Goal: Answer question/provide support: Share knowledge or assist other users

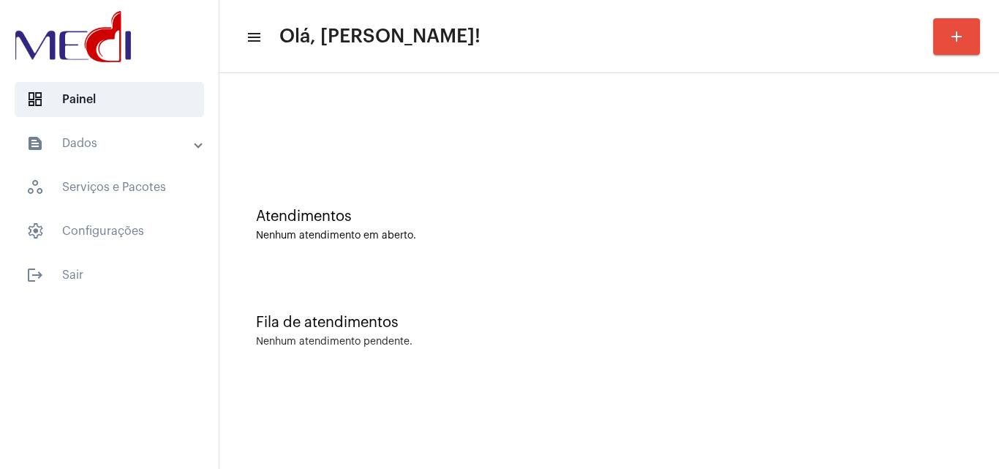
click at [500, 277] on div "Fila de atendimentos Nenhum atendimento pendente." at bounding box center [609, 324] width 765 height 106
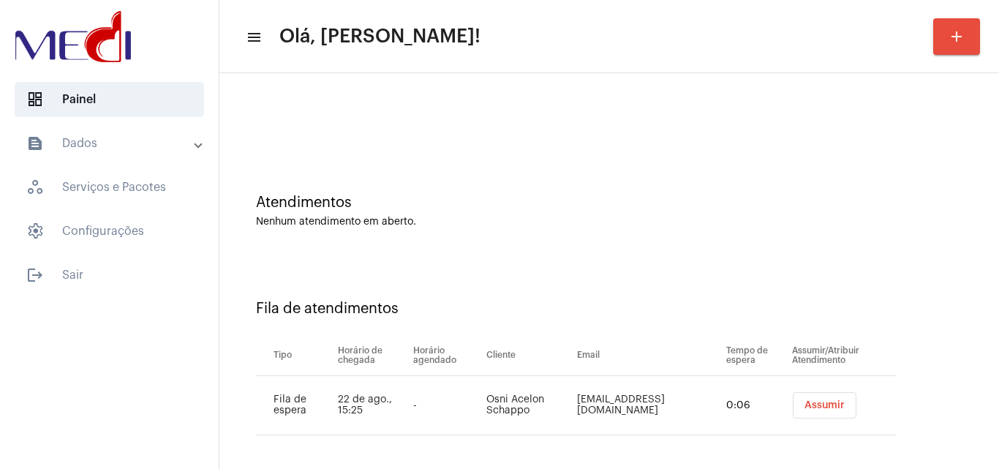
scroll to position [20, 0]
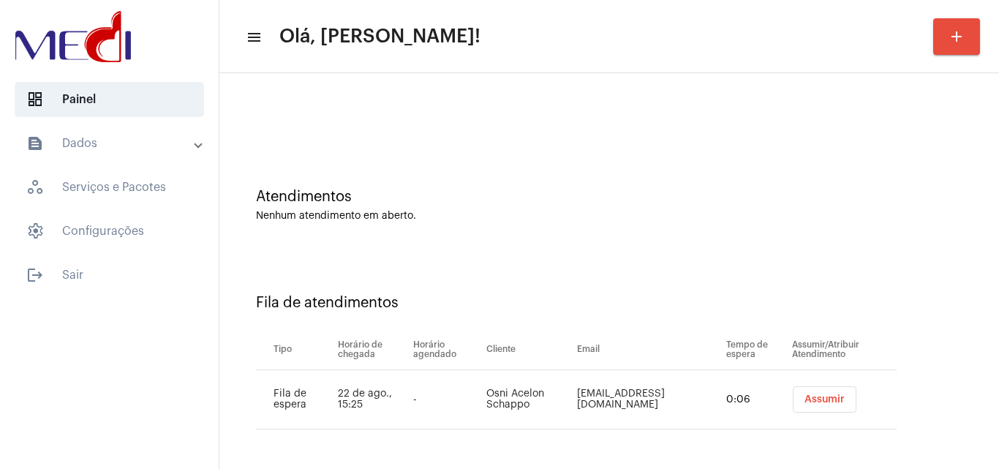
click at [827, 395] on span "Assumir" at bounding box center [825, 399] width 40 height 10
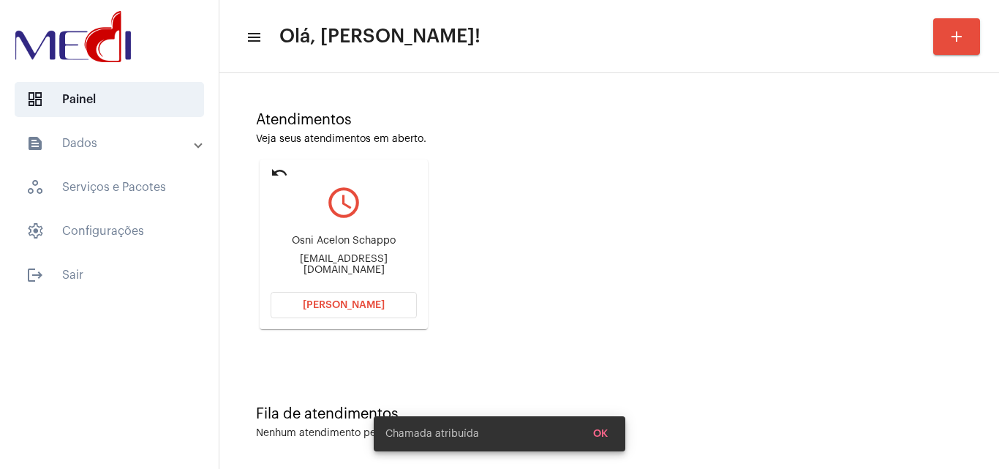
scroll to position [103, 0]
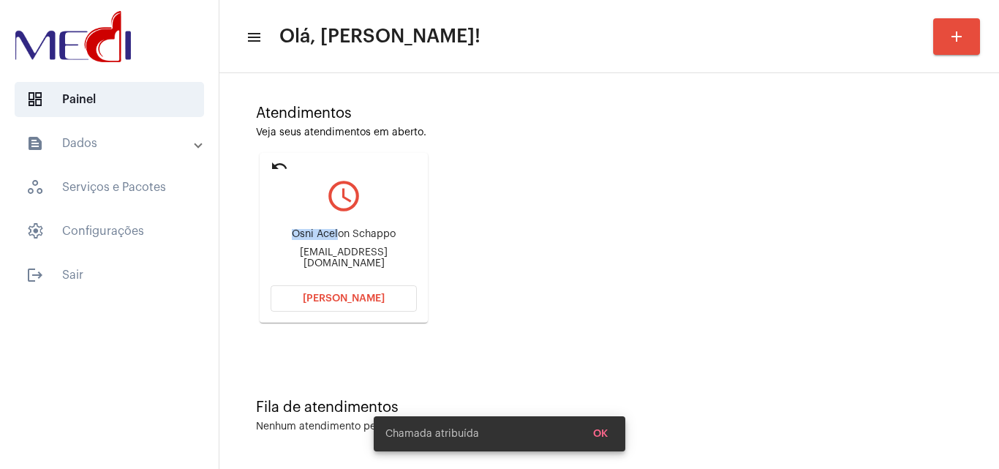
drag, startPoint x: 294, startPoint y: 237, endPoint x: 339, endPoint y: 238, distance: 45.4
click at [339, 238] on div "Osni Acelon Schappo" at bounding box center [344, 234] width 146 height 11
copy div "Osni Acel"
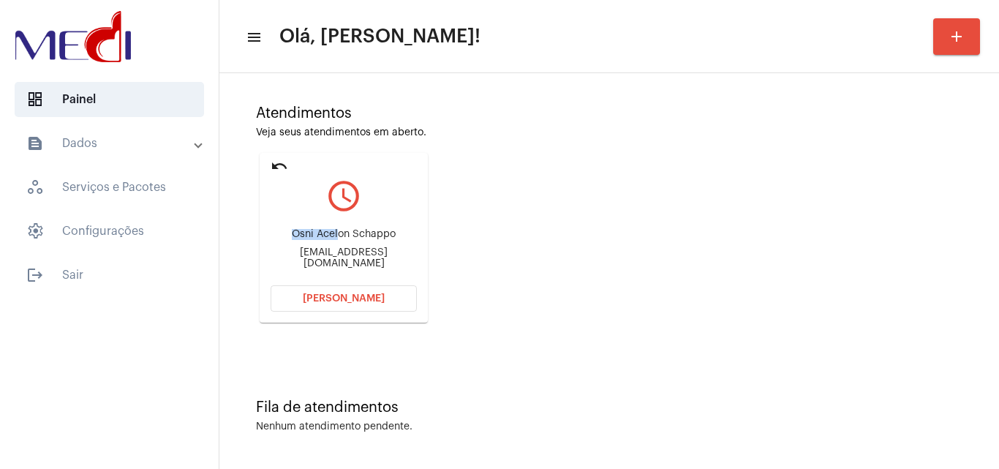
click at [348, 298] on span "Abrir Chamada" at bounding box center [344, 298] width 82 height 10
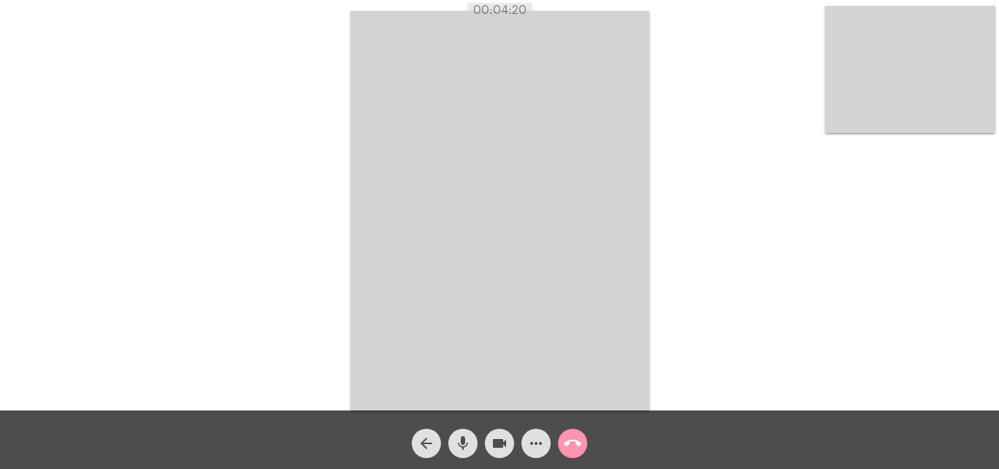
click at [571, 447] on mat-icon "call_end" at bounding box center [573, 444] width 18 height 18
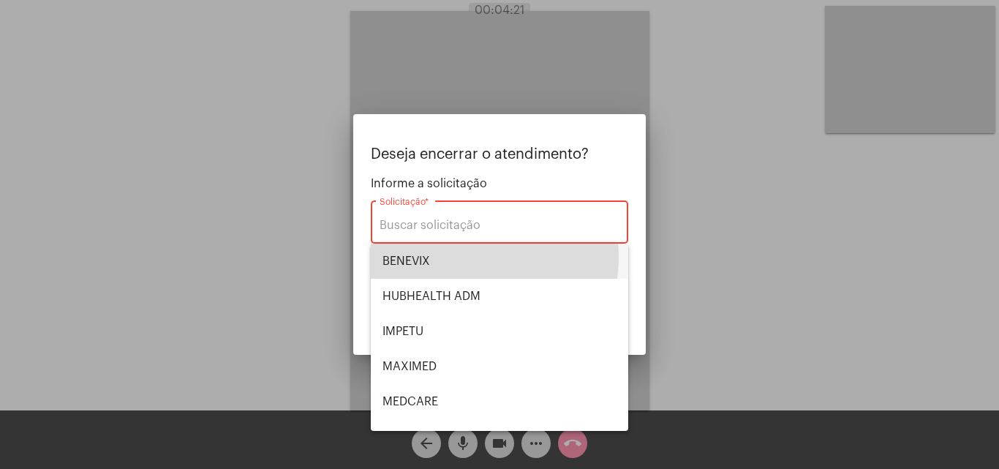
click at [459, 257] on span "BENEVIX" at bounding box center [500, 261] width 234 height 35
type input "BENEVIX"
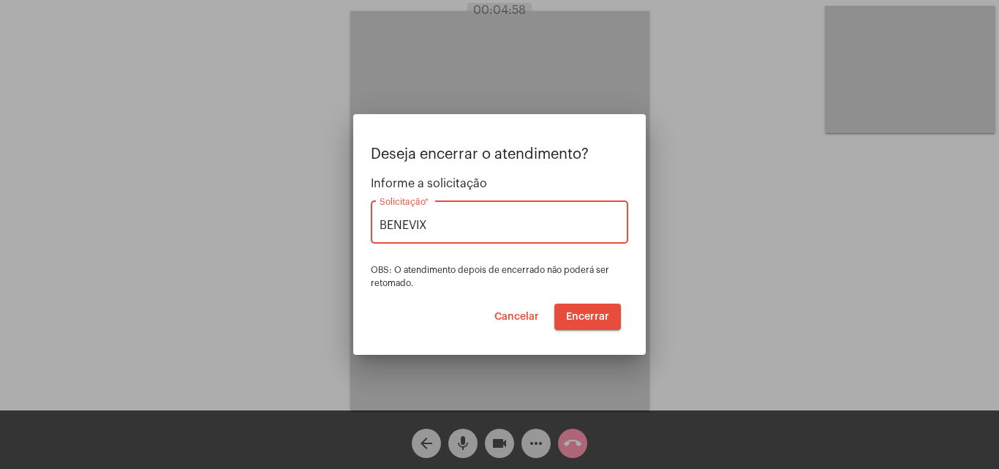
click at [420, 226] on input "BENEVIX" at bounding box center [500, 225] width 240 height 13
drag, startPoint x: 388, startPoint y: 222, endPoint x: 406, endPoint y: 220, distance: 18.4
click at [389, 222] on input "BENEVIX" at bounding box center [500, 225] width 240 height 13
click at [435, 221] on input "BENEVIX" at bounding box center [500, 225] width 240 height 13
click at [461, 228] on input "BENEVIX" at bounding box center [500, 225] width 240 height 13
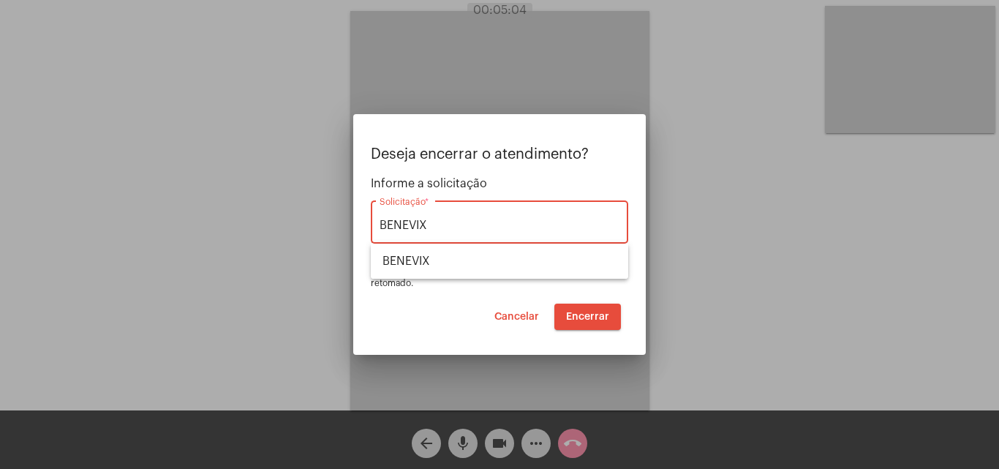
click at [436, 228] on input "BENEVIX" at bounding box center [500, 225] width 240 height 13
click at [420, 223] on input "BENEVIX" at bounding box center [500, 225] width 240 height 13
click at [389, 222] on input "BENEVIX" at bounding box center [500, 225] width 240 height 13
click at [412, 226] on input "BENEVIX" at bounding box center [500, 225] width 240 height 13
click at [432, 222] on input "BENEVIX" at bounding box center [500, 225] width 240 height 13
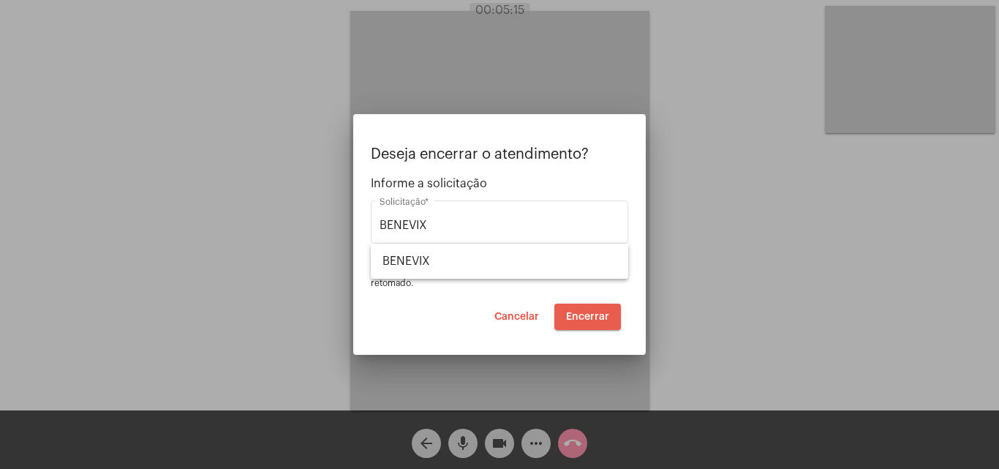
click at [585, 318] on span "Encerrar" at bounding box center [587, 317] width 43 height 10
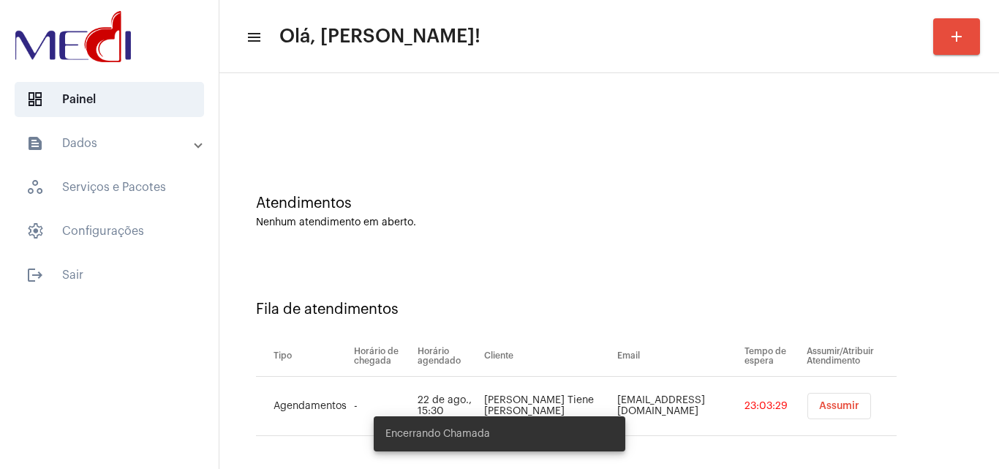
scroll to position [20, 0]
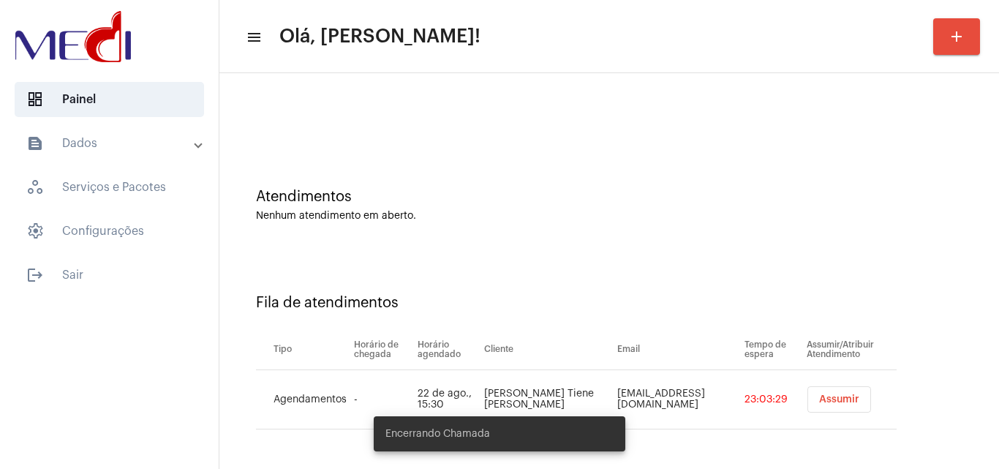
click at [825, 399] on span "Assumir" at bounding box center [839, 399] width 40 height 10
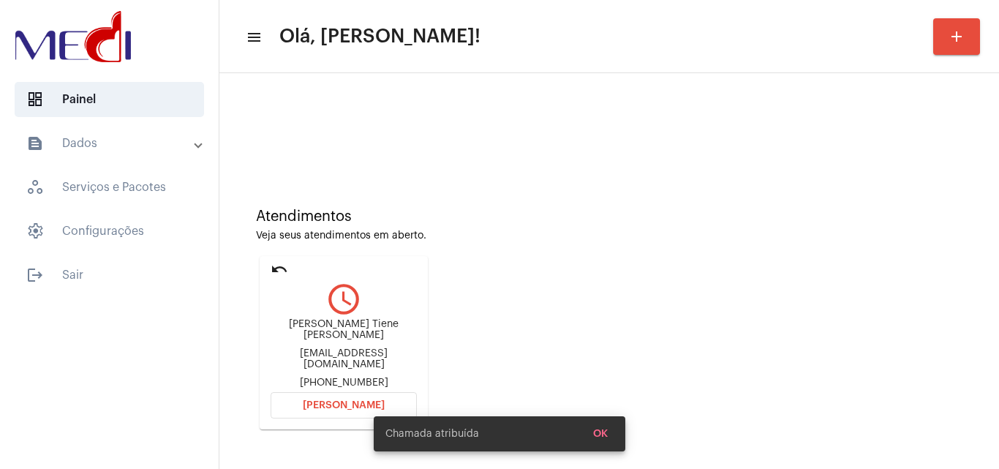
drag, startPoint x: 279, startPoint y: 328, endPoint x: 373, endPoint y: 342, distance: 94.8
click at [373, 342] on div "Maria Lúcia Tiene Barbosa luciatiene62@gmail.com +5519997430124" at bounding box center [344, 354] width 146 height 70
copy div "Maria Lúcia Tiene B"
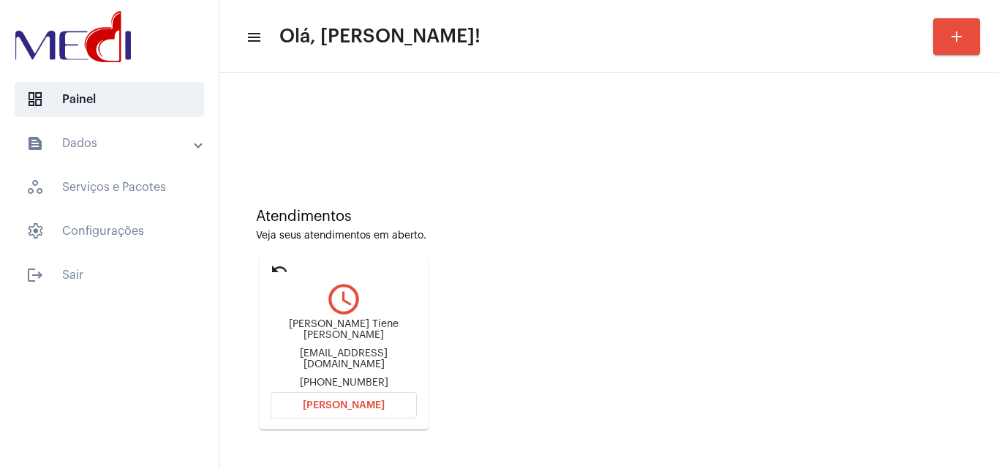
click at [362, 400] on span "[PERSON_NAME]" at bounding box center [344, 405] width 82 height 10
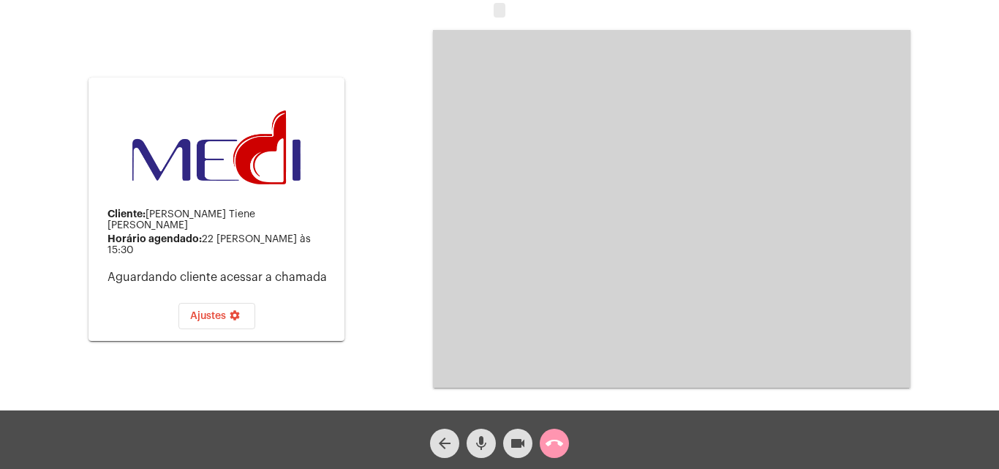
click at [484, 443] on mat-icon "mic" at bounding box center [482, 444] width 18 height 18
click at [478, 446] on mat-icon "mic_off" at bounding box center [482, 444] width 18 height 18
click at [478, 446] on mat-icon "mic" at bounding box center [482, 444] width 18 height 18
click at [557, 437] on mat-icon "call_end" at bounding box center [555, 444] width 18 height 18
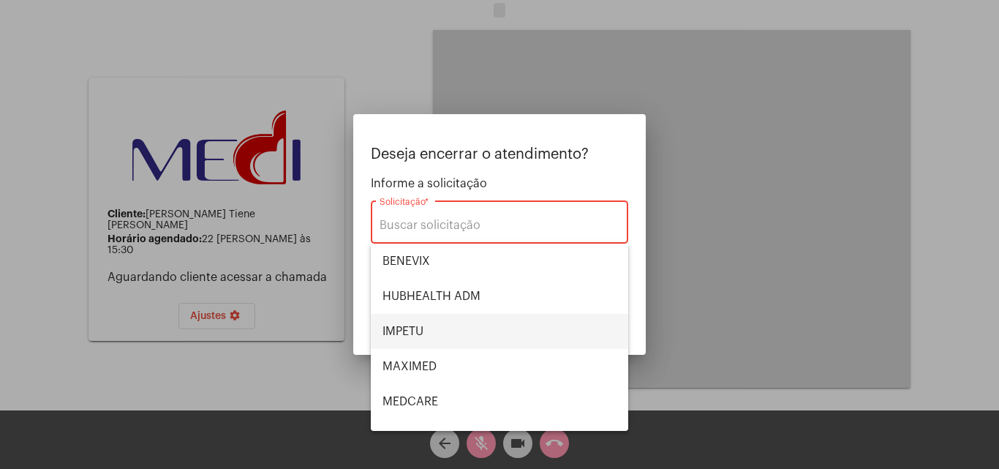
scroll to position [164, 0]
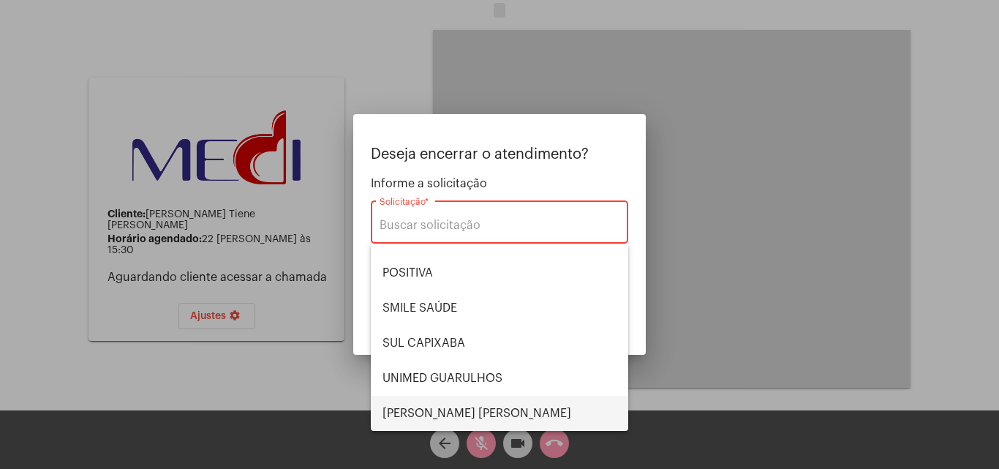
click at [439, 407] on span "[PERSON_NAME] [PERSON_NAME]" at bounding box center [500, 413] width 234 height 35
type input "[PERSON_NAME] [PERSON_NAME]"
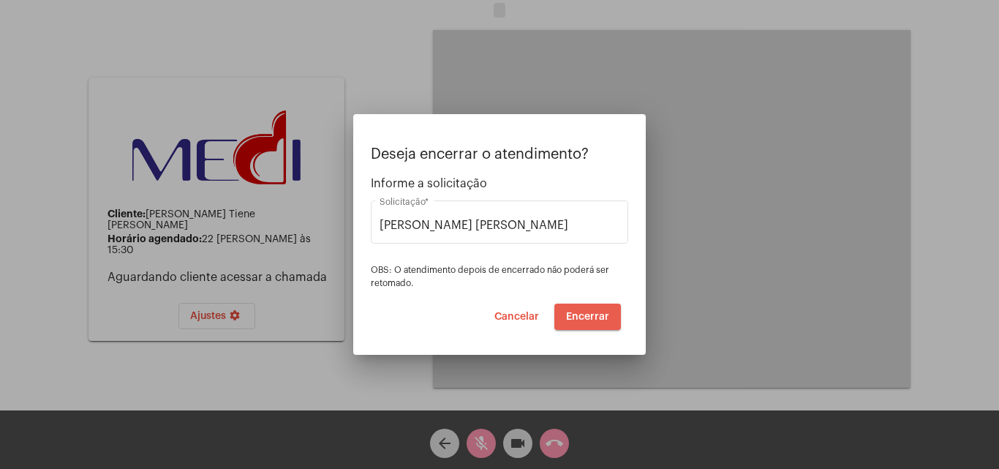
click at [599, 315] on span "Encerrar" at bounding box center [587, 317] width 43 height 10
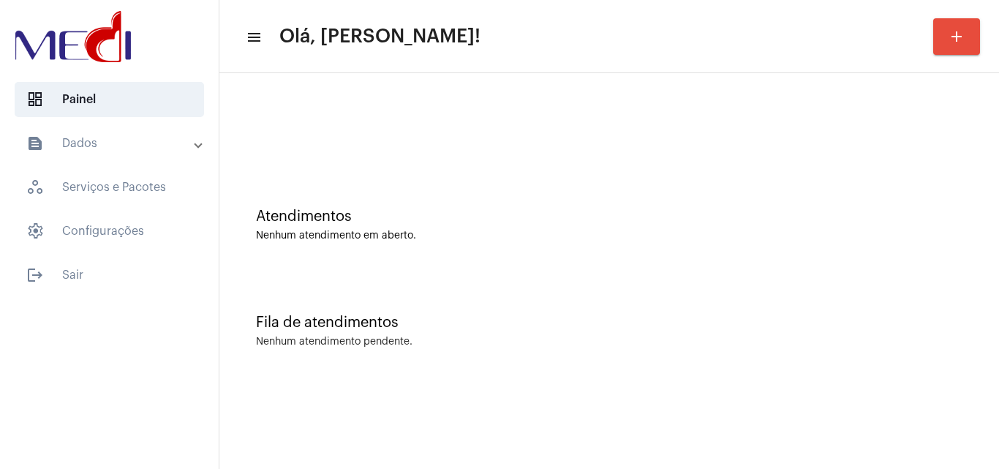
click at [482, 322] on div "Fila de atendimentos" at bounding box center [609, 323] width 707 height 16
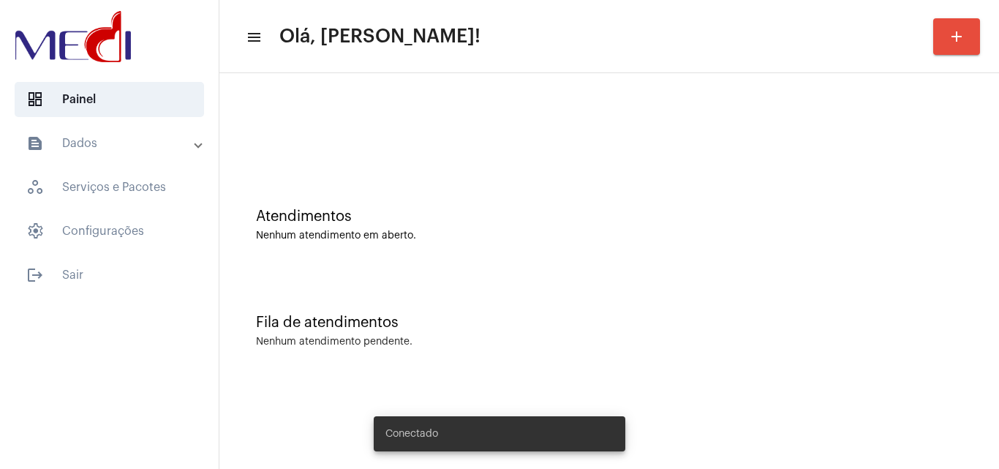
click at [807, 347] on div "Fila de atendimentos Nenhum atendimento pendente." at bounding box center [609, 324] width 765 height 106
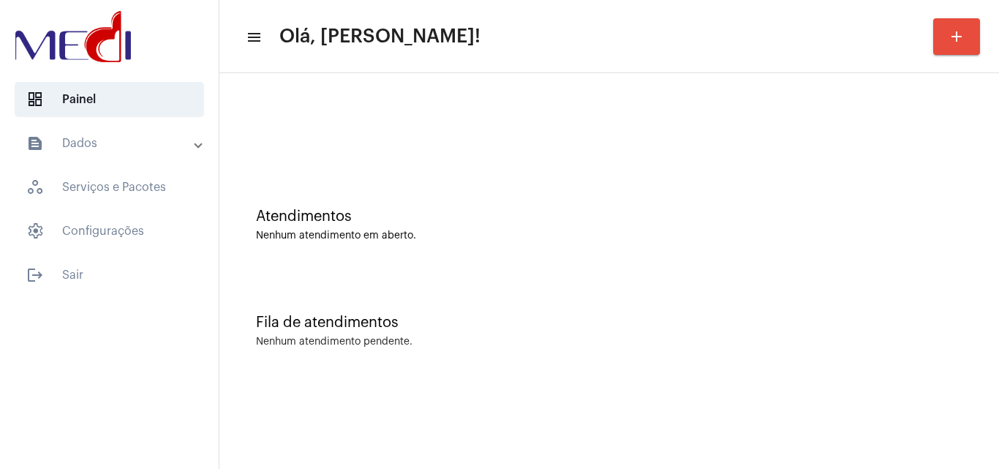
click at [437, 367] on div "Fila de atendimentos Nenhum atendimento pendente." at bounding box center [609, 324] width 765 height 106
click at [497, 269] on div "Atendimentos Nenhum atendimento em aberto." at bounding box center [609, 218] width 765 height 106
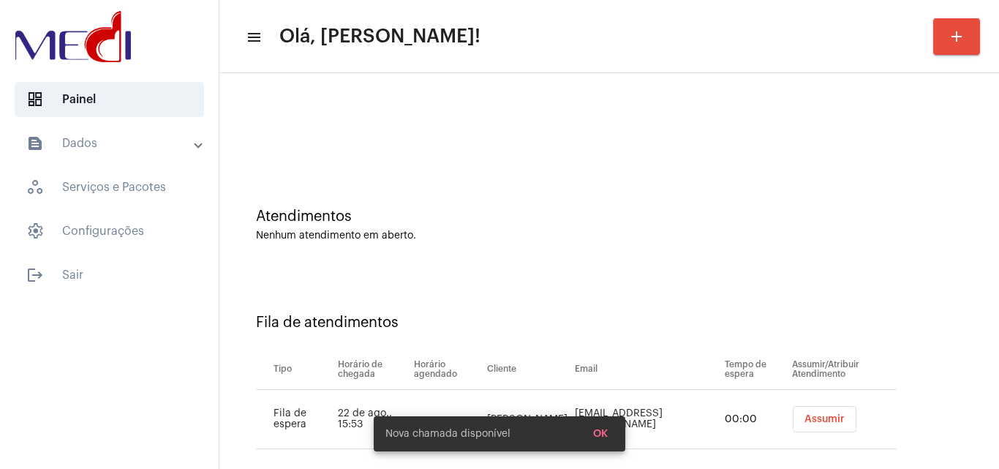
click at [824, 418] on span "Assumir" at bounding box center [825, 419] width 40 height 10
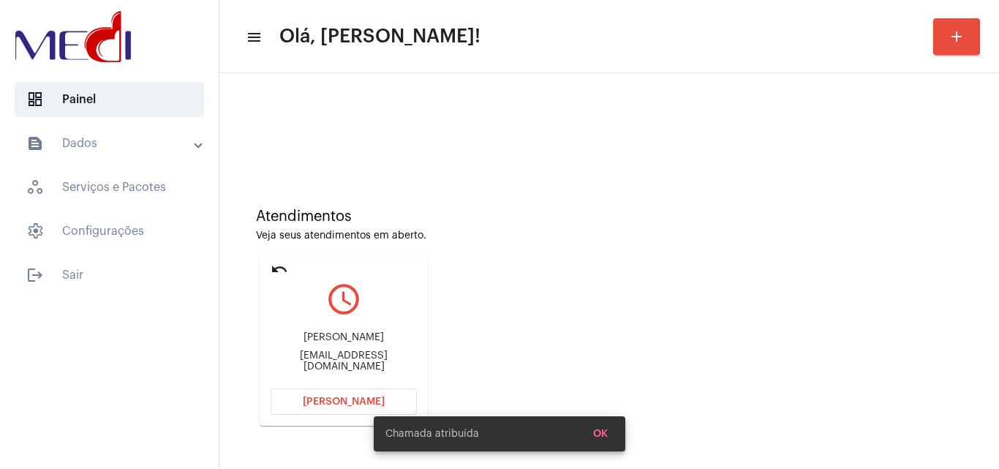
scroll to position [103, 0]
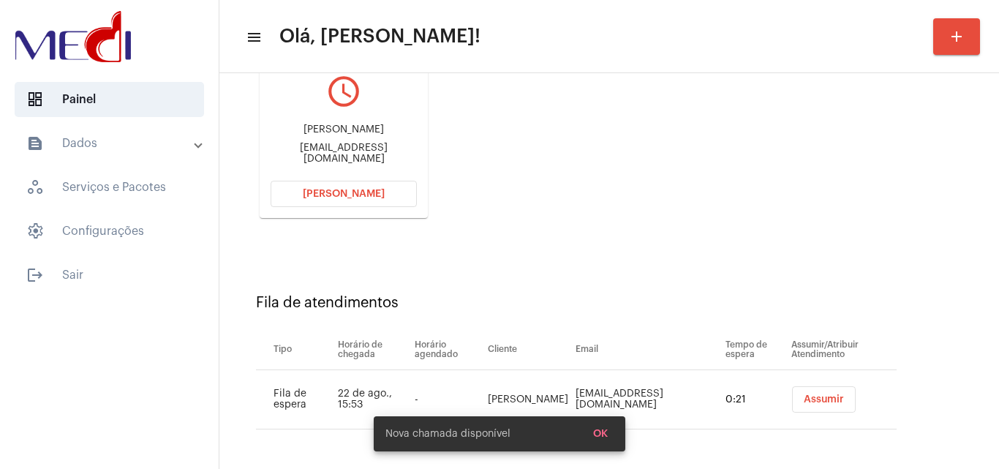
click at [810, 399] on span "Assumir" at bounding box center [824, 399] width 40 height 10
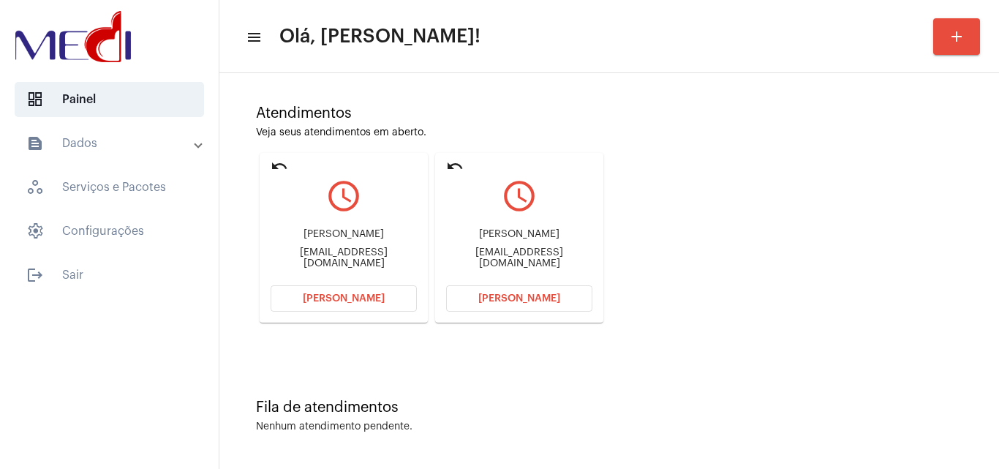
drag, startPoint x: 451, startPoint y: 242, endPoint x: 532, endPoint y: 238, distance: 81.3
click at [532, 238] on div "[PERSON_NAME] Tiene [PERSON_NAME]" at bounding box center [519, 234] width 146 height 11
copy div "Maria Lúcia Tien"
click at [492, 308] on button "[PERSON_NAME]" at bounding box center [519, 298] width 146 height 26
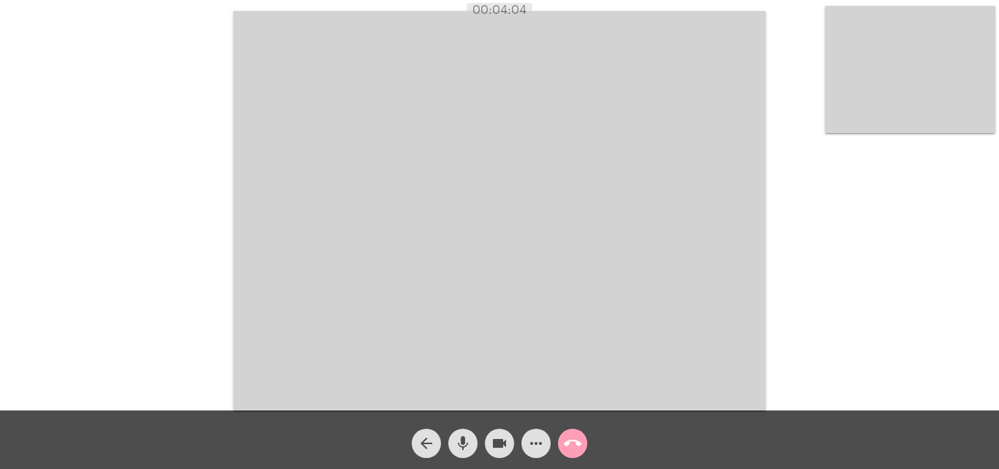
click at [571, 440] on mat-icon "call_end" at bounding box center [573, 444] width 18 height 18
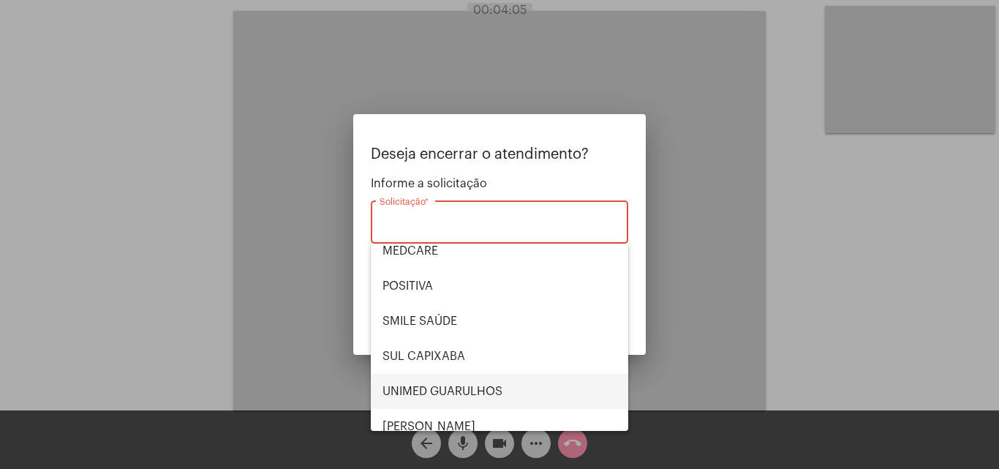
scroll to position [164, 0]
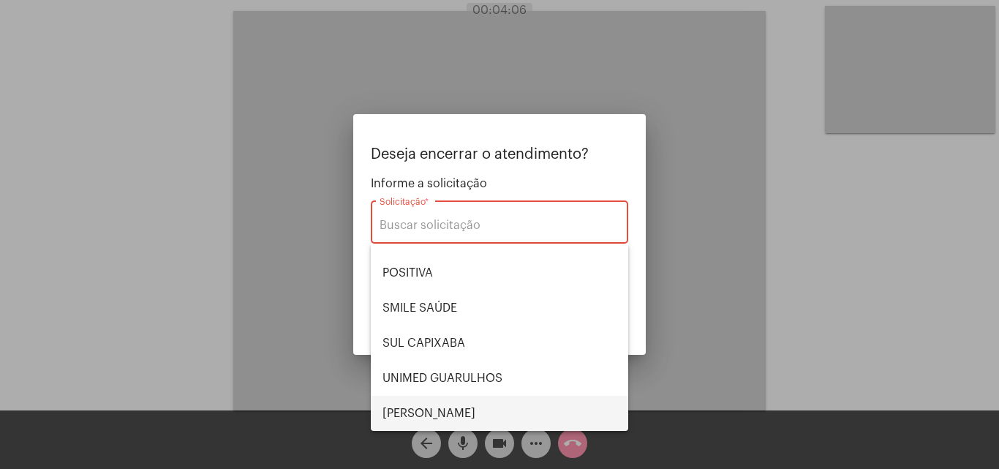
click at [441, 407] on span "VERA CRUZ" at bounding box center [500, 413] width 234 height 35
type input "VERA CRUZ"
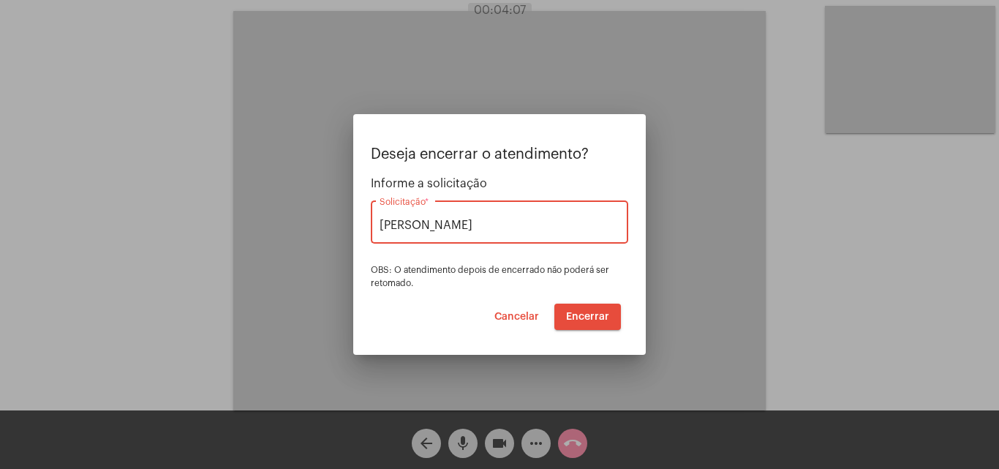
click at [601, 319] on span "Encerrar" at bounding box center [587, 317] width 43 height 10
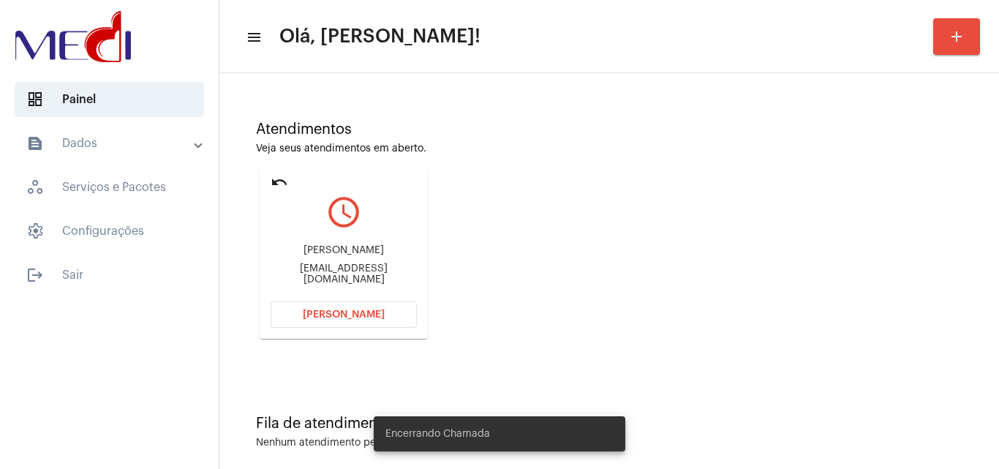
scroll to position [103, 0]
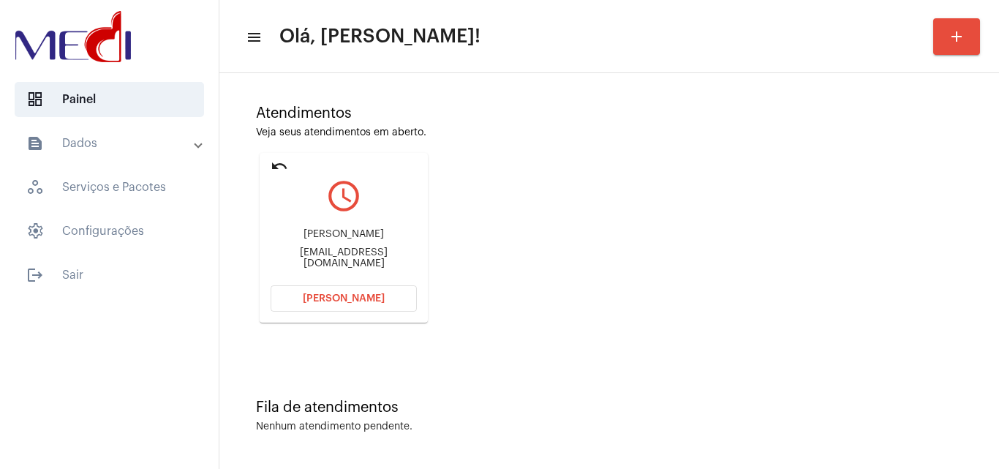
drag, startPoint x: 273, startPoint y: 235, endPoint x: 345, endPoint y: 235, distance: 72.4
click at [345, 235] on div "Jose Augusto Romano Rocha" at bounding box center [344, 234] width 146 height 11
copy div "Jose Augusto R"
click at [348, 298] on span "Abrir Chamada" at bounding box center [344, 298] width 82 height 10
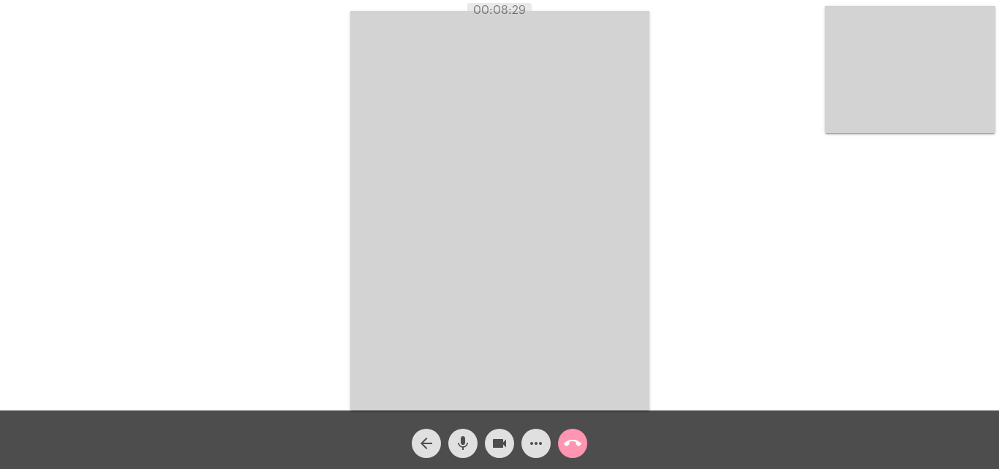
click at [577, 443] on mat-icon "call_end" at bounding box center [573, 444] width 18 height 18
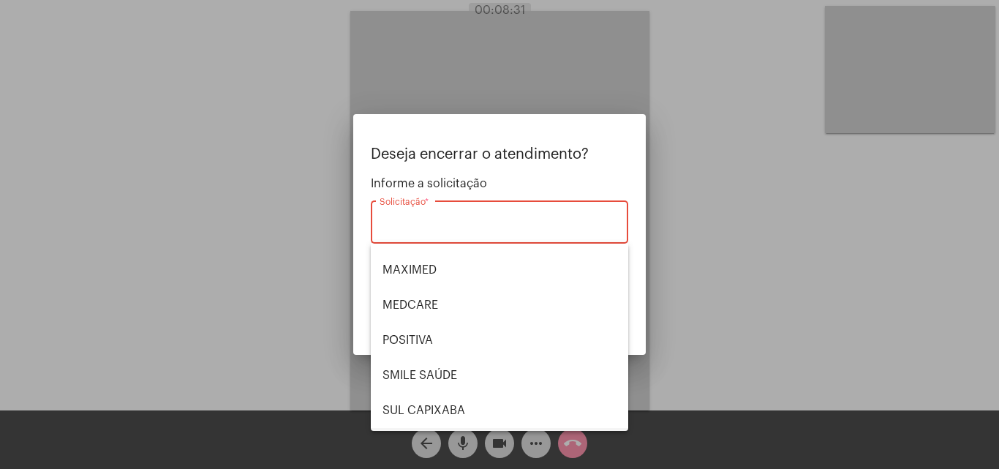
scroll to position [164, 0]
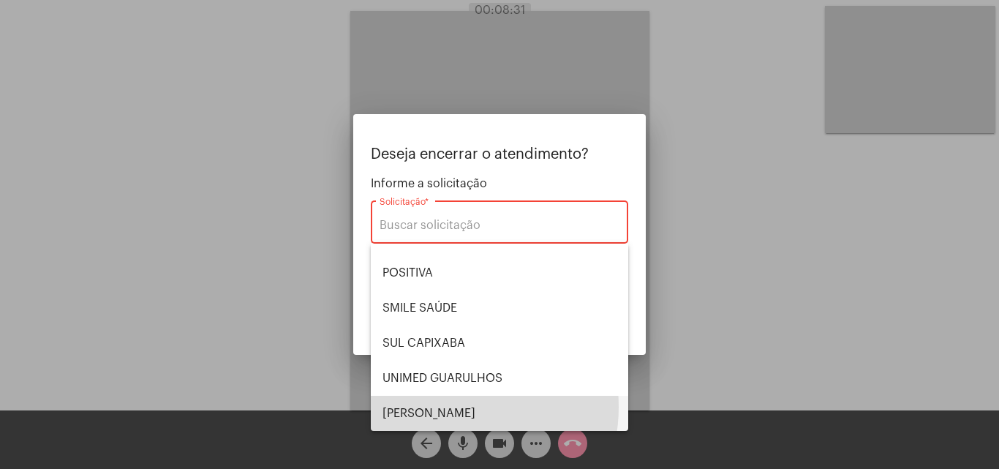
click at [442, 407] on span "VERA CRUZ" at bounding box center [500, 413] width 234 height 35
type input "VERA CRUZ"
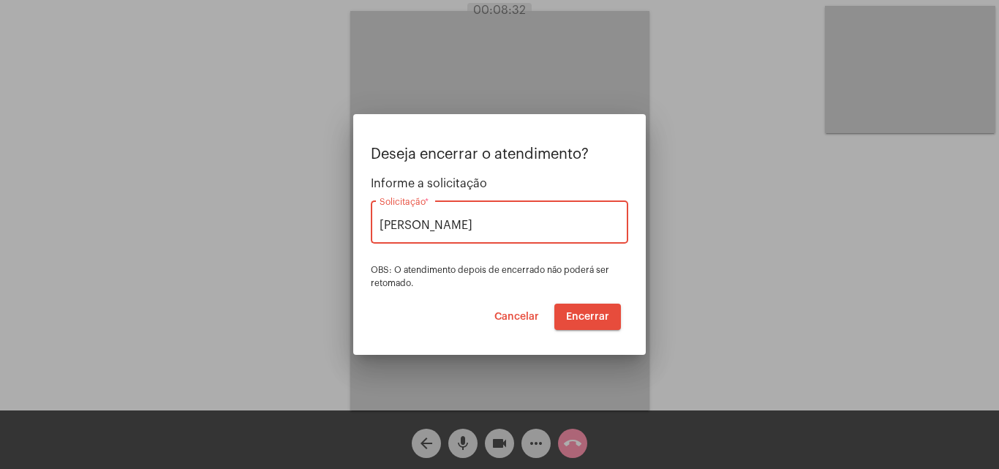
click at [598, 315] on span "Encerrar" at bounding box center [587, 317] width 43 height 10
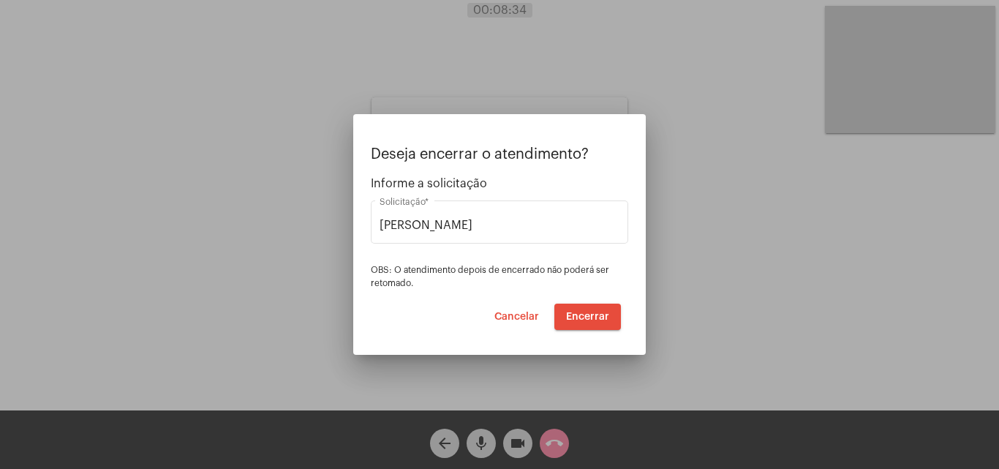
click at [595, 318] on span "Encerrar" at bounding box center [587, 317] width 43 height 10
click at [595, 317] on span "Encerrar" at bounding box center [587, 317] width 43 height 10
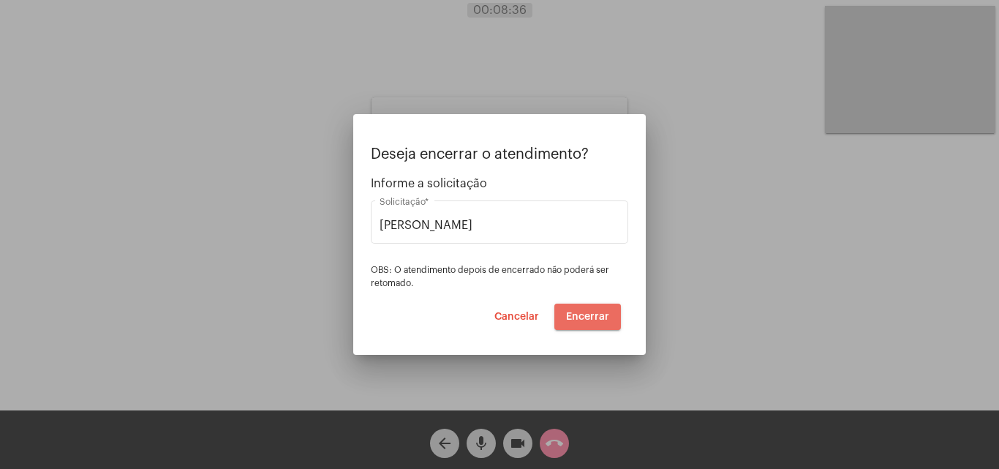
click at [595, 317] on span "Encerrar" at bounding box center [587, 317] width 43 height 10
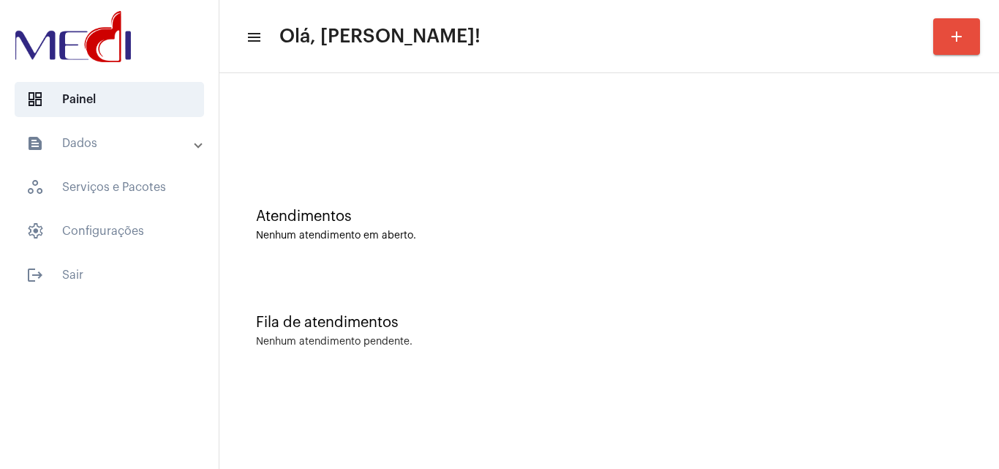
click at [726, 385] on mat-sidenav-content "menu Olá, Leandra! add Atendimentos Nenhum atendimento em aberto. Fila de atend…" at bounding box center [609, 234] width 780 height 469
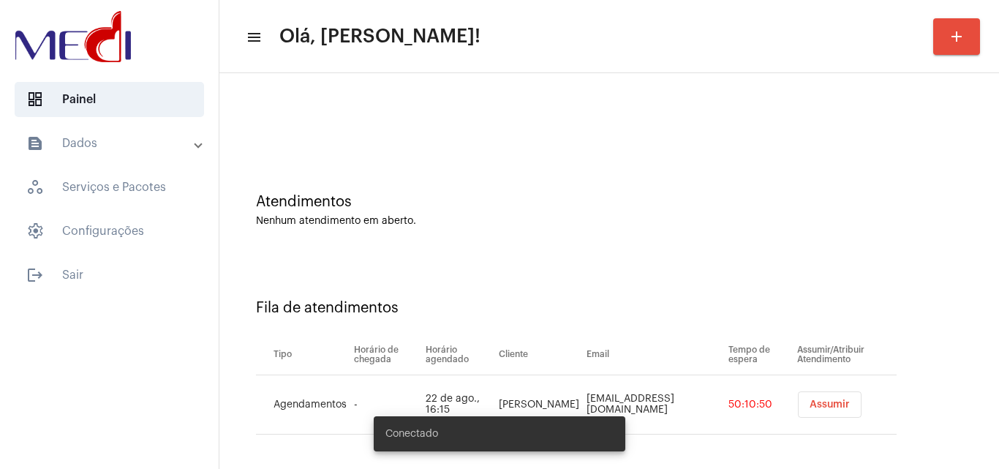
scroll to position [20, 0]
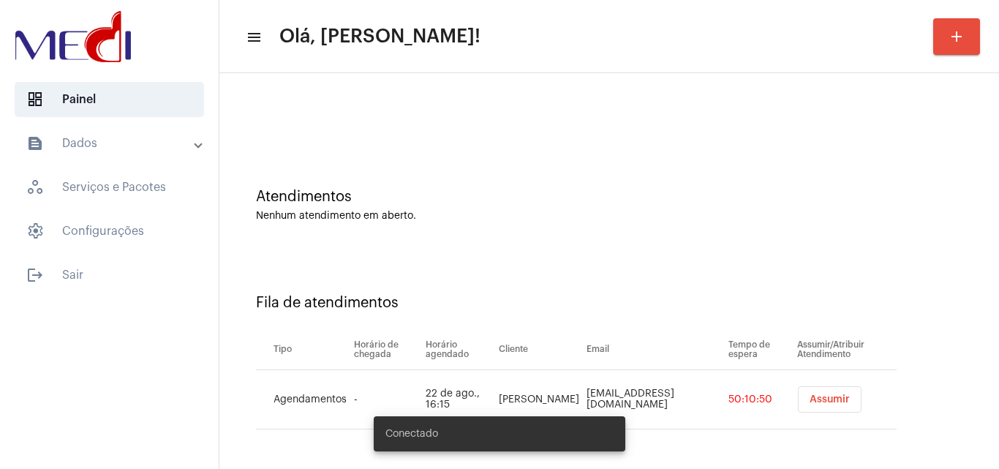
click at [810, 394] on span "Assumir" at bounding box center [830, 399] width 40 height 10
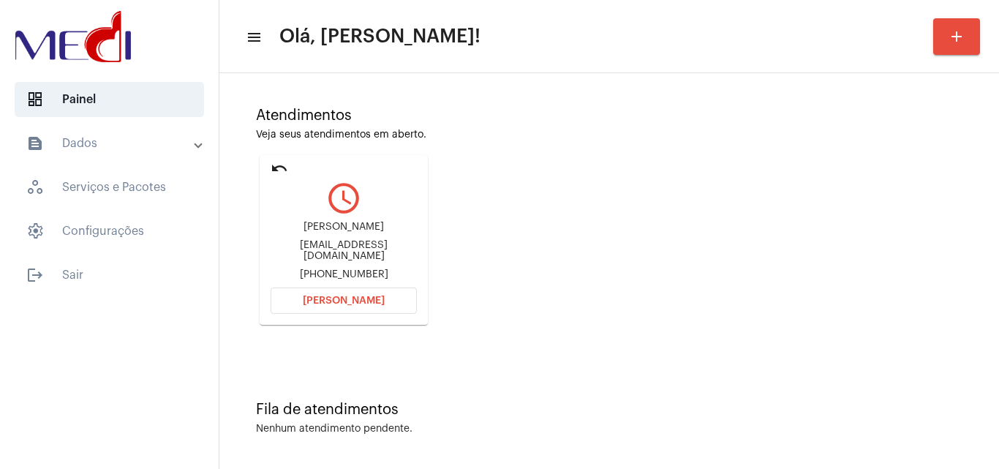
scroll to position [103, 0]
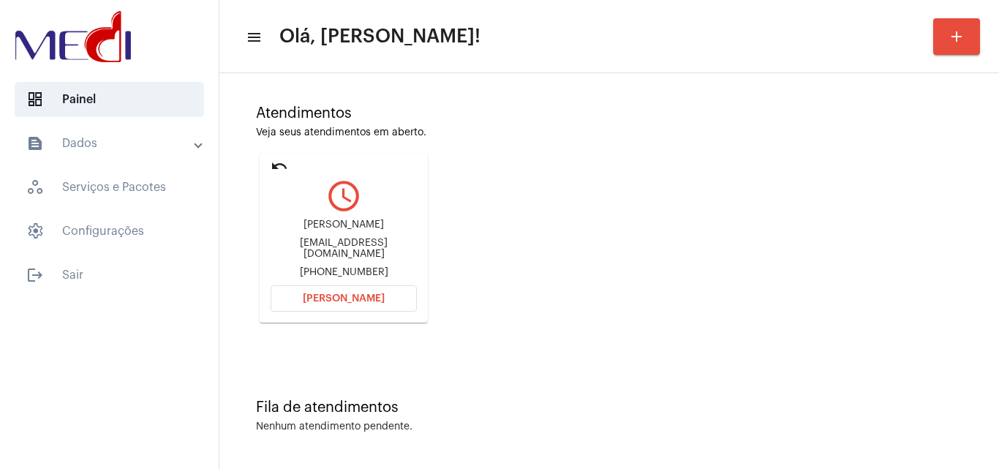
drag, startPoint x: 290, startPoint y: 230, endPoint x: 359, endPoint y: 228, distance: 68.1
click at [359, 228] on div "Liamara Ferreira Machado" at bounding box center [344, 224] width 146 height 11
copy div "Liamara Ferreira"
click at [349, 300] on span "Abrir Chamada" at bounding box center [344, 298] width 82 height 10
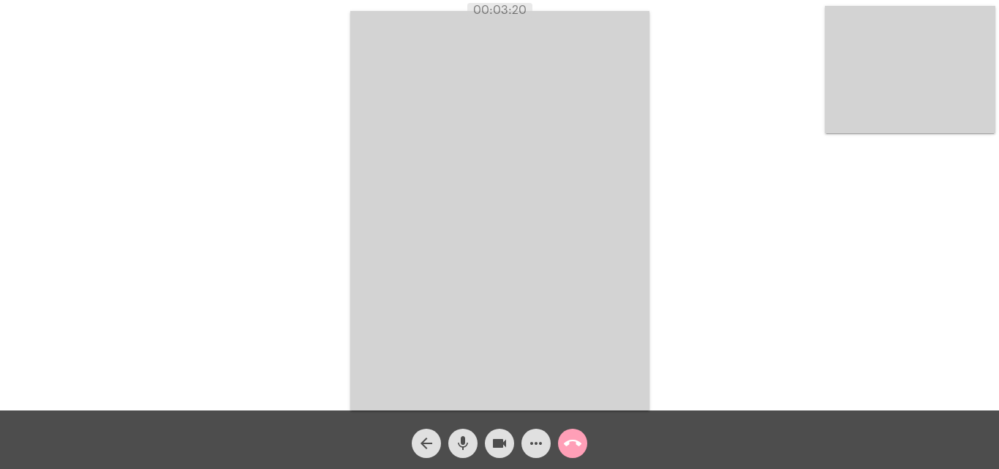
click at [563, 444] on button "call_end" at bounding box center [572, 443] width 29 height 29
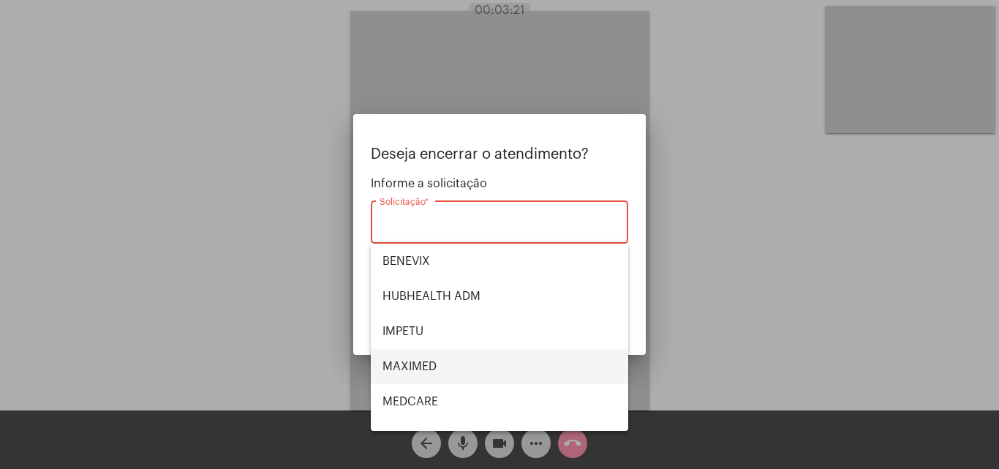
scroll to position [164, 0]
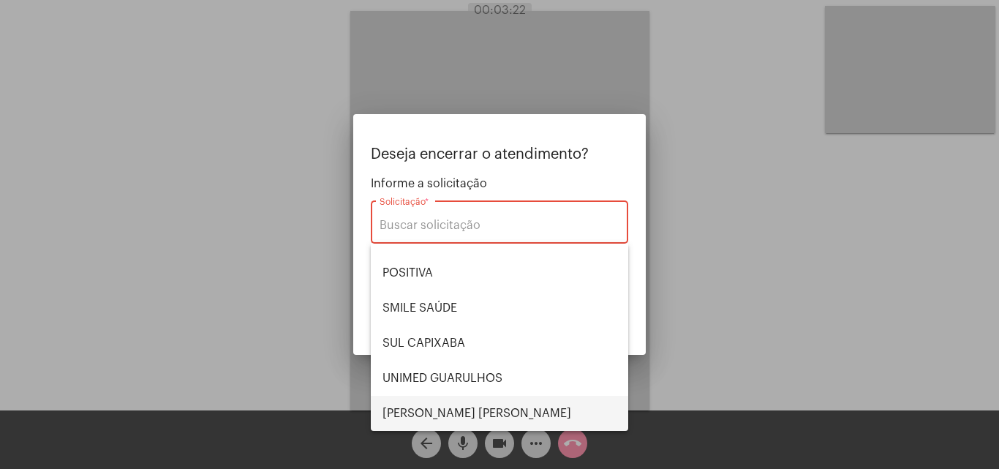
click at [434, 410] on span "[PERSON_NAME] [PERSON_NAME]" at bounding box center [500, 413] width 234 height 35
type input "[PERSON_NAME] [PERSON_NAME]"
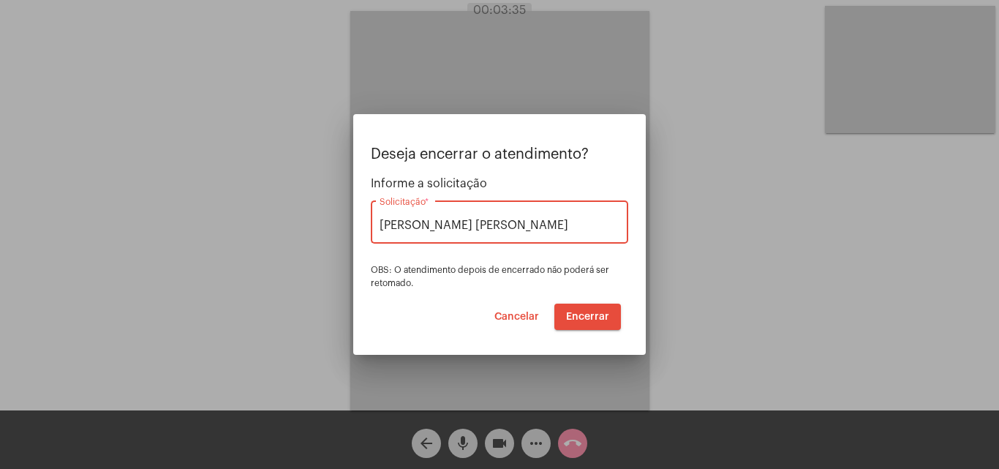
click at [590, 309] on button "Encerrar" at bounding box center [588, 317] width 67 height 26
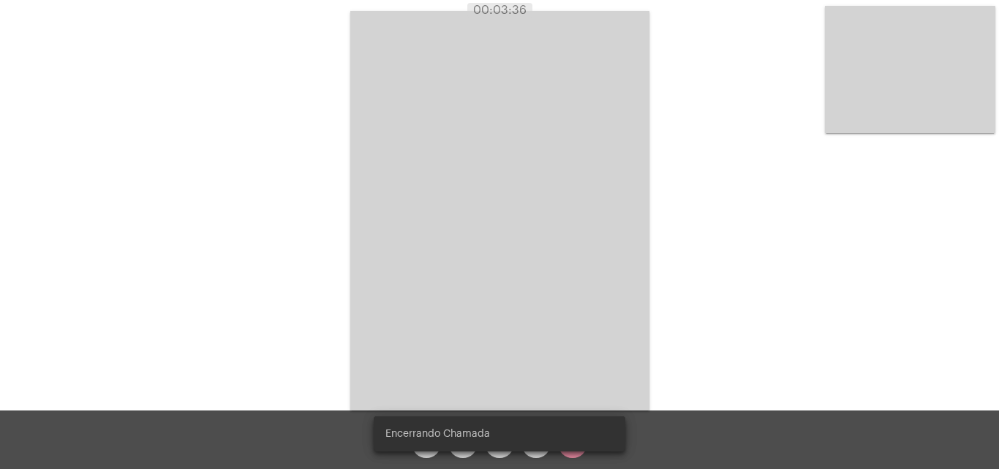
click at [588, 312] on video at bounding box center [499, 210] width 299 height 399
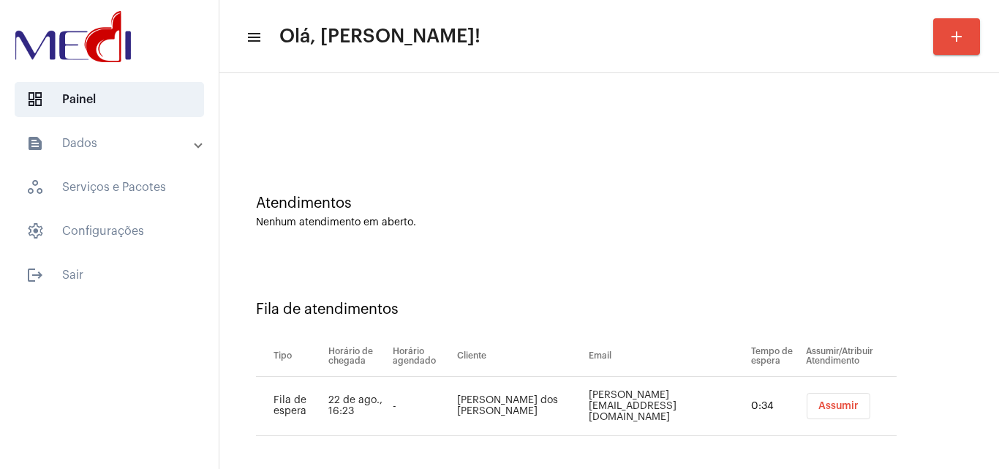
scroll to position [20, 0]
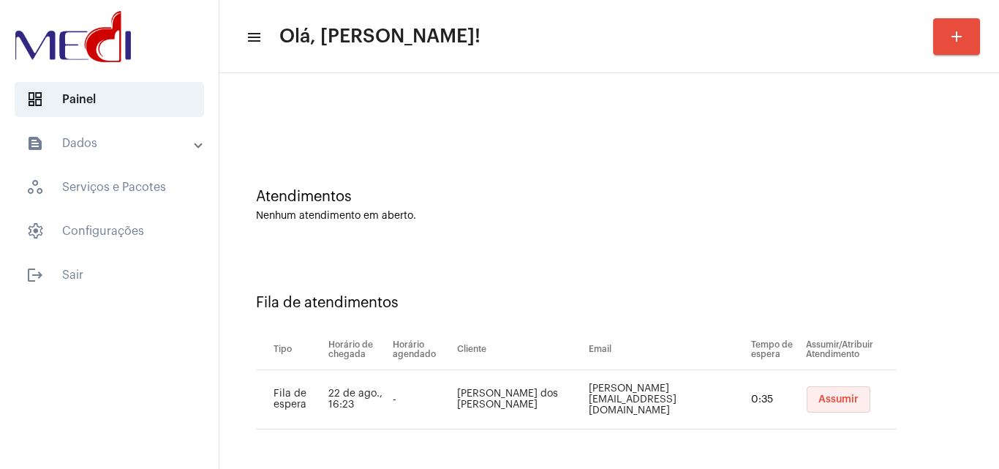
click at [819, 395] on span "Assumir" at bounding box center [839, 399] width 40 height 10
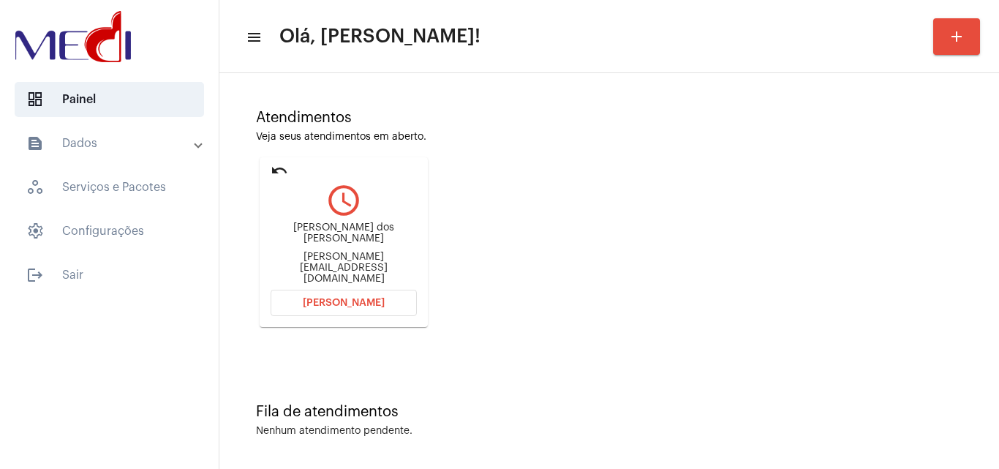
scroll to position [103, 0]
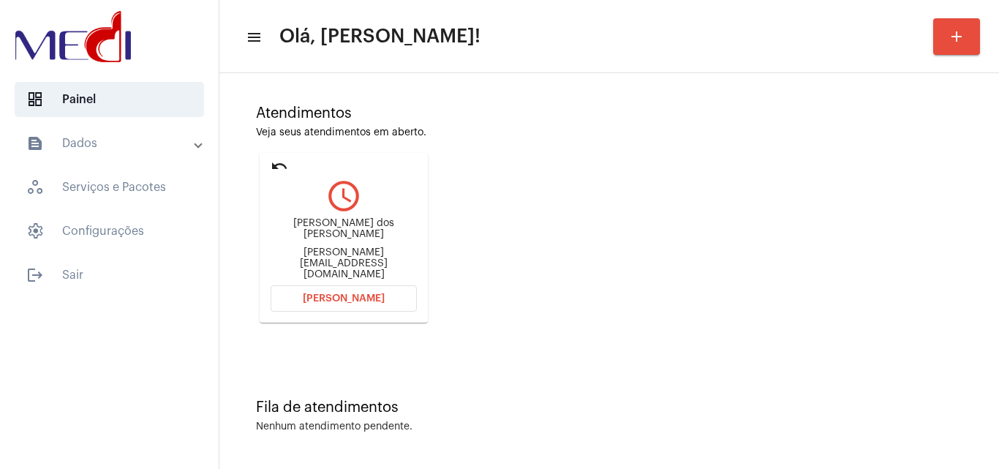
drag, startPoint x: 318, startPoint y: 236, endPoint x: 345, endPoint y: 235, distance: 27.8
click at [345, 235] on div "Wagner vicente dos santos" at bounding box center [344, 229] width 146 height 22
copy div "Wagner vicen"
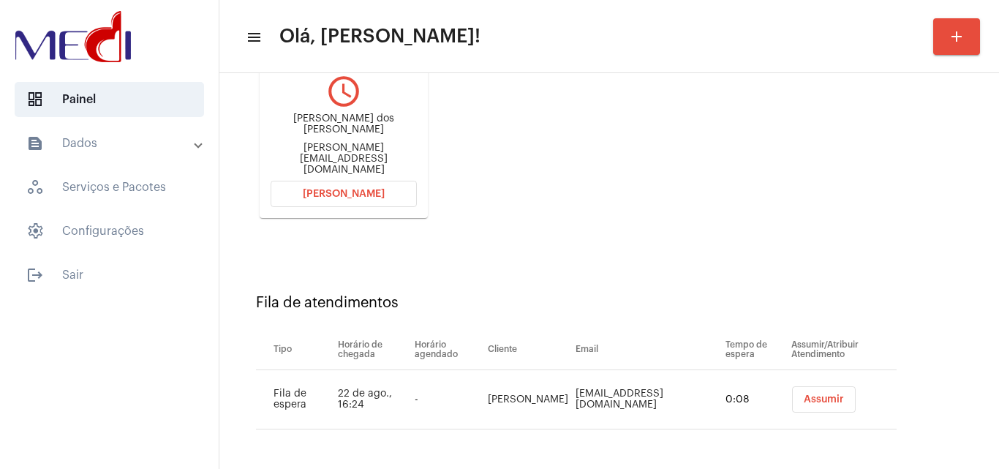
click at [818, 405] on button "Assumir" at bounding box center [824, 399] width 64 height 26
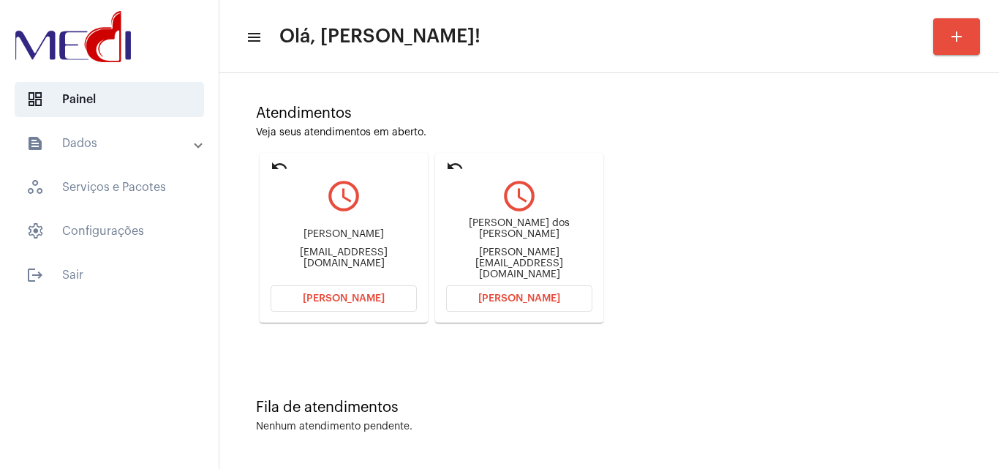
click at [480, 300] on button "[PERSON_NAME]" at bounding box center [519, 298] width 146 height 26
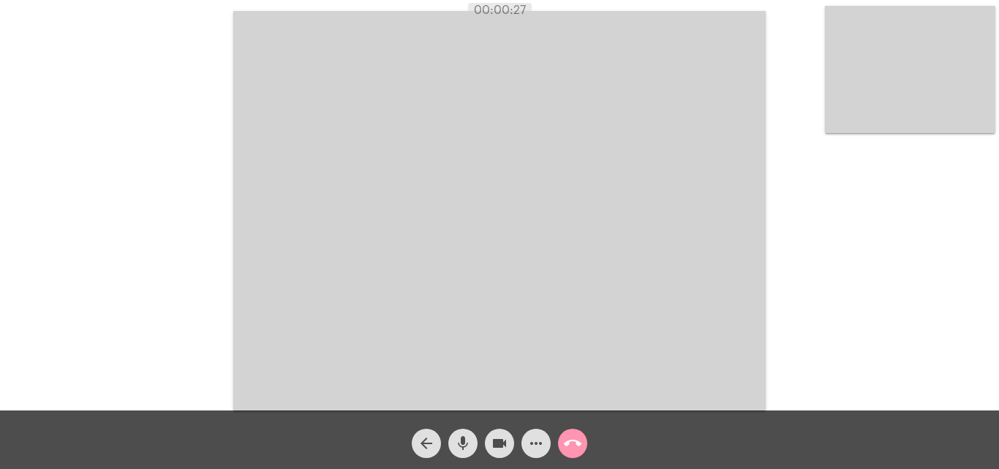
click at [462, 445] on mat-icon "mic" at bounding box center [463, 444] width 18 height 18
click at [463, 451] on mat-icon "mic_off" at bounding box center [463, 444] width 18 height 18
click at [462, 443] on mat-icon "mic" at bounding box center [463, 444] width 18 height 18
click at [503, 444] on mat-icon "videocam" at bounding box center [500, 444] width 18 height 18
click at [463, 443] on mat-icon "mic_off" at bounding box center [463, 444] width 18 height 18
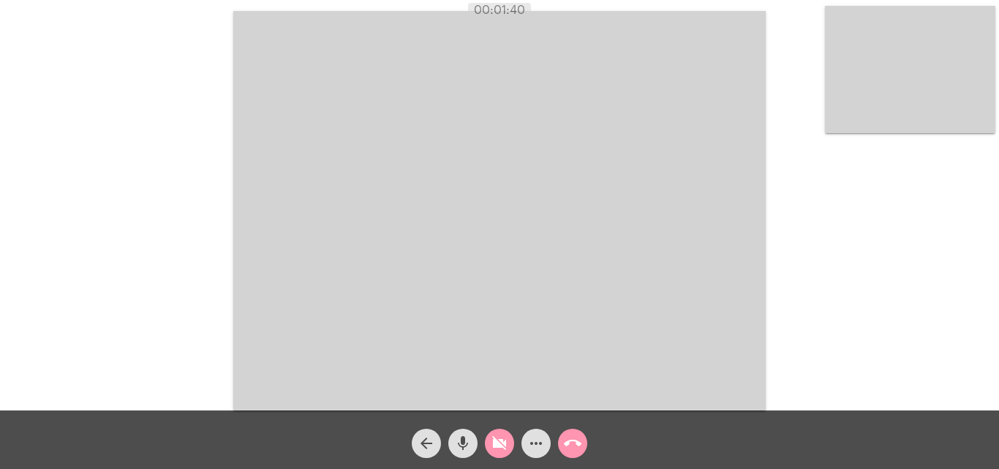
click at [463, 443] on mat-icon "mic" at bounding box center [463, 444] width 18 height 18
click at [494, 438] on mat-icon "videocam_off" at bounding box center [500, 444] width 18 height 18
click at [457, 438] on mat-icon "mic_off" at bounding box center [463, 444] width 18 height 18
click at [576, 440] on mat-icon "call_end" at bounding box center [573, 444] width 18 height 18
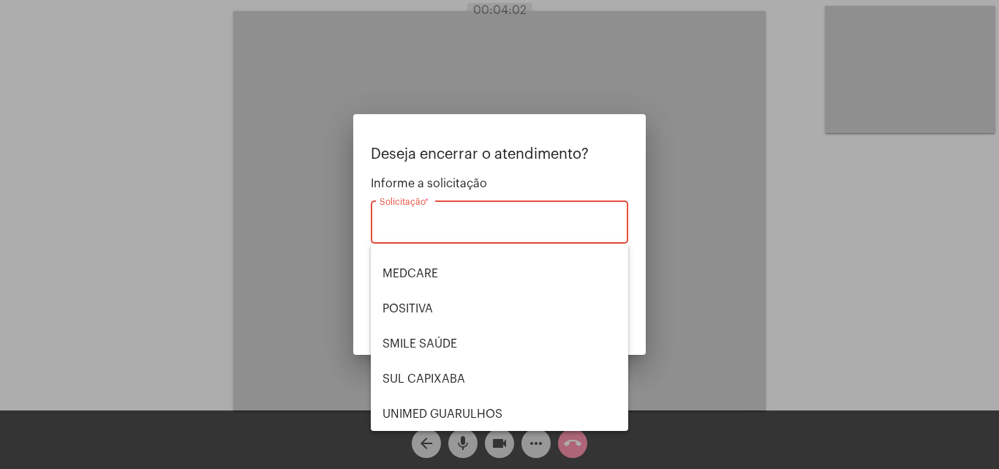
scroll to position [164, 0]
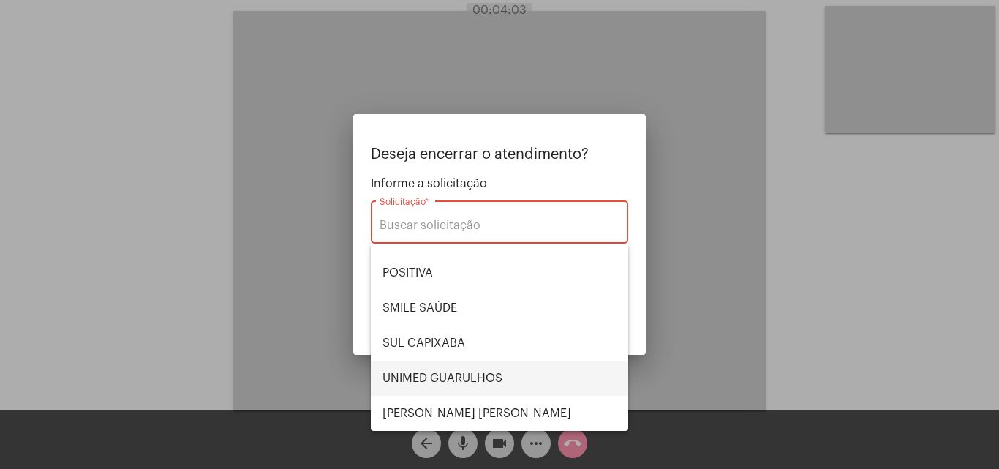
click at [427, 375] on span "UNIMED GUARULHOS" at bounding box center [500, 378] width 234 height 35
type input "UNIMED GUARULHOS"
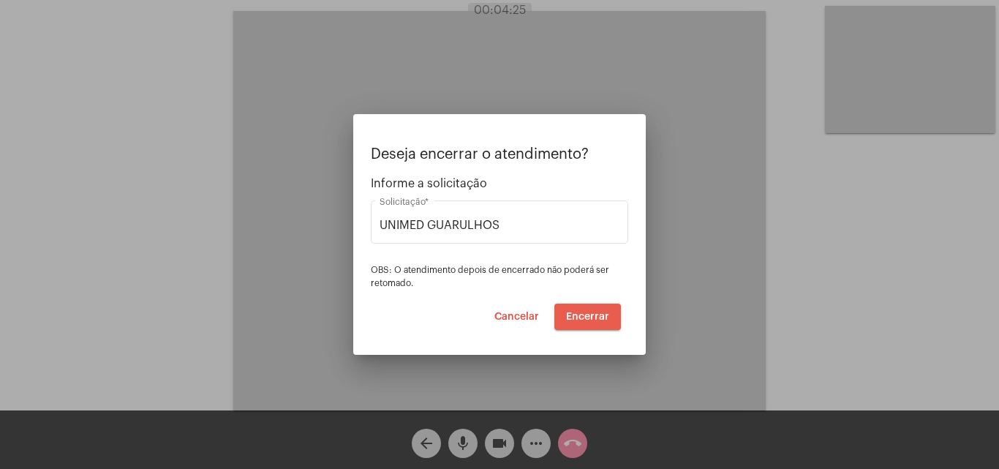
click at [590, 316] on span "Encerrar" at bounding box center [587, 317] width 43 height 10
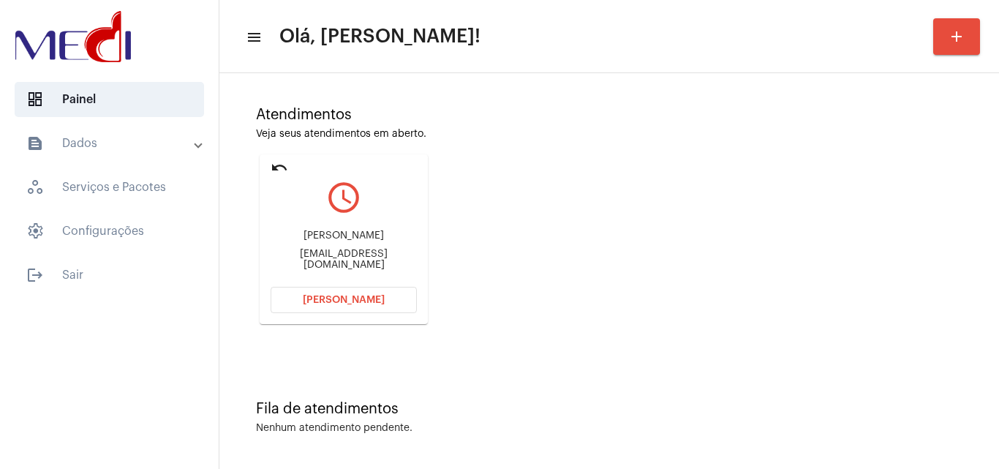
scroll to position [103, 0]
drag, startPoint x: 285, startPoint y: 236, endPoint x: 349, endPoint y: 232, distance: 64.5
click at [349, 232] on div "Maher Mahmud Karim maherkarim22@gmail.com" at bounding box center [344, 249] width 146 height 66
copy div "Maher Mah"
click at [476, 210] on div "Atendimentos Veja seus atendimentos em aberto. undo query_builder Maher Mahmud …" at bounding box center [609, 208] width 765 height 294
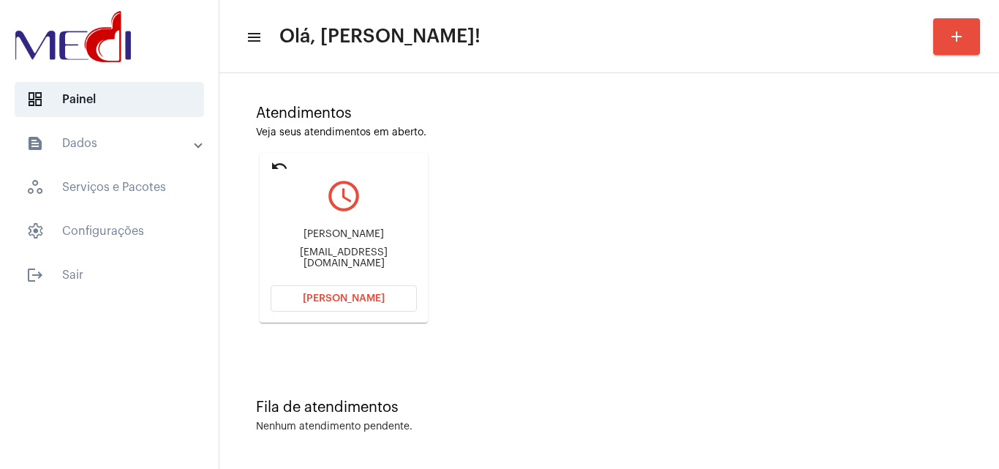
drag, startPoint x: 290, startPoint y: 235, endPoint x: 397, endPoint y: 224, distance: 107.4
click at [397, 224] on div "Maher Mahmud Karim maherkarim22@gmail.com" at bounding box center [344, 249] width 146 height 66
copy div "Maher Mahmud Karim"
click at [313, 299] on span "Abrir Chamada" at bounding box center [344, 298] width 82 height 10
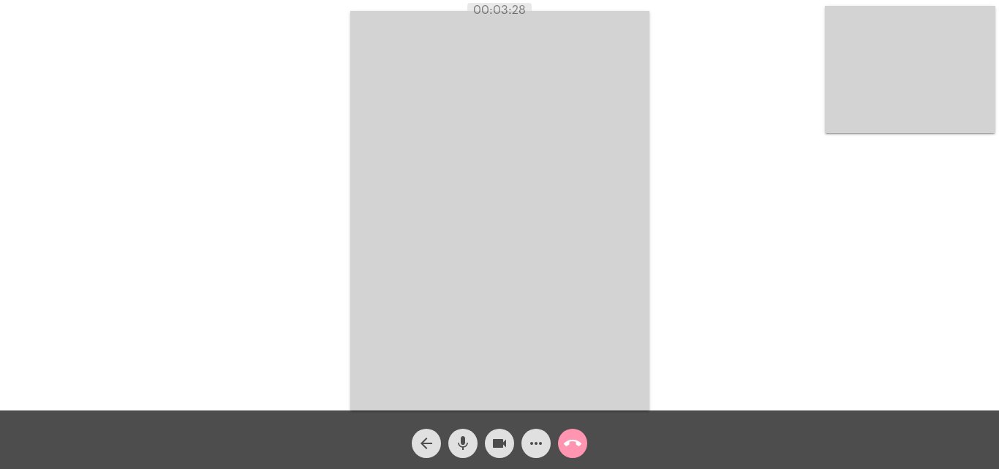
click at [571, 440] on mat-icon "call_end" at bounding box center [573, 444] width 18 height 18
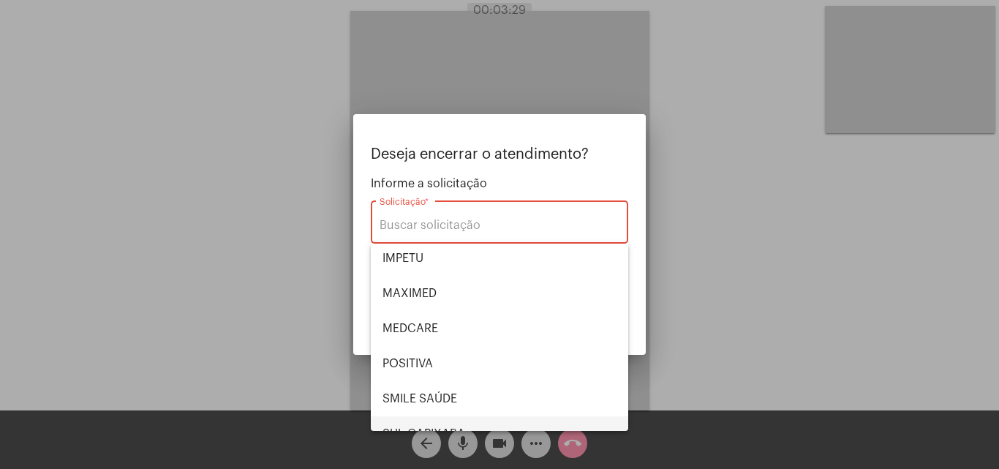
scroll to position [164, 0]
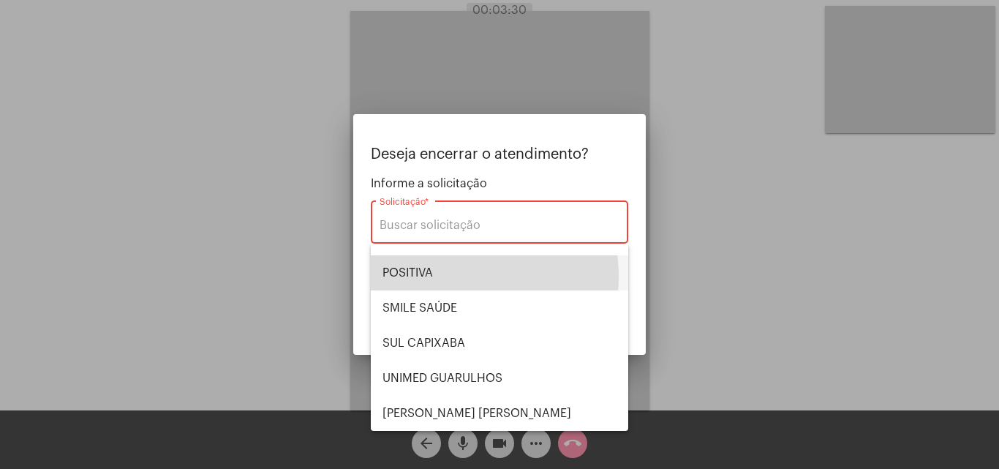
click at [439, 276] on span "POSITIVA" at bounding box center [500, 272] width 234 height 35
type input "POSITIVA"
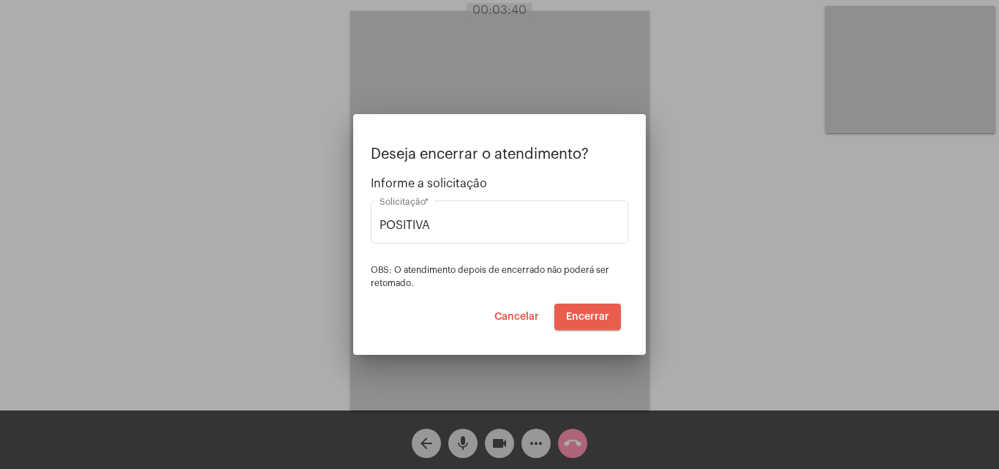
click at [589, 317] on span "Encerrar" at bounding box center [587, 317] width 43 height 10
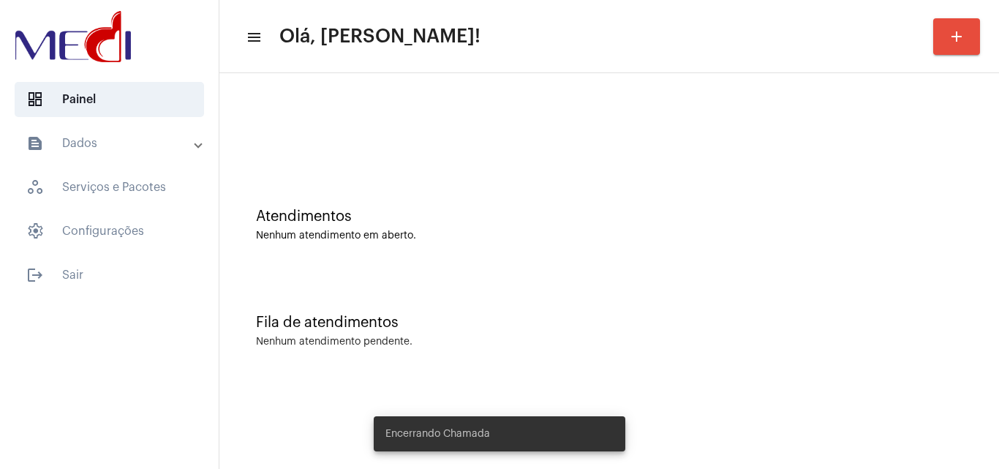
click at [532, 270] on div "Atendimentos Nenhum atendimento em aberto. Fila de atendimentos Nenhum atendime…" at bounding box center [609, 228] width 765 height 296
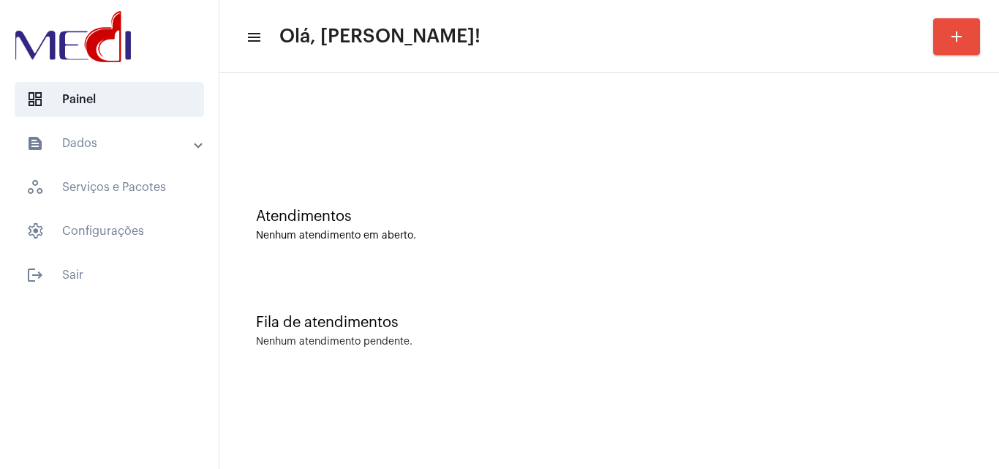
click at [547, 252] on div "Atendimentos Nenhum atendimento em aberto." at bounding box center [609, 218] width 765 height 106
drag, startPoint x: 486, startPoint y: 266, endPoint x: 435, endPoint y: 224, distance: 66.0
click at [485, 266] on div "Atendimentos Nenhum atendimento em aberto." at bounding box center [609, 218] width 765 height 106
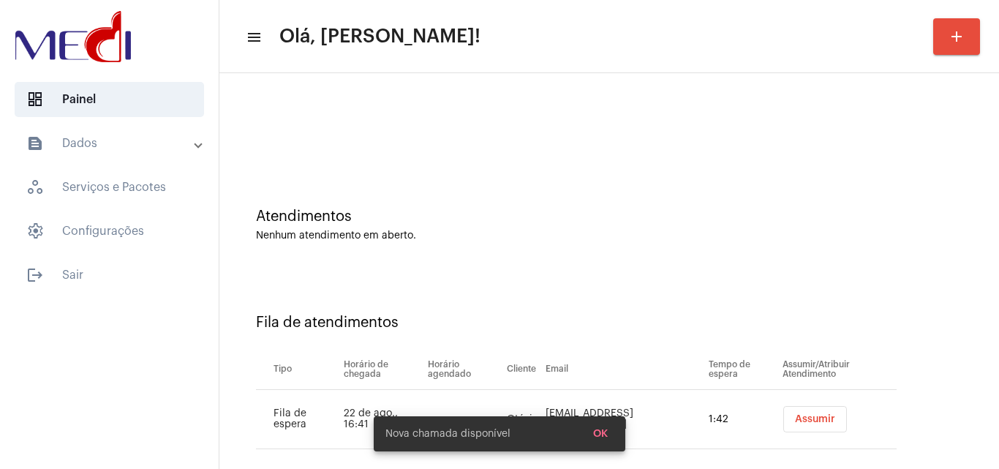
scroll to position [20, 0]
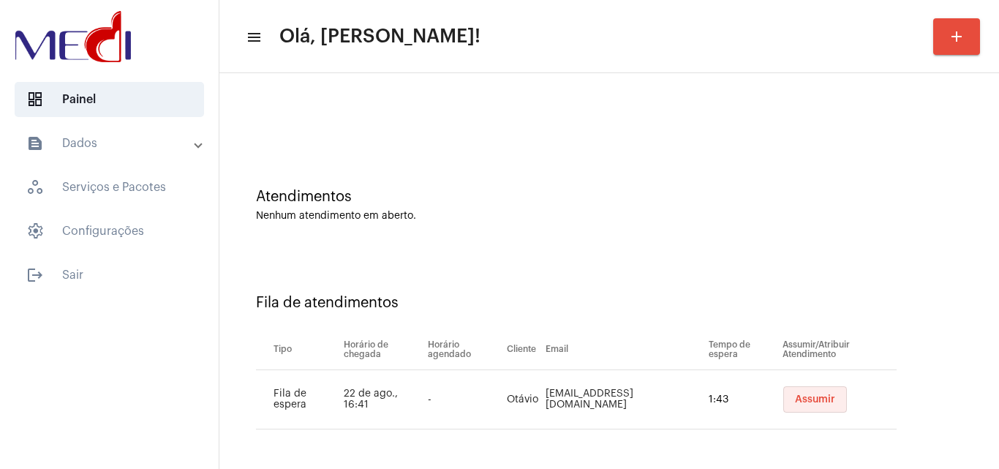
click at [804, 394] on button "Assumir" at bounding box center [816, 399] width 64 height 26
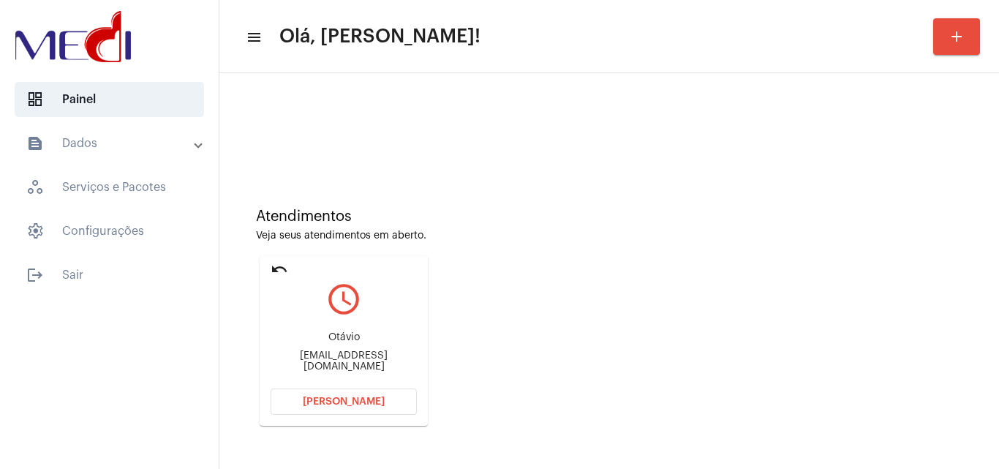
click at [301, 353] on div "Otávio otavioromanorocha@outlook.com" at bounding box center [344, 352] width 146 height 66
drag, startPoint x: 273, startPoint y: 359, endPoint x: 326, endPoint y: 364, distance: 52.9
click at [318, 361] on div "otavioromanorocha@outlook.com" at bounding box center [344, 361] width 146 height 22
copy div "otaviorom"
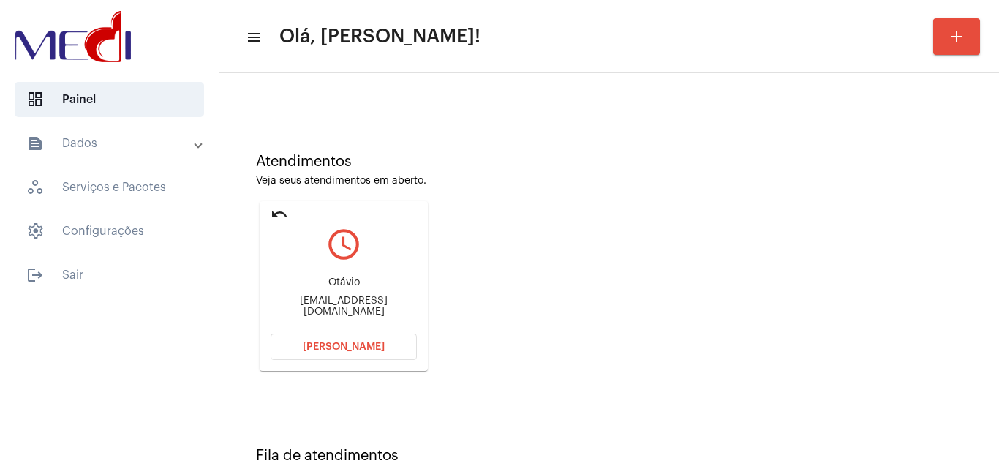
scroll to position [103, 0]
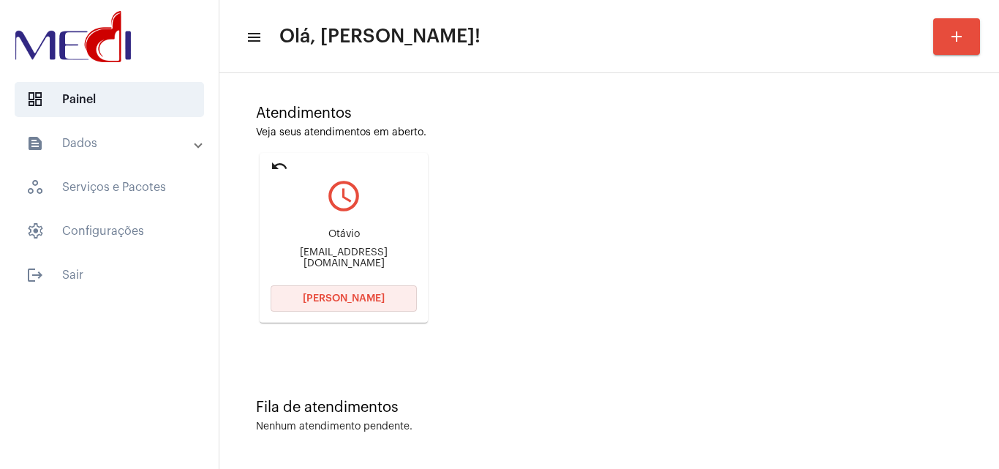
click at [351, 297] on span "Abrir Chamada" at bounding box center [344, 298] width 82 height 10
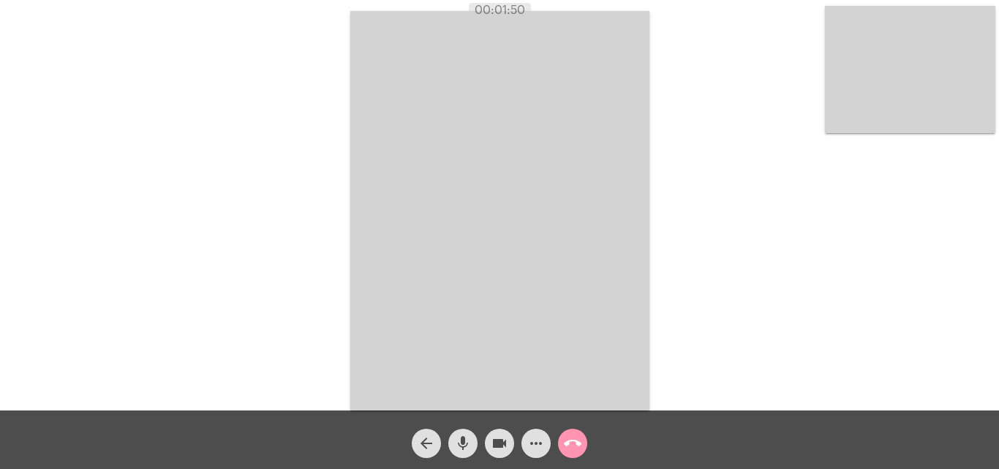
click at [572, 443] on mat-icon "call_end" at bounding box center [573, 444] width 18 height 18
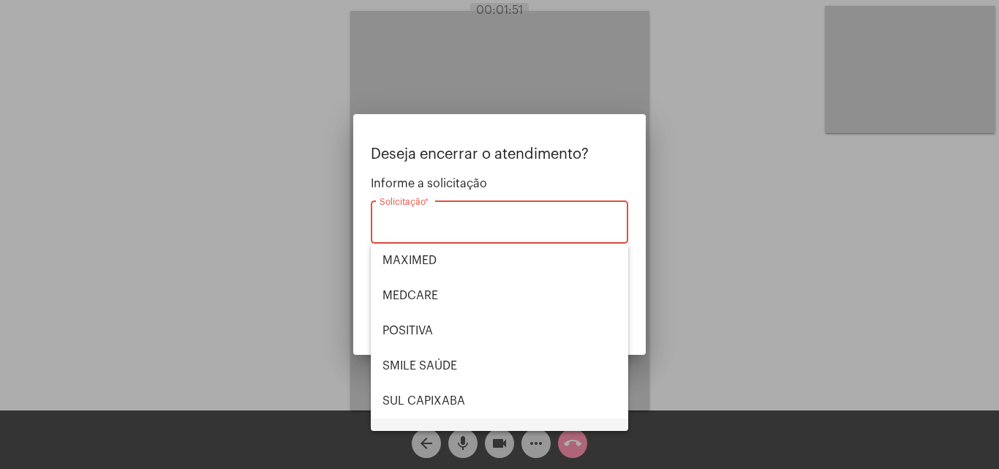
scroll to position [164, 0]
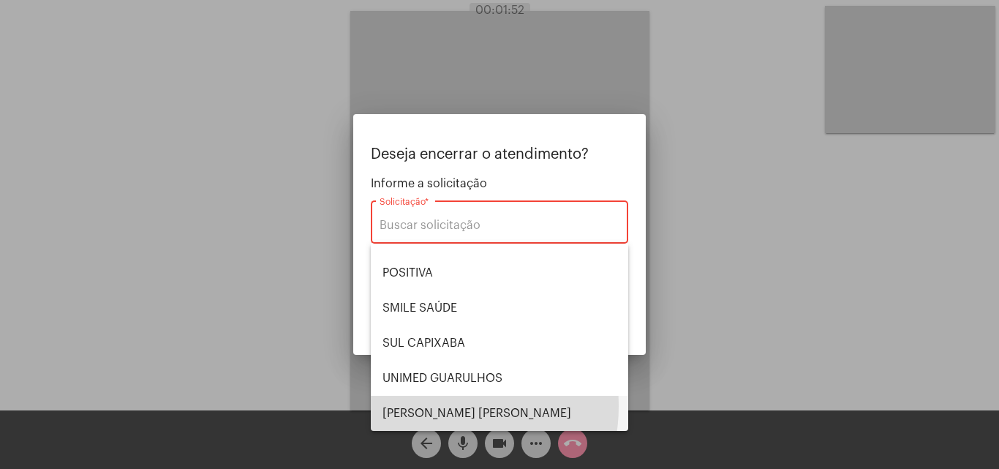
click at [431, 406] on span "VERA CRUZ" at bounding box center [500, 413] width 234 height 35
type input "VERA CRUZ"
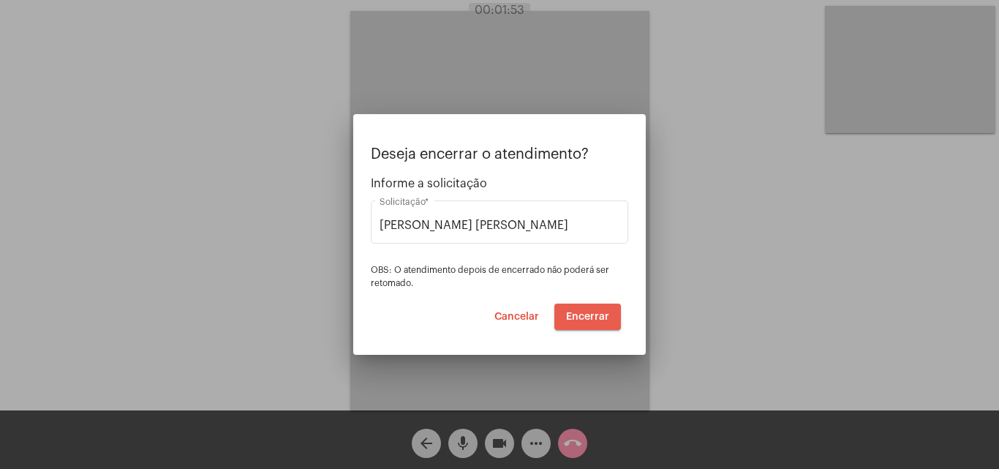
click at [579, 322] on button "Encerrar" at bounding box center [588, 317] width 67 height 26
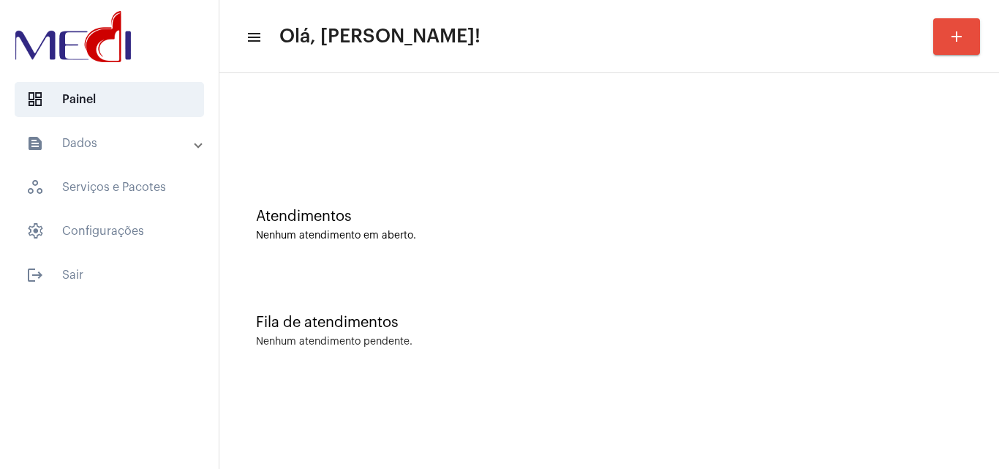
click at [415, 231] on div "Nenhum atendimento em aberto." at bounding box center [609, 235] width 707 height 11
click at [457, 206] on div "Atendimentos Nenhum atendimento em aberto." at bounding box center [609, 218] width 765 height 106
click at [796, 229] on div "Atendimentos Nenhum atendimento em aberto." at bounding box center [609, 225] width 707 height 33
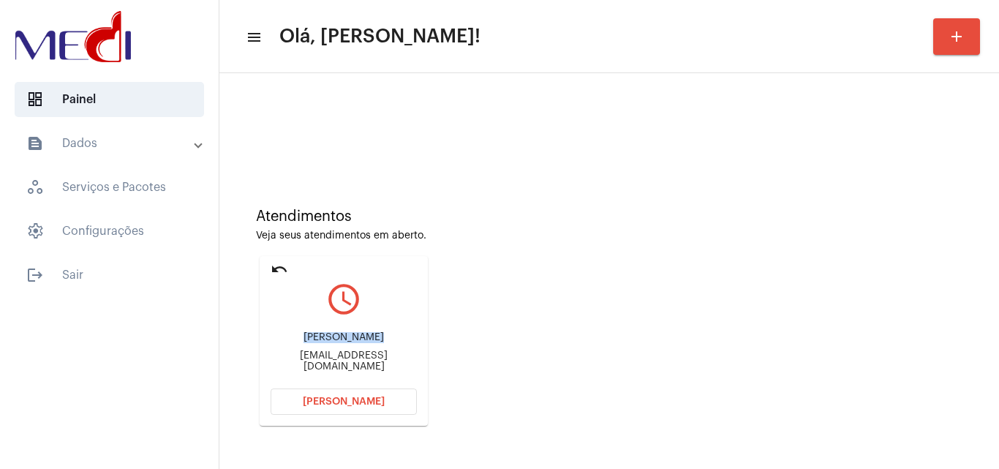
drag, startPoint x: 280, startPoint y: 335, endPoint x: 353, endPoint y: 338, distance: 73.2
click at [353, 338] on div "[PERSON_NAME] [EMAIL_ADDRESS][DOMAIN_NAME]" at bounding box center [344, 352] width 146 height 66
copy div "[PERSON_NAME]"
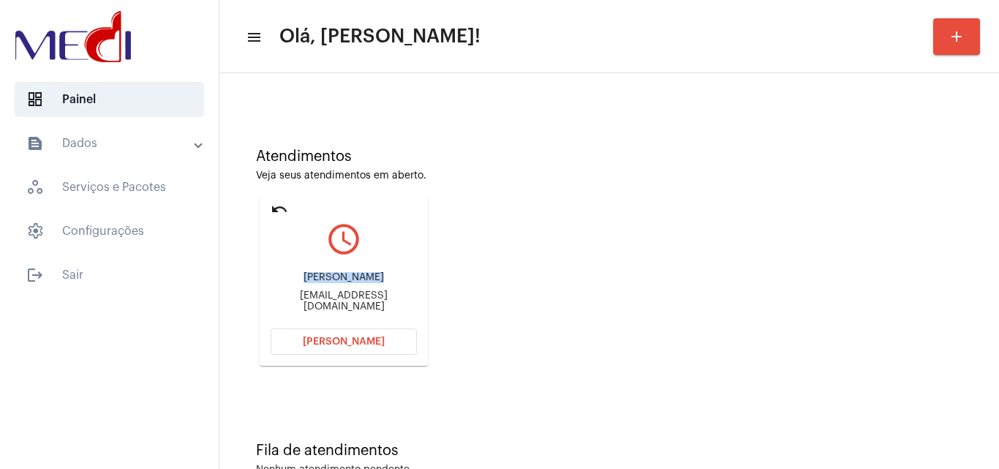
scroll to position [103, 0]
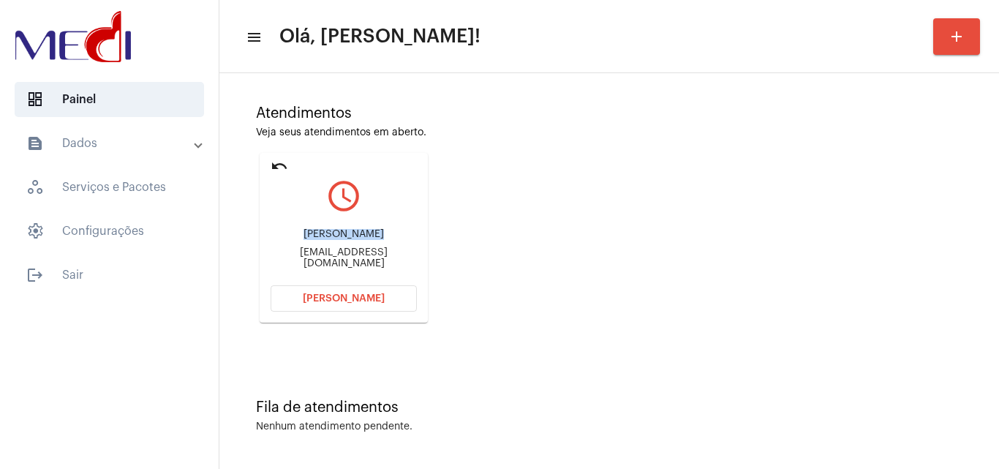
click at [353, 297] on span "[PERSON_NAME]" at bounding box center [344, 298] width 82 height 10
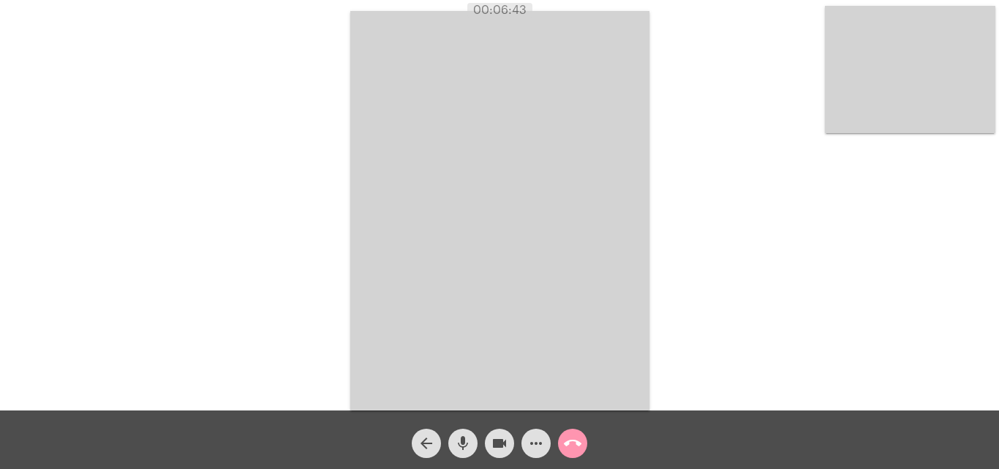
click at [578, 445] on mat-icon "call_end" at bounding box center [573, 444] width 18 height 18
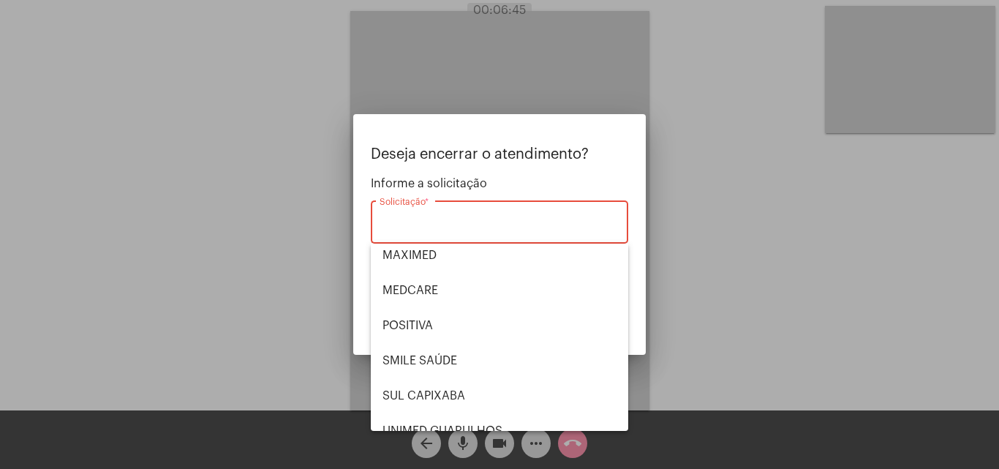
scroll to position [146, 0]
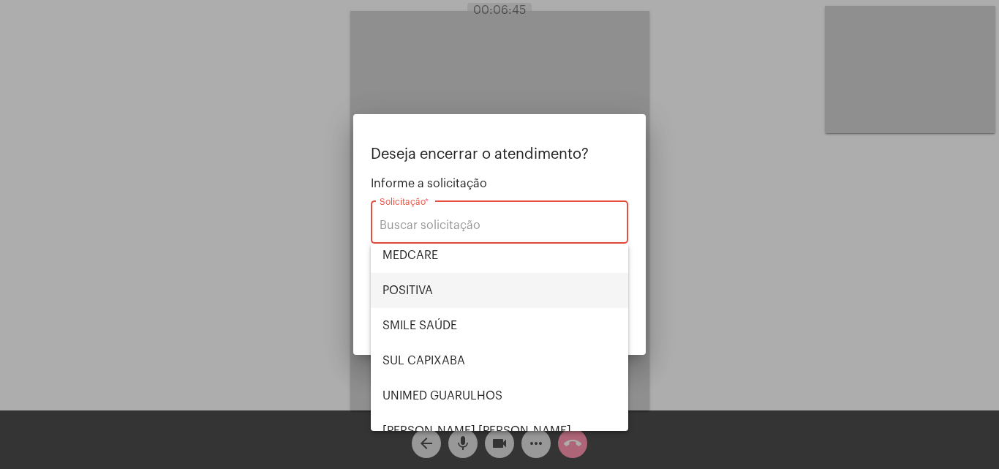
click at [454, 299] on span "POSITIVA" at bounding box center [500, 290] width 234 height 35
type input "POSITIVA"
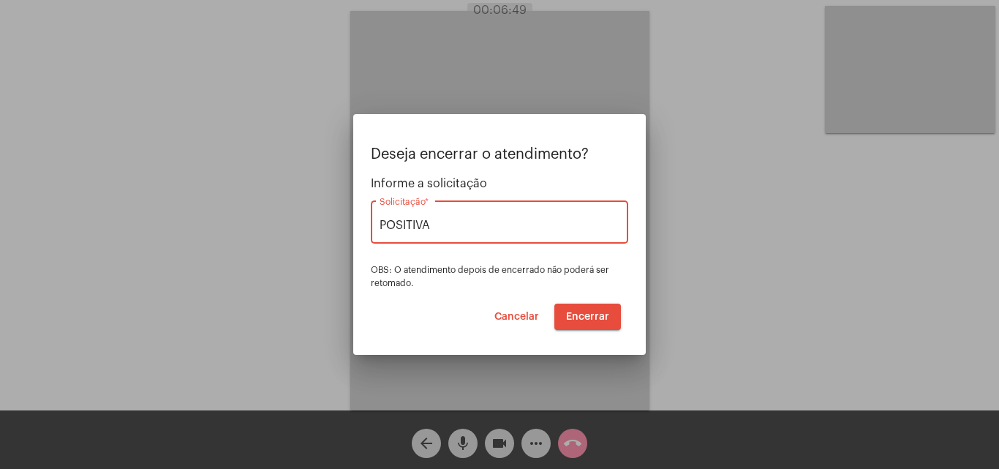
click at [590, 315] on span "Encerrar" at bounding box center [587, 317] width 43 height 10
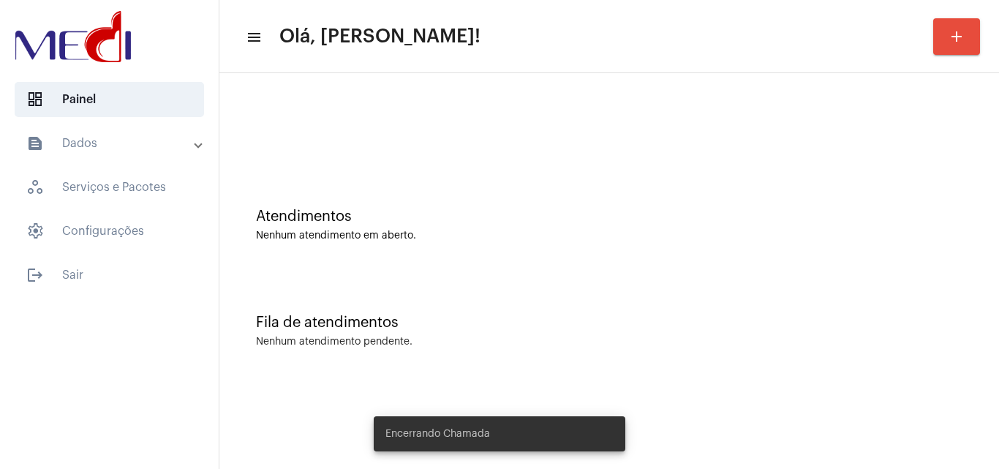
click at [589, 304] on div "Fila de atendimentos Nenhum atendimento pendente." at bounding box center [609, 324] width 765 height 106
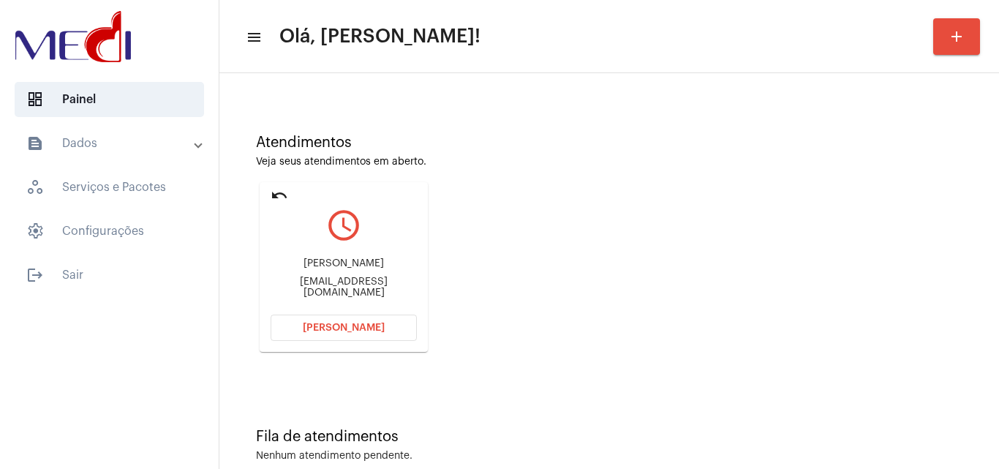
scroll to position [103, 0]
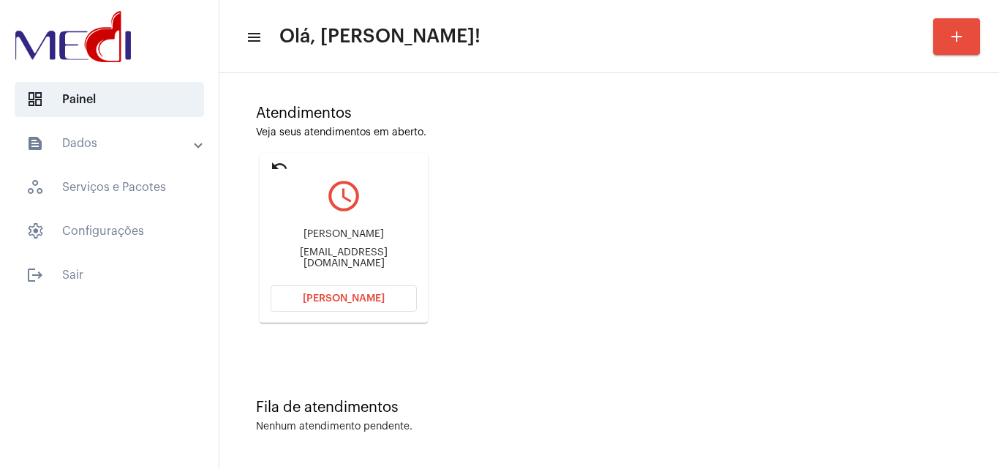
drag, startPoint x: 279, startPoint y: 239, endPoint x: 351, endPoint y: 233, distance: 72.7
click at [351, 233] on div "[PERSON_NAME] [EMAIL_ADDRESS][DOMAIN_NAME]" at bounding box center [344, 249] width 146 height 66
copy div "[PERSON_NAME]"
click at [400, 297] on button "[PERSON_NAME]" at bounding box center [344, 298] width 146 height 26
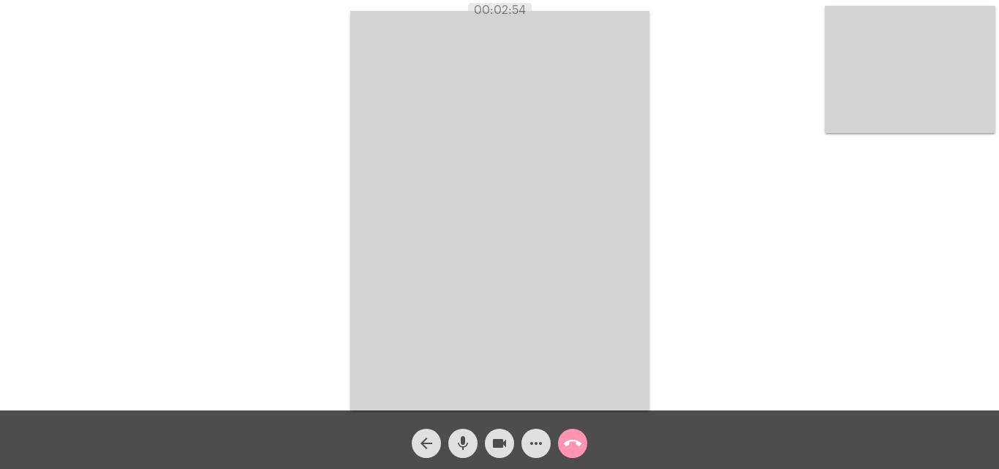
click at [492, 446] on mat-icon "videocam" at bounding box center [500, 444] width 18 height 18
click at [492, 446] on mat-icon "videocam_off" at bounding box center [500, 444] width 18 height 18
click at [569, 446] on mat-icon "call_end" at bounding box center [573, 444] width 18 height 18
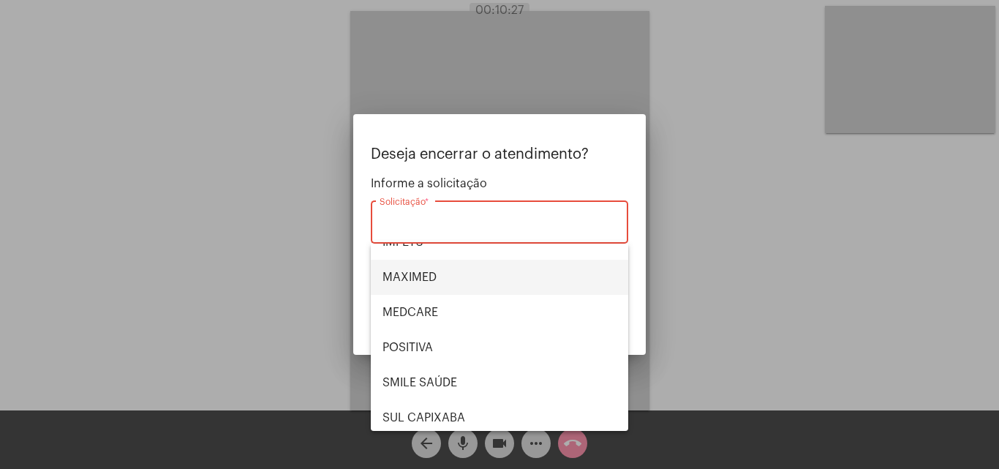
scroll to position [164, 0]
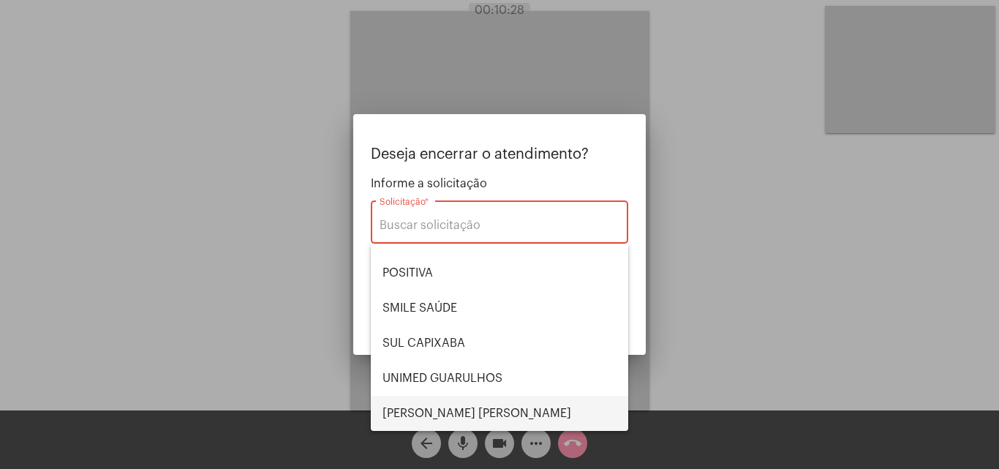
click at [435, 408] on span "[PERSON_NAME] [PERSON_NAME]" at bounding box center [500, 413] width 234 height 35
type input "[PERSON_NAME] [PERSON_NAME]"
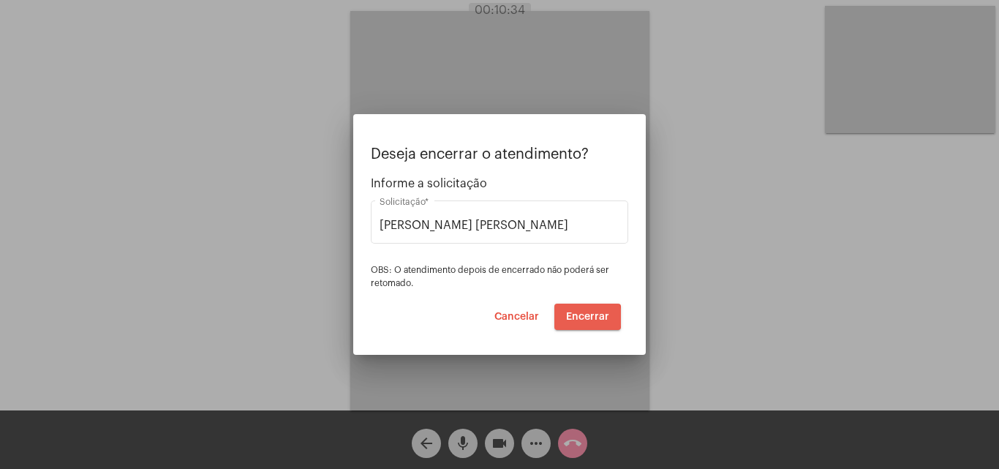
click at [581, 318] on span "Encerrar" at bounding box center [587, 317] width 43 height 10
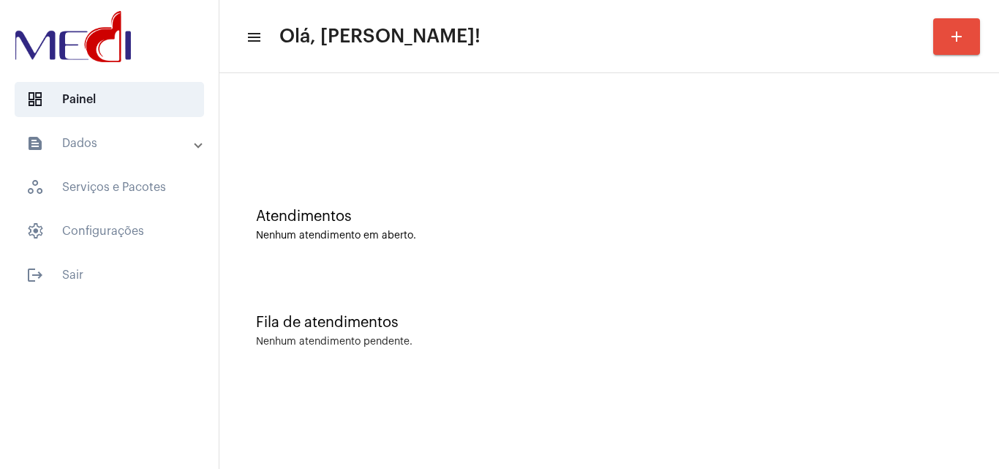
click at [771, 361] on div "Fila de atendimentos Nenhum atendimento pendente." at bounding box center [609, 324] width 765 height 106
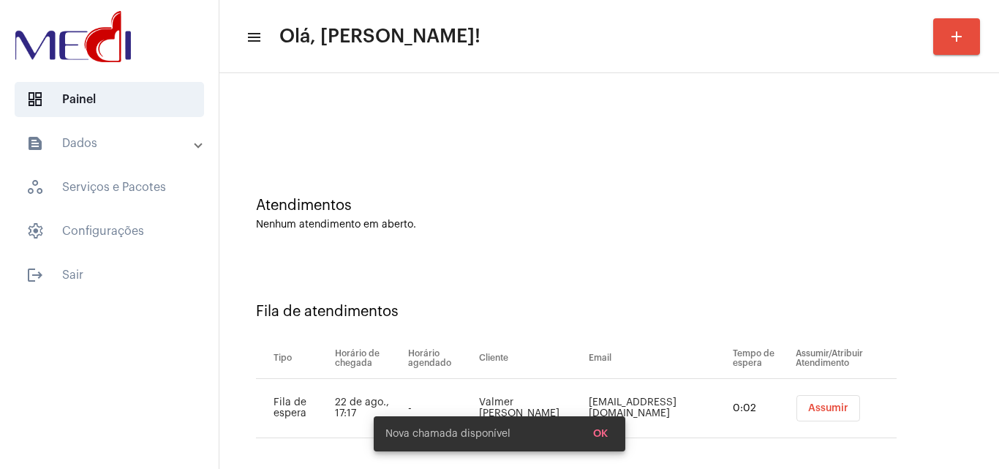
scroll to position [20, 0]
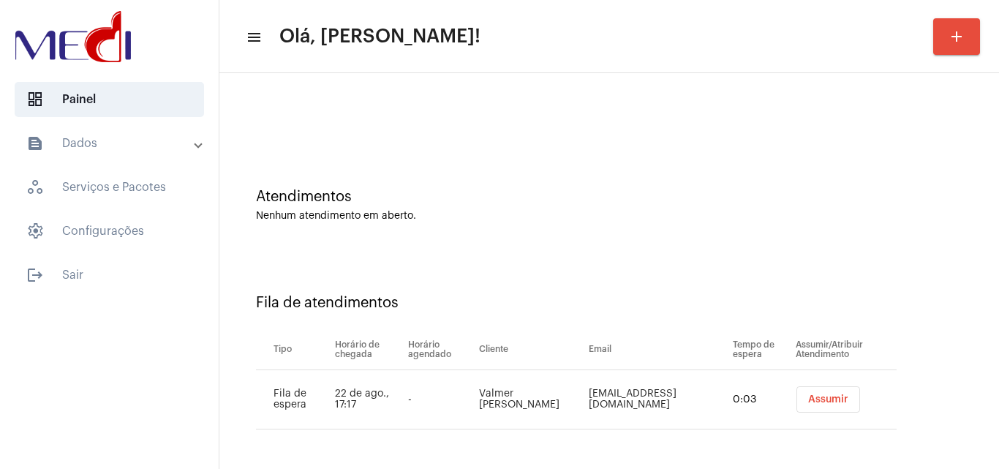
click at [808, 397] on span "Assumir" at bounding box center [828, 399] width 40 height 10
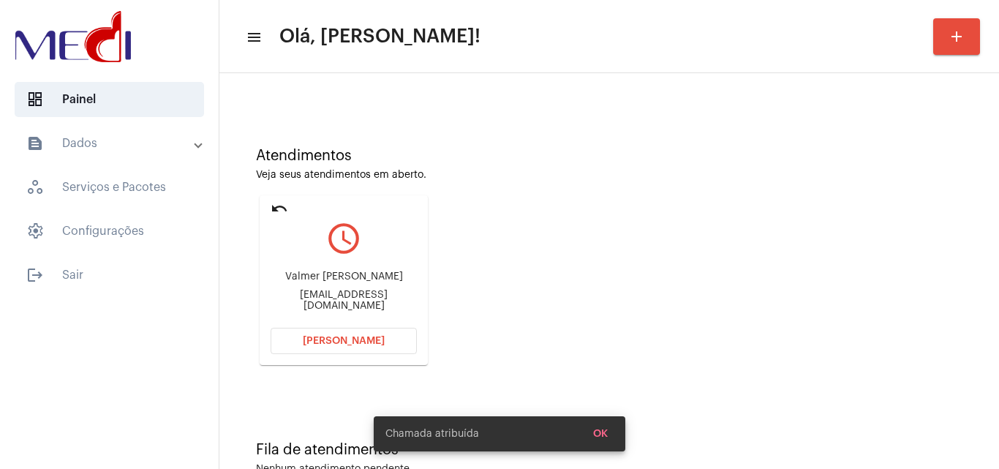
scroll to position [103, 0]
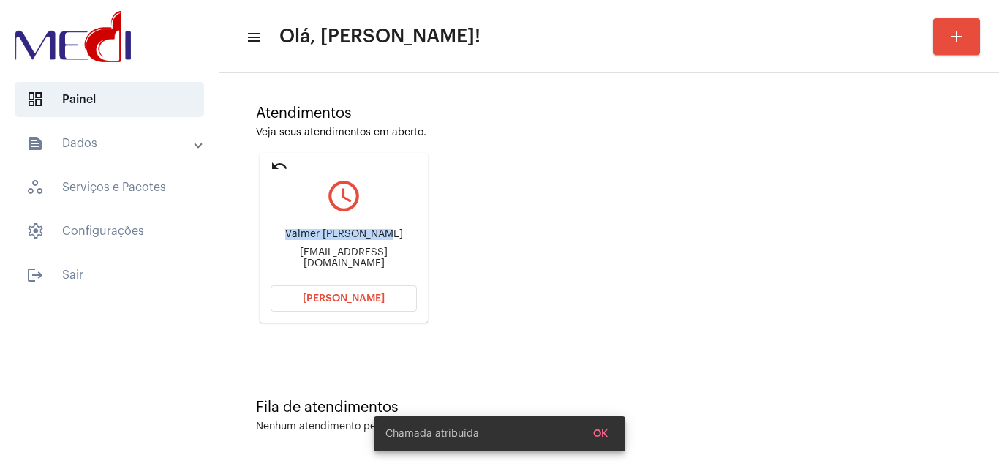
drag, startPoint x: 269, startPoint y: 237, endPoint x: 367, endPoint y: 230, distance: 97.5
click at [367, 230] on mat-card "undo query_builder Valmer Adriano Furlan Alves alvesvalmer@gmail.com Abrir Cham…" at bounding box center [344, 238] width 168 height 170
copy div "Valmer Adriano Fur"
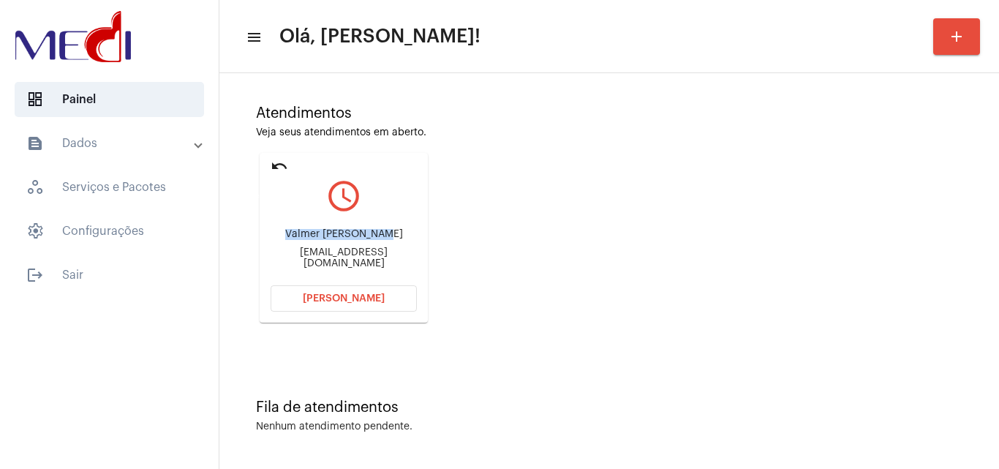
click at [275, 163] on mat-icon "undo" at bounding box center [280, 166] width 18 height 18
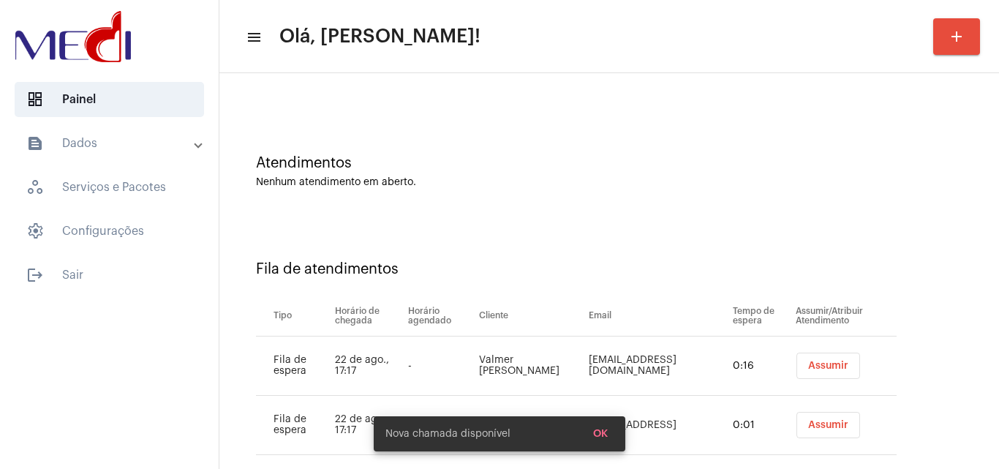
scroll to position [79, 0]
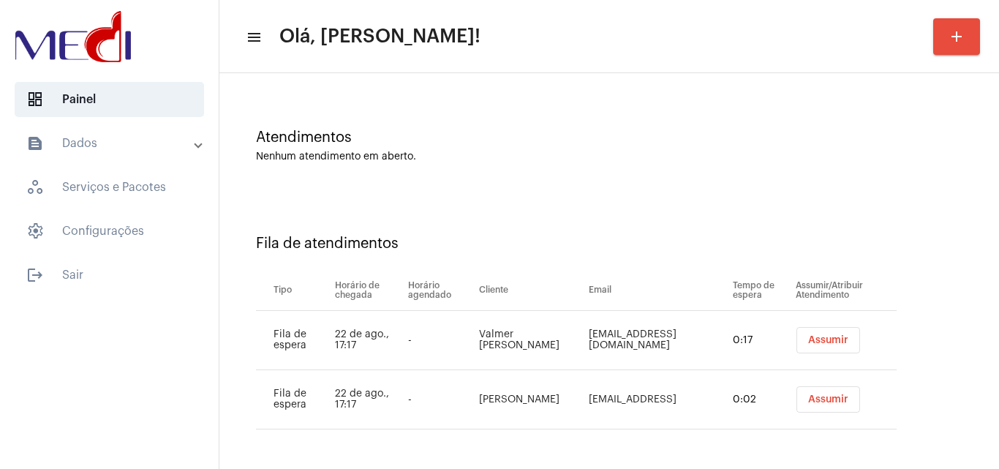
click at [809, 402] on span "Assumir" at bounding box center [828, 399] width 40 height 10
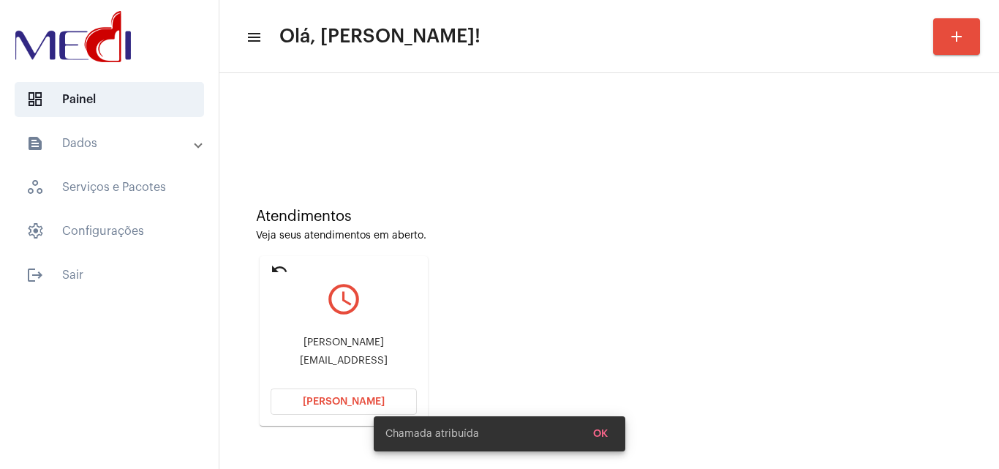
scroll to position [103, 0]
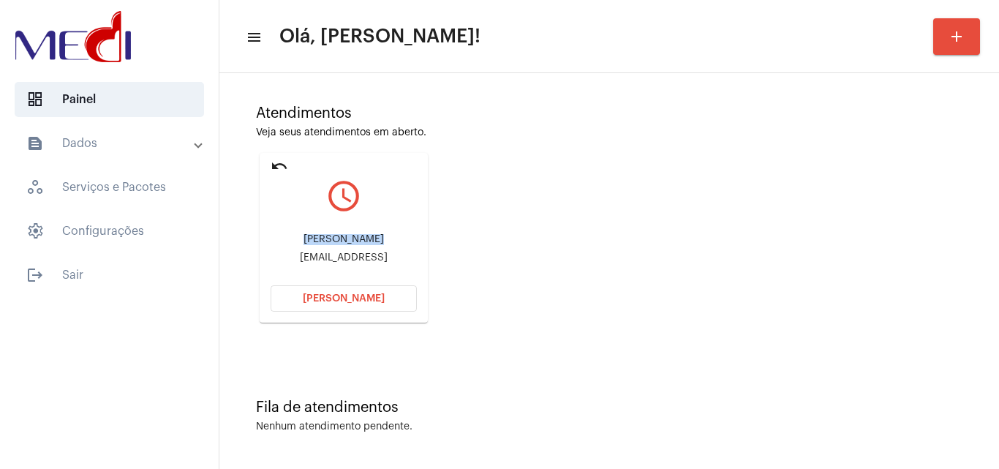
drag, startPoint x: 315, startPoint y: 241, endPoint x: 378, endPoint y: 230, distance: 63.9
click at [378, 230] on div "Rosa Mariette rgeissler77@gmail" at bounding box center [344, 249] width 146 height 66
copy div "Rosa Mariette"
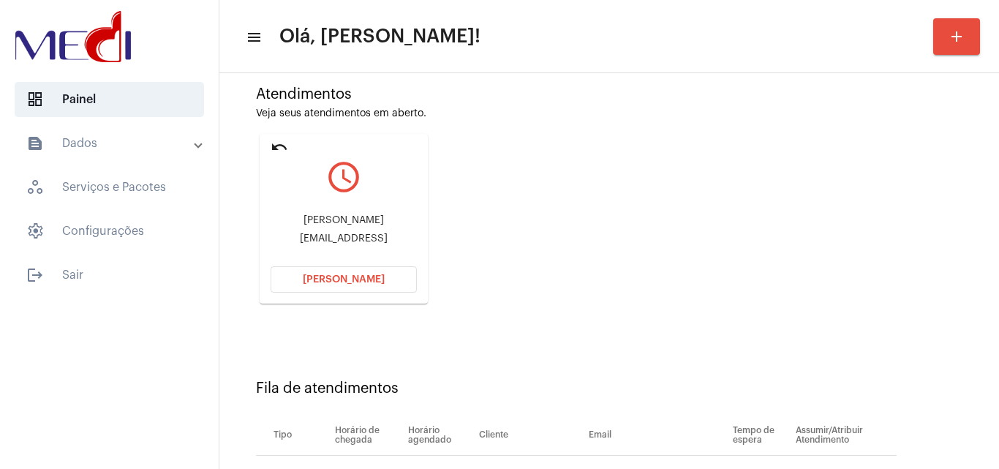
scroll to position [0, 0]
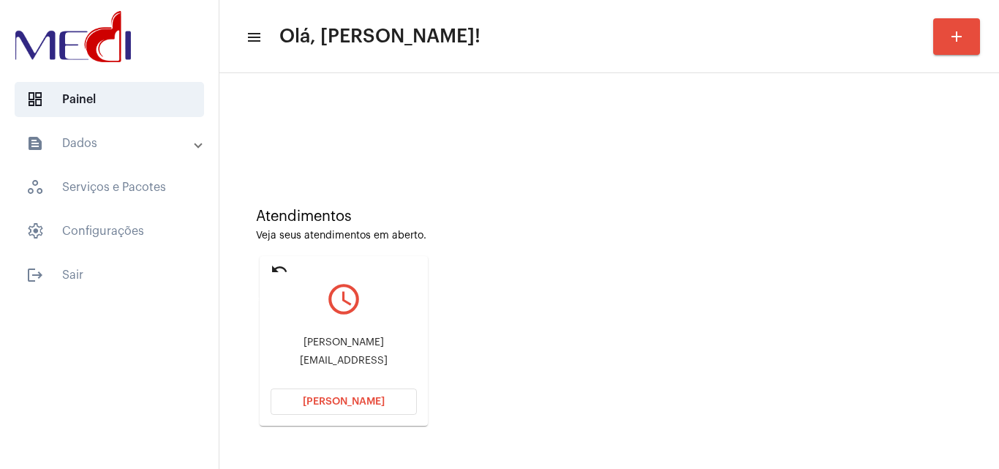
click at [279, 266] on mat-icon "undo" at bounding box center [280, 269] width 18 height 18
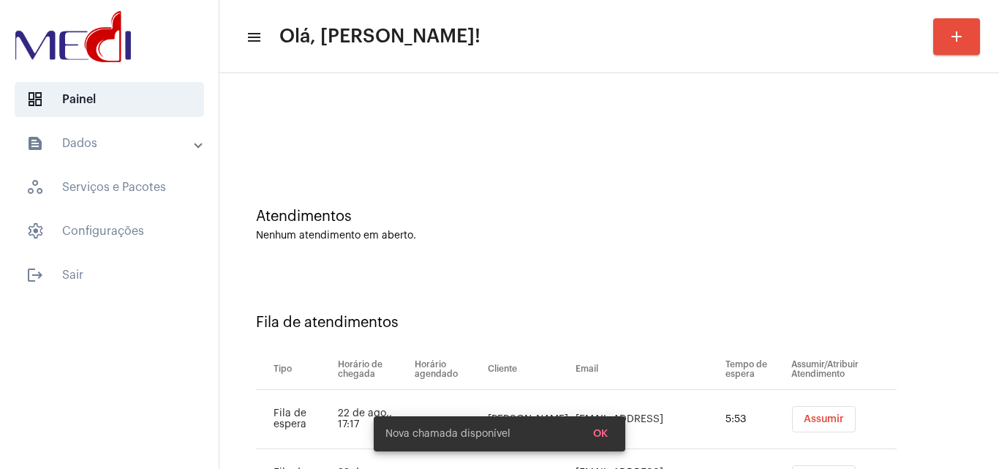
click at [463, 117] on div at bounding box center [609, 122] width 765 height 84
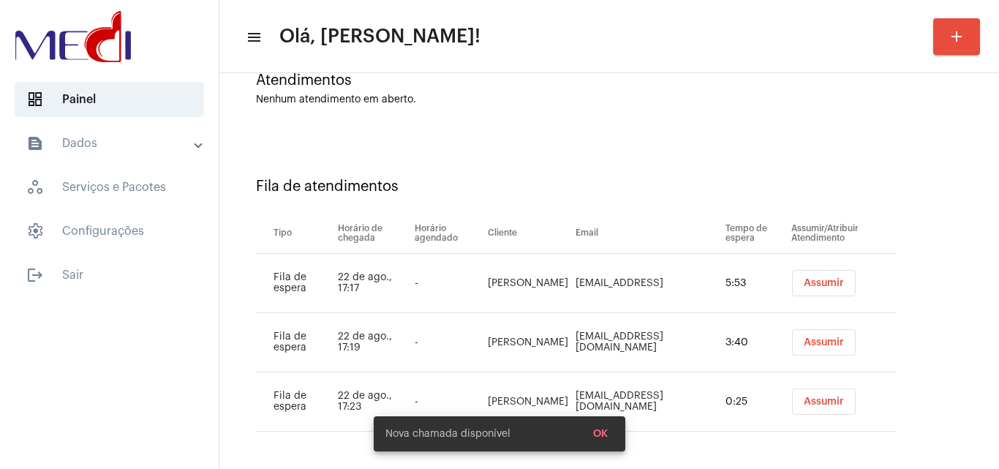
scroll to position [138, 0]
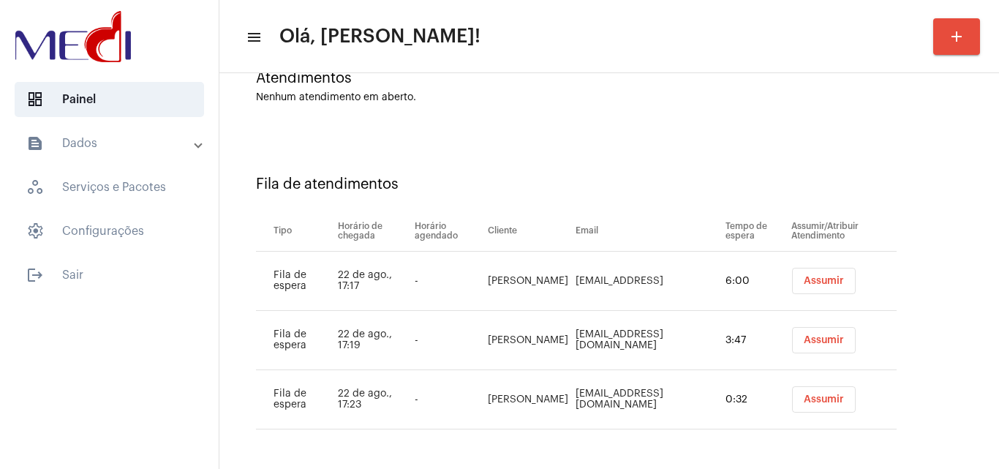
click at [822, 398] on span "Assumir" at bounding box center [824, 399] width 40 height 10
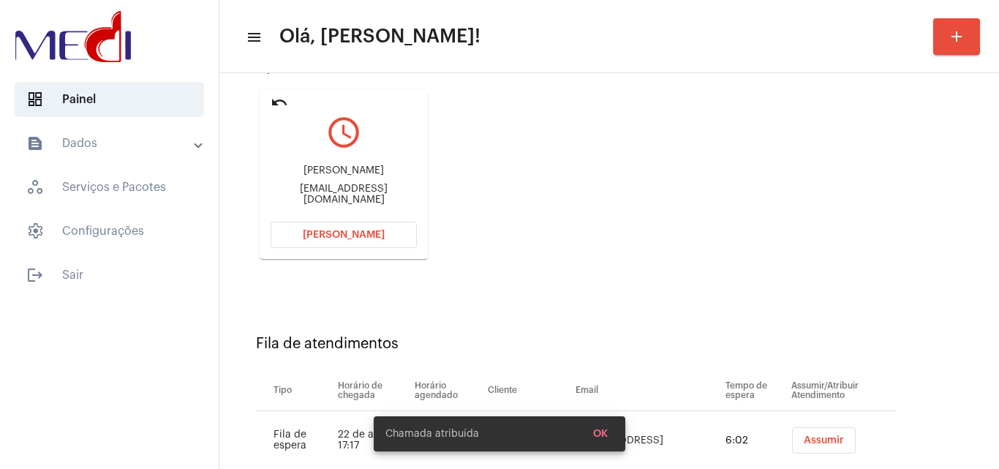
scroll to position [48, 0]
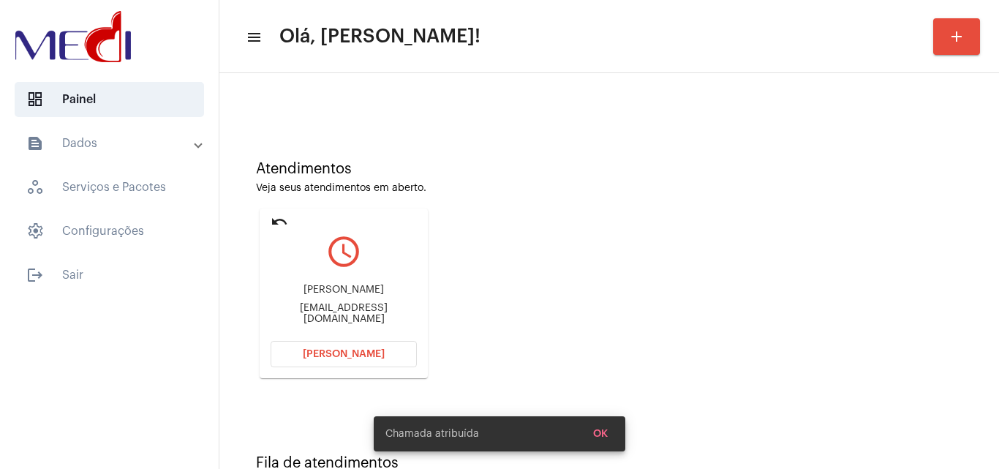
drag, startPoint x: 275, startPoint y: 298, endPoint x: 351, endPoint y: 277, distance: 78.8
click at [351, 277] on div "Diego Gabriel Cabral da Silva diegofisio_silva@hotmail.com" at bounding box center [344, 304] width 146 height 66
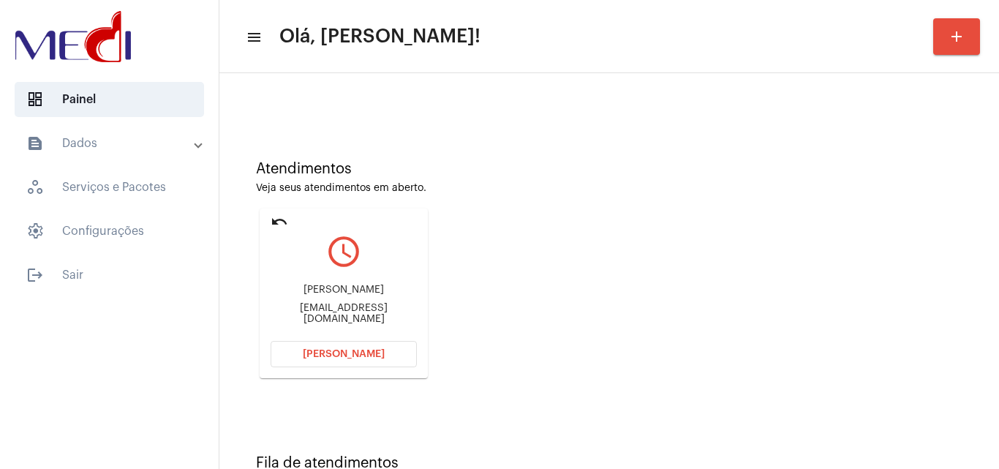
copy div "Diego Gabriel C"
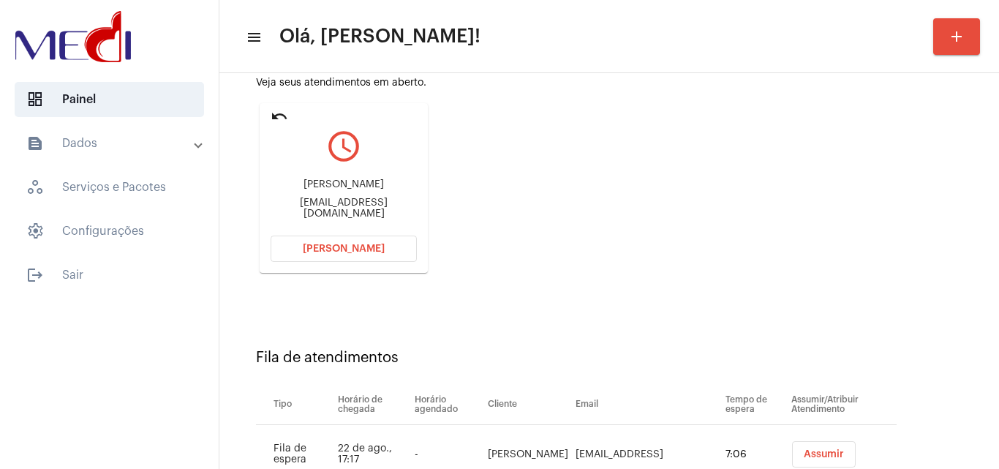
scroll to position [267, 0]
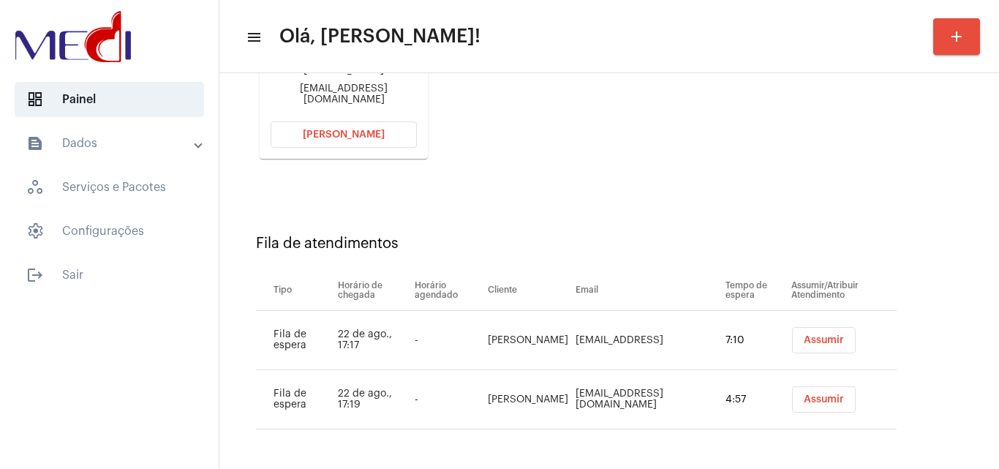
click at [815, 407] on button "Assumir" at bounding box center [824, 399] width 64 height 26
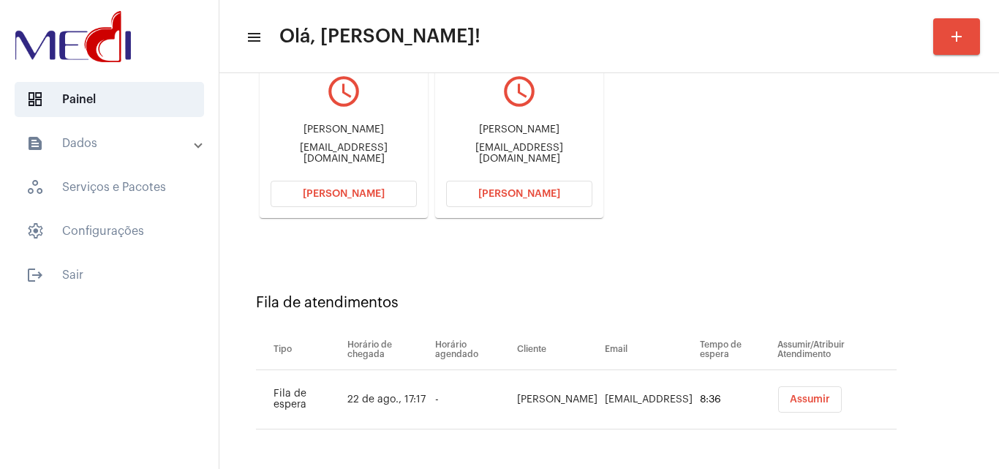
scroll to position [61, 0]
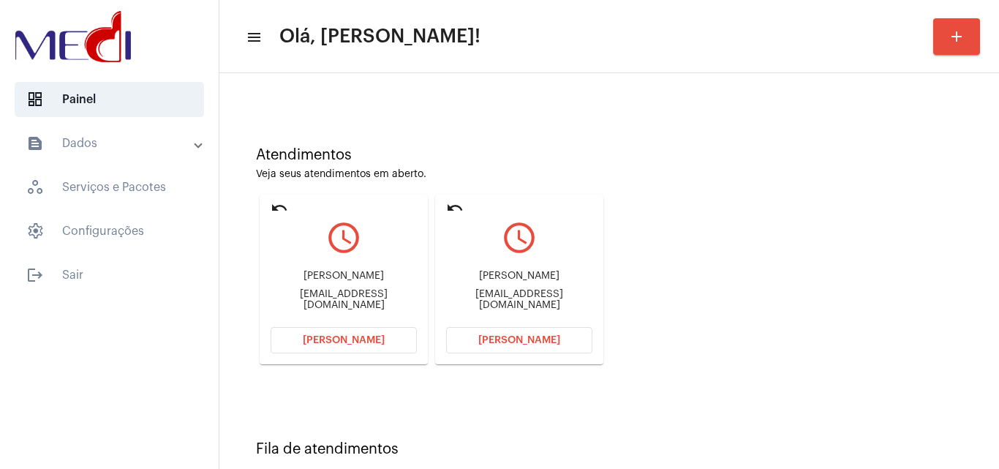
click at [335, 331] on button "Abrir Chamada" at bounding box center [344, 340] width 146 height 26
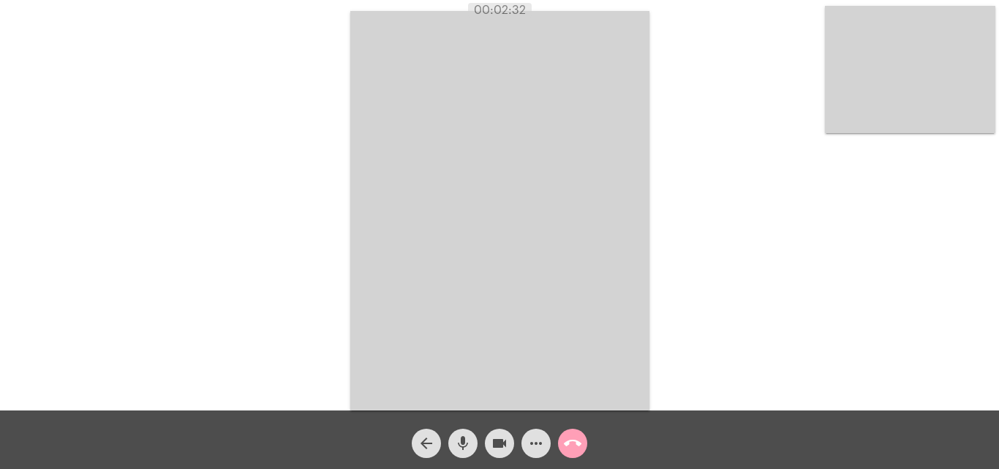
click at [571, 440] on mat-icon "call_end" at bounding box center [573, 444] width 18 height 18
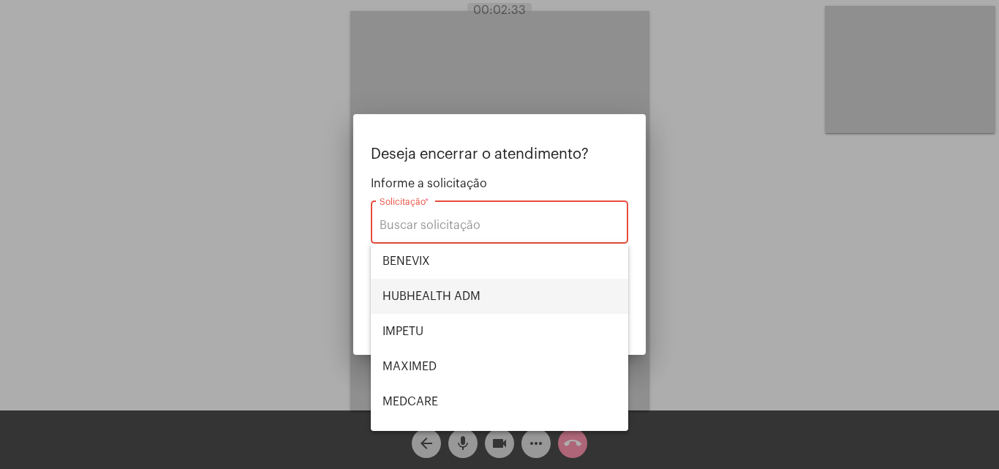
drag, startPoint x: 468, startPoint y: 293, endPoint x: 551, endPoint y: 307, distance: 84.6
click at [469, 293] on span "HUBHEALTH ADM" at bounding box center [500, 296] width 234 height 35
type input "HUBHEALTH ADM"
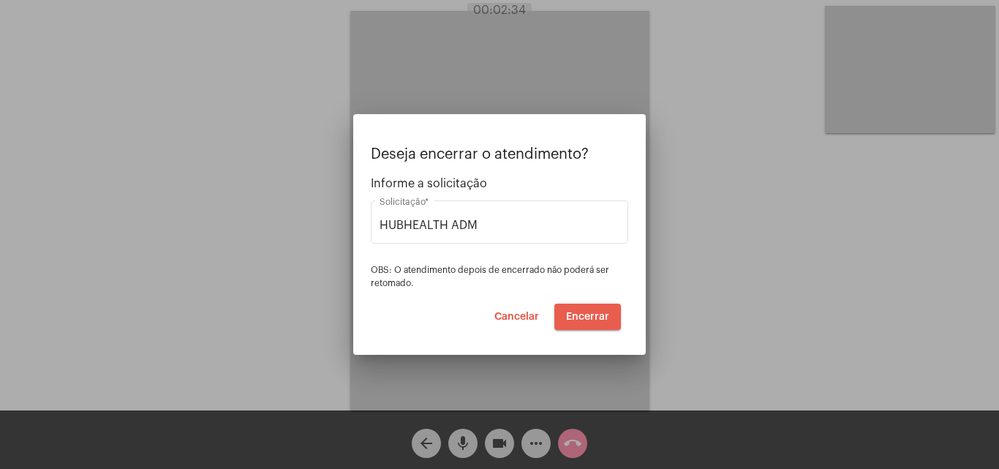
click at [584, 312] on span "Encerrar" at bounding box center [587, 317] width 43 height 10
click at [583, 312] on span "Encerrar" at bounding box center [587, 317] width 43 height 10
click at [582, 313] on span "Encerrar" at bounding box center [587, 317] width 43 height 10
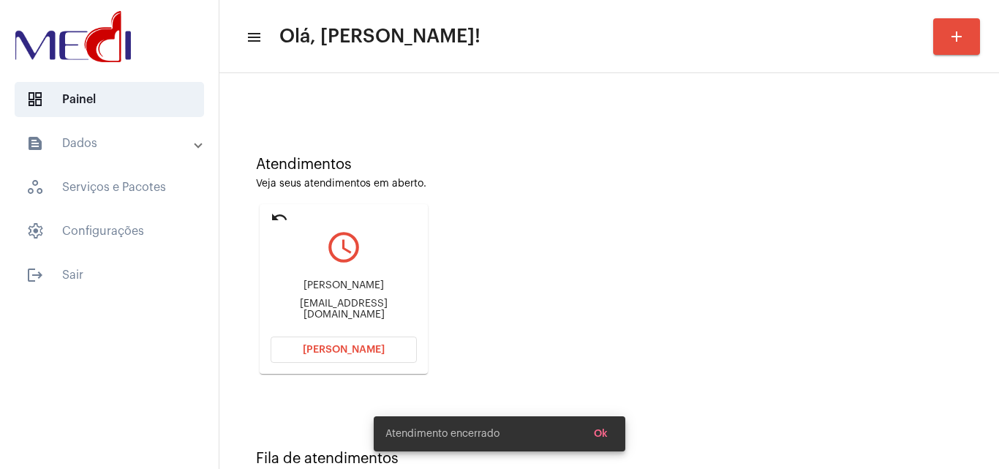
scroll to position [267, 0]
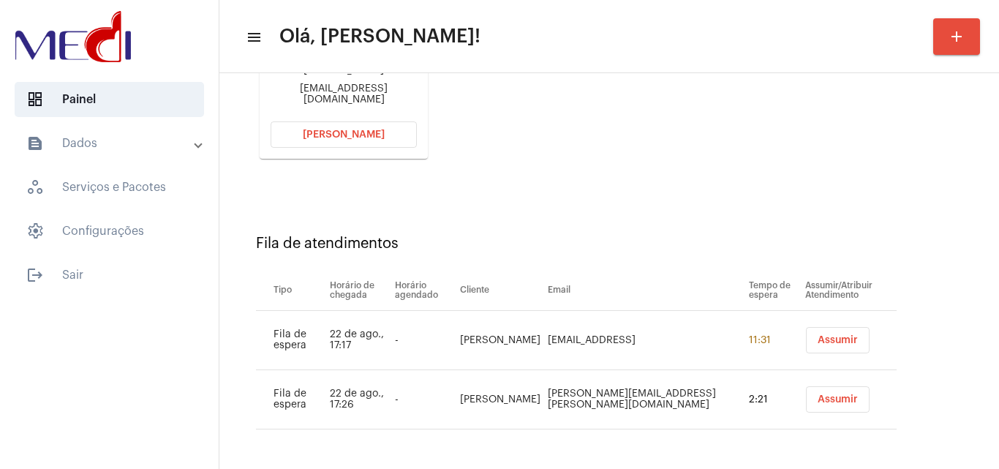
click at [818, 395] on span "Assumir" at bounding box center [838, 399] width 40 height 10
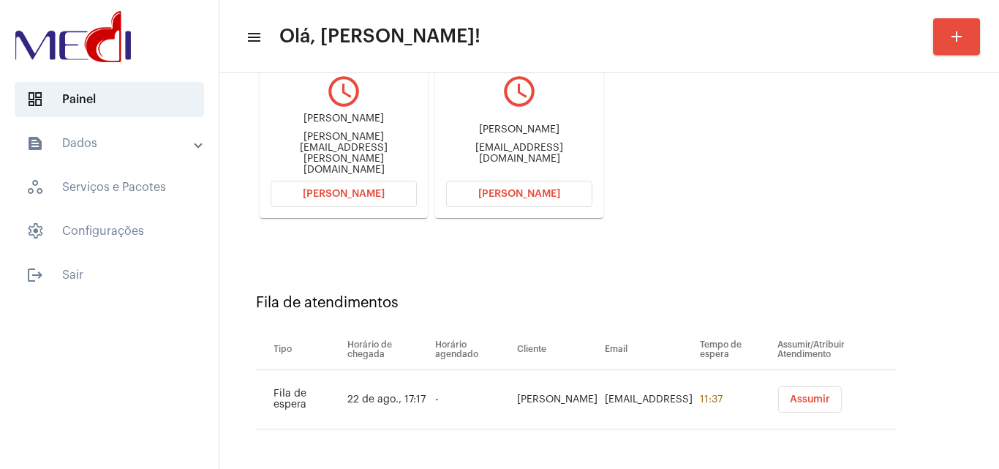
scroll to position [135, 0]
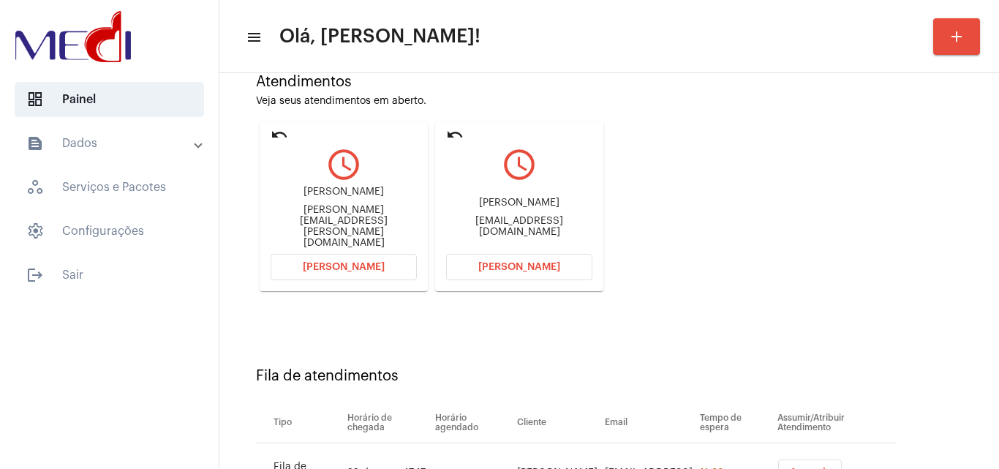
drag, startPoint x: 299, startPoint y: 211, endPoint x: 387, endPoint y: 200, distance: 89.2
click at [387, 200] on div "Ana Paula Lemos Paula.amaral.lemos71@gmail.com" at bounding box center [344, 217] width 146 height 66
copy div "Ana Paula Lemos"
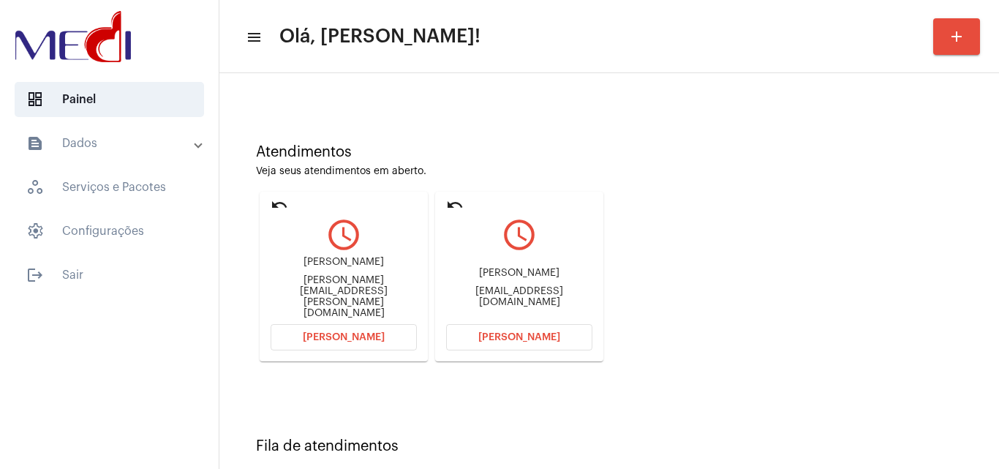
scroll to position [61, 0]
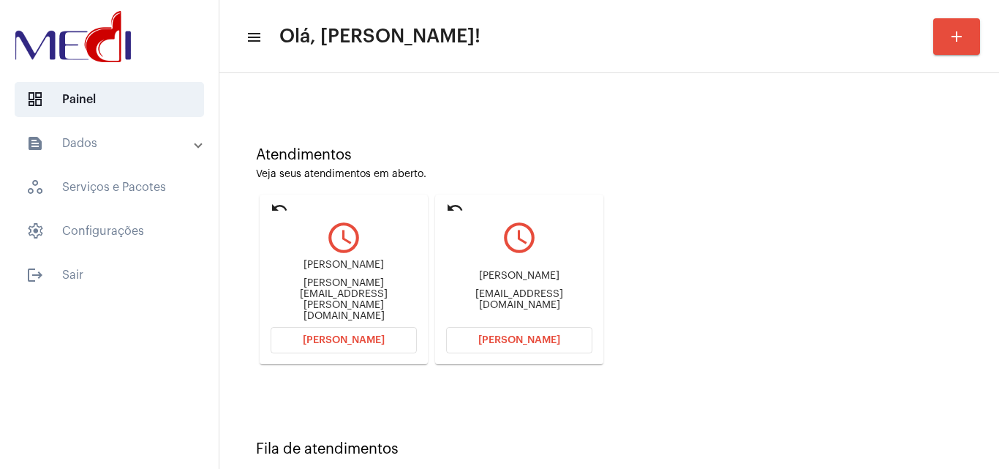
copy div "Ana Paula Lemos"
click at [326, 339] on span "Abrir Chamada" at bounding box center [344, 340] width 82 height 10
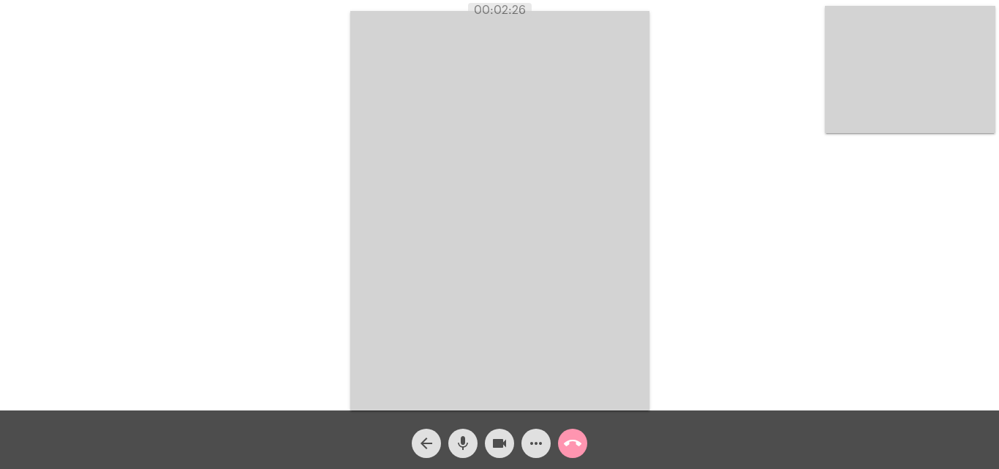
click at [573, 439] on mat-icon "call_end" at bounding box center [573, 444] width 18 height 18
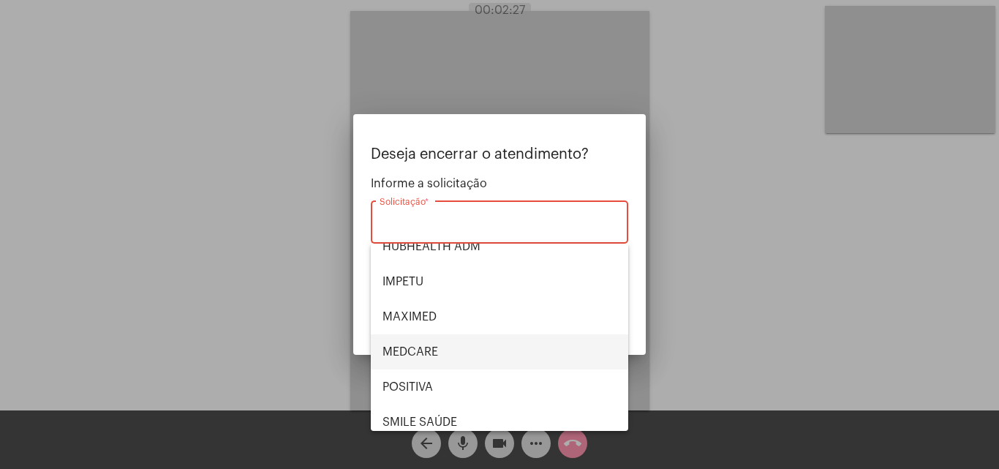
scroll to position [73, 0]
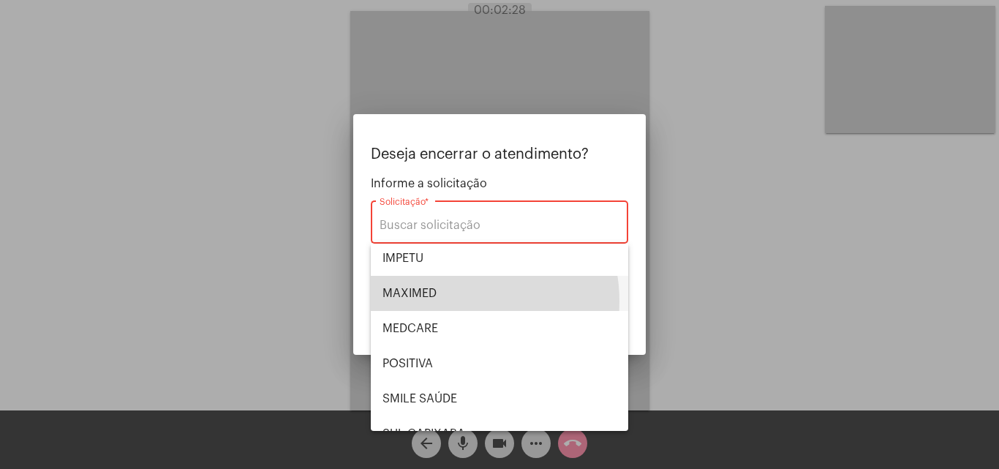
click at [455, 301] on span "MAXIMED" at bounding box center [500, 293] width 234 height 35
type input "MAXIMED"
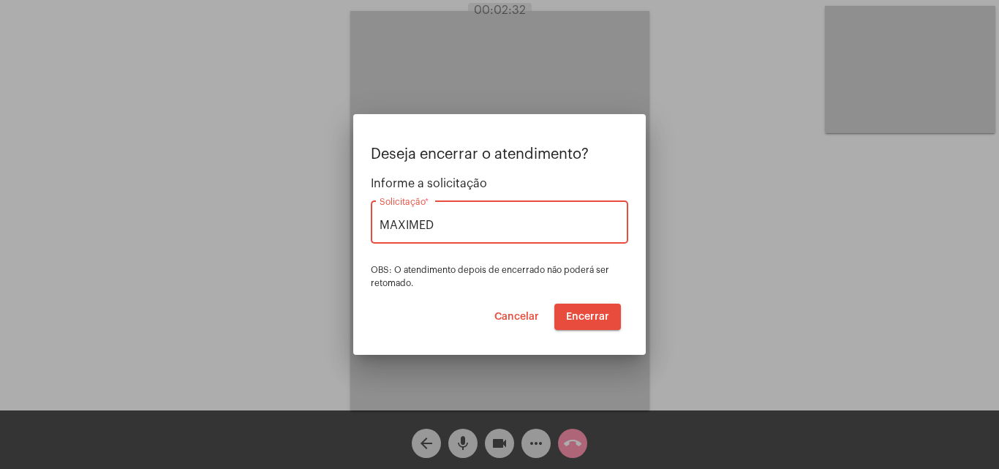
click at [590, 320] on span "Encerrar" at bounding box center [587, 317] width 43 height 10
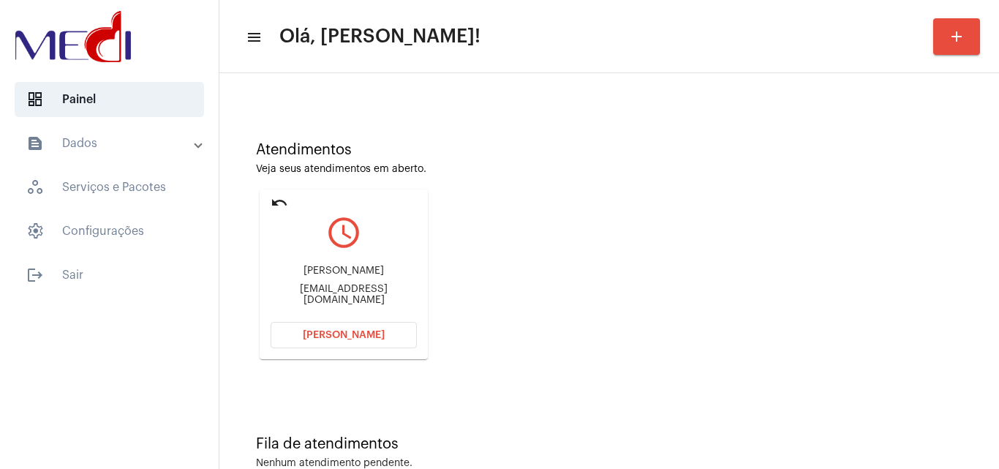
scroll to position [103, 0]
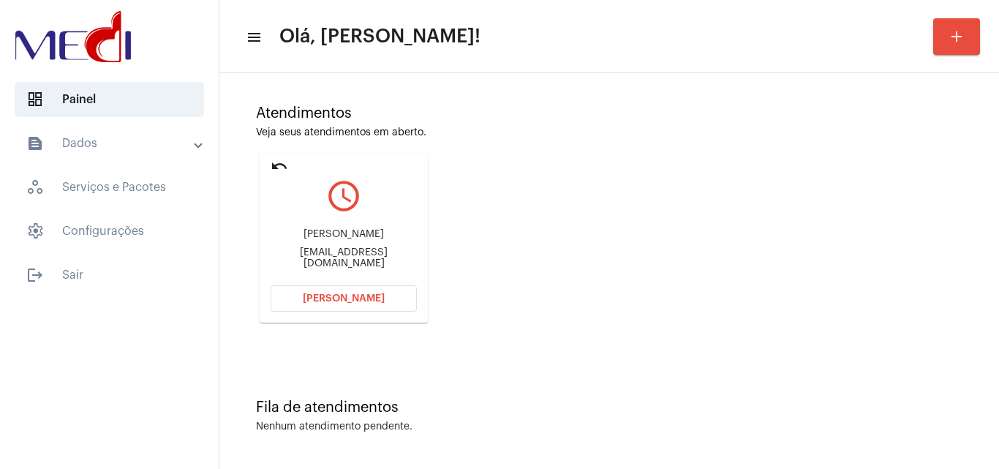
drag, startPoint x: 293, startPoint y: 234, endPoint x: 361, endPoint y: 231, distance: 68.1
click at [361, 231] on div "Zilda Maria Da Silva zzildamaria113@gmail.com" at bounding box center [344, 249] width 146 height 66
copy div "Zilda Maria D"
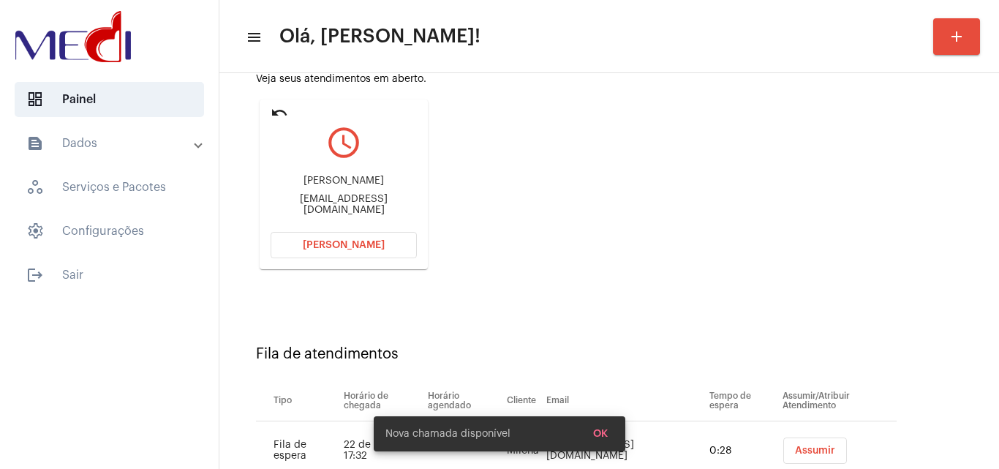
scroll to position [208, 0]
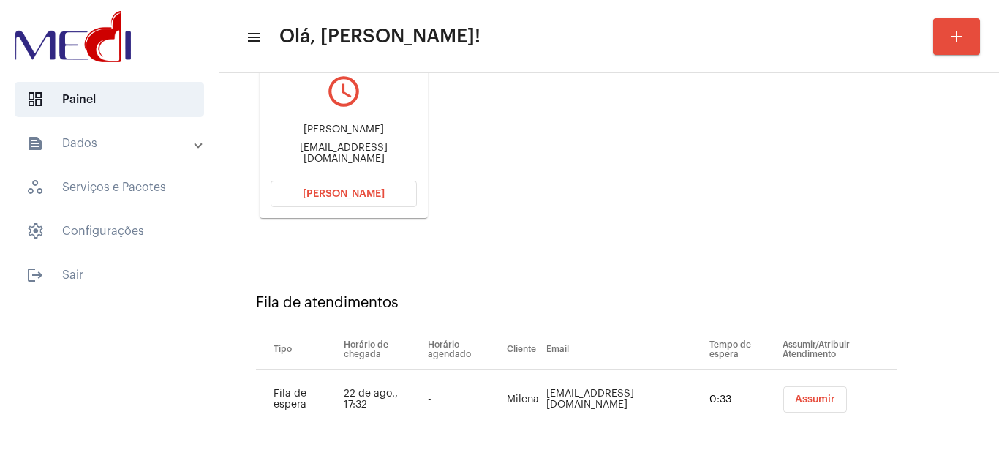
drag, startPoint x: 564, startPoint y: 398, endPoint x: 623, endPoint y: 383, distance: 61.2
click at [623, 383] on td "msterezan@gmail.com" at bounding box center [624, 399] width 163 height 59
copy td "msterezan@"
click at [795, 400] on span "Assumir" at bounding box center [815, 399] width 40 height 10
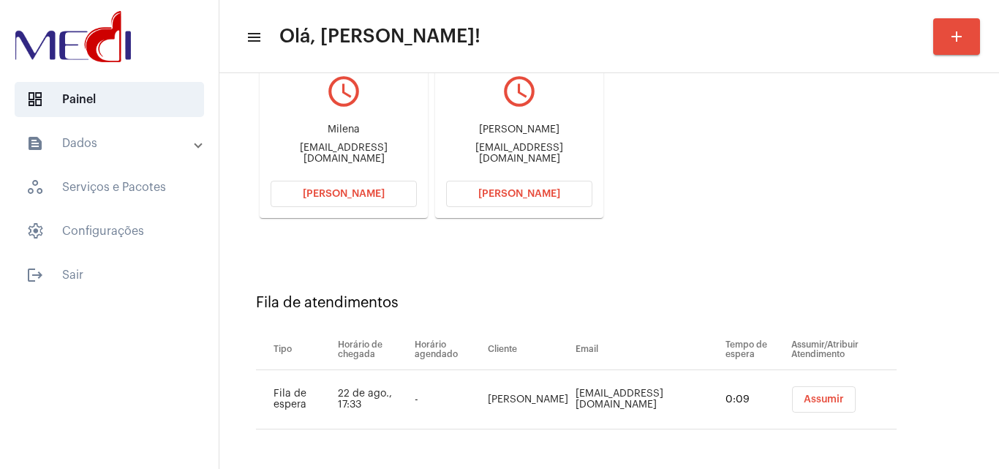
click at [815, 405] on button "Assumir" at bounding box center [824, 399] width 64 height 26
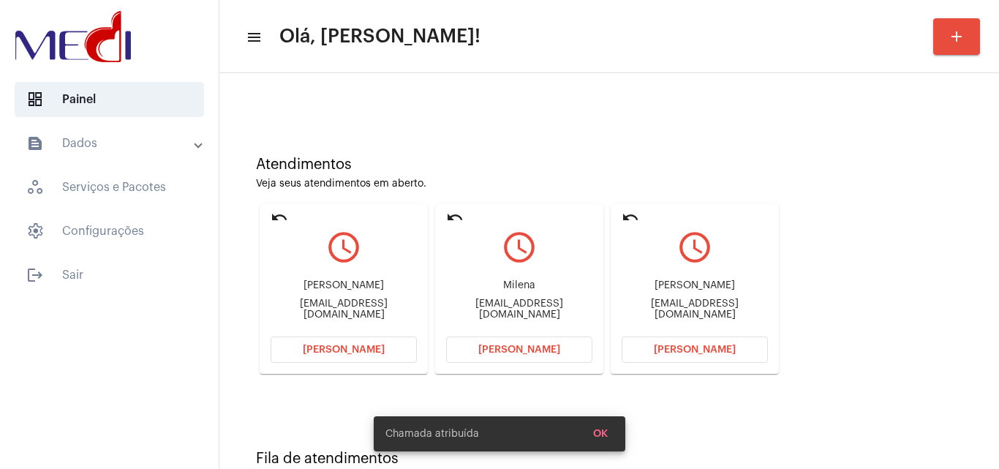
scroll to position [103, 0]
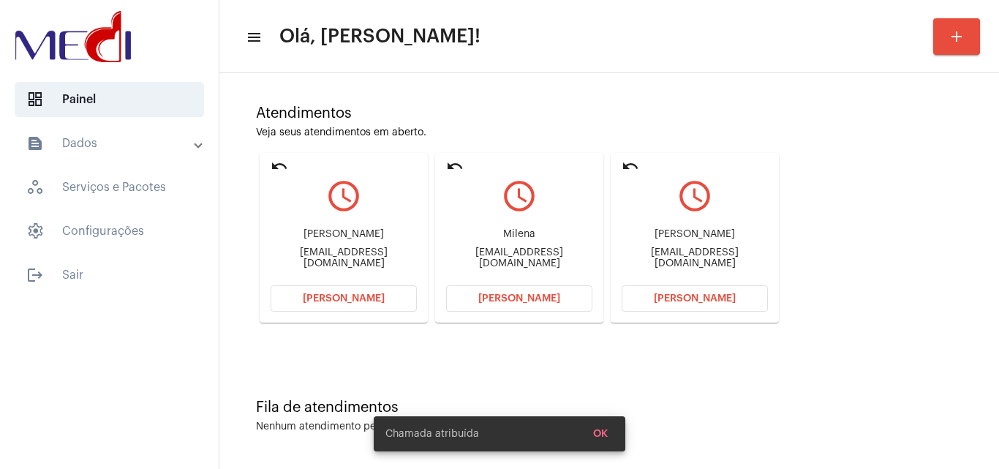
drag, startPoint x: 287, startPoint y: 244, endPoint x: 345, endPoint y: 234, distance: 59.4
click at [345, 234] on div "Alexandre Caraciolo Pais" at bounding box center [344, 234] width 146 height 11
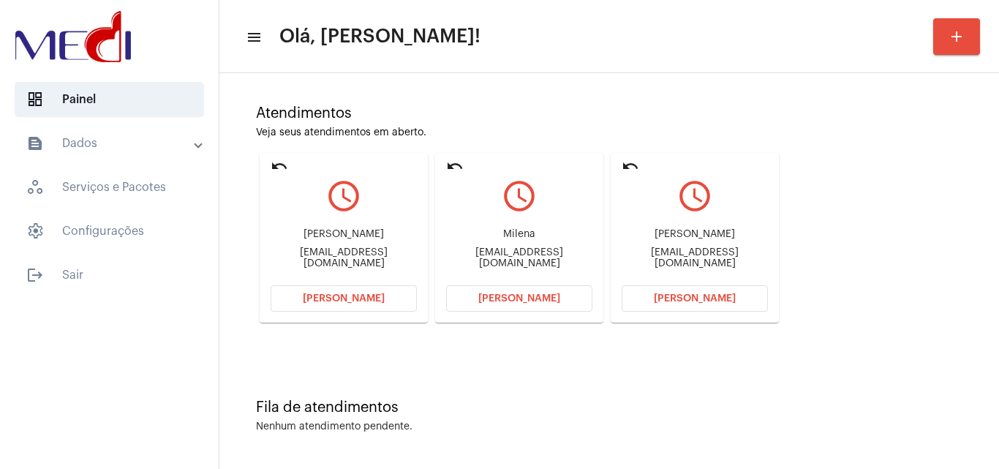
copy div "Alexandre C"
drag, startPoint x: 642, startPoint y: 245, endPoint x: 730, endPoint y: 222, distance: 90.9
click at [730, 222] on div "Zilda Maria Da Silva zzildamaria113@gmail.com" at bounding box center [695, 249] width 146 height 66
copy div "Zilda Maria Da Sil"
click at [732, 294] on span "Abrir Chamada" at bounding box center [695, 298] width 82 height 10
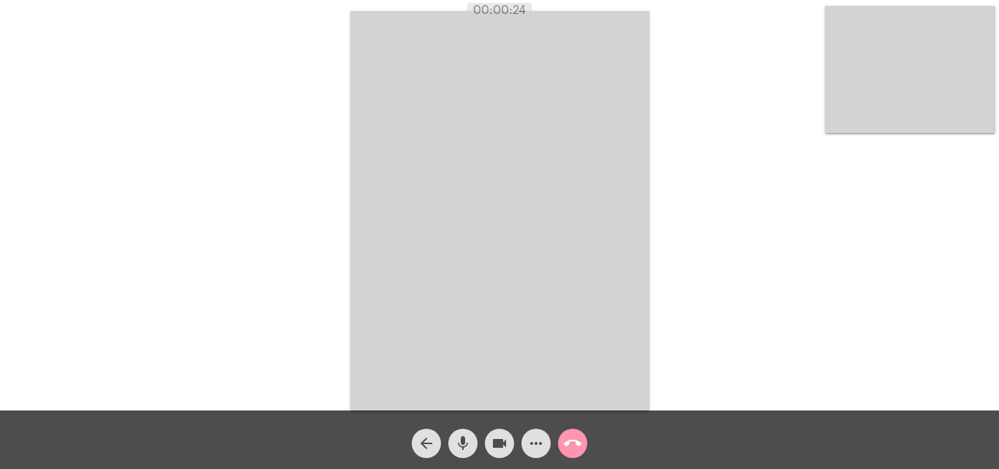
click at [465, 444] on mat-icon "mic" at bounding box center [463, 444] width 18 height 18
click at [497, 438] on mat-icon "videocam" at bounding box center [500, 444] width 18 height 18
click at [497, 438] on mat-icon "videocam_off" at bounding box center [500, 444] width 18 height 18
click at [457, 443] on mat-icon "mic_off" at bounding box center [463, 444] width 18 height 18
click at [465, 440] on mat-icon "mic" at bounding box center [463, 444] width 18 height 18
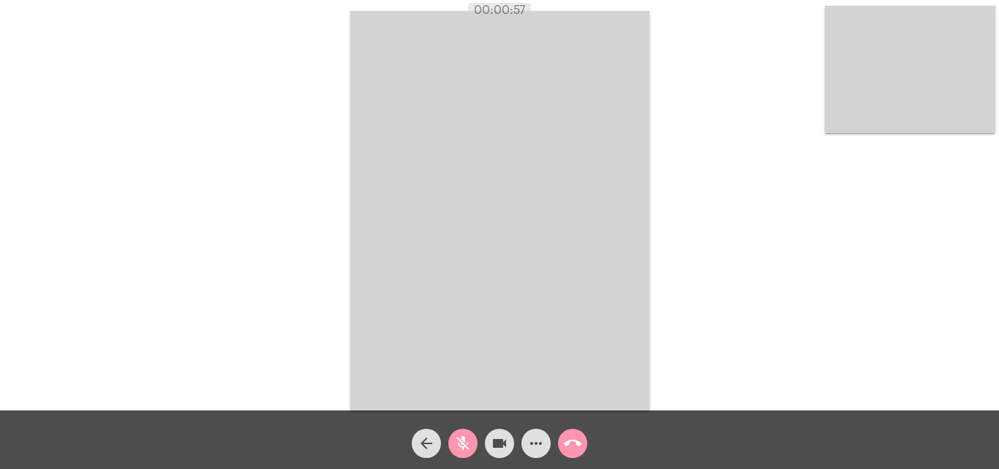
click at [575, 443] on mat-icon "call_end" at bounding box center [573, 444] width 18 height 18
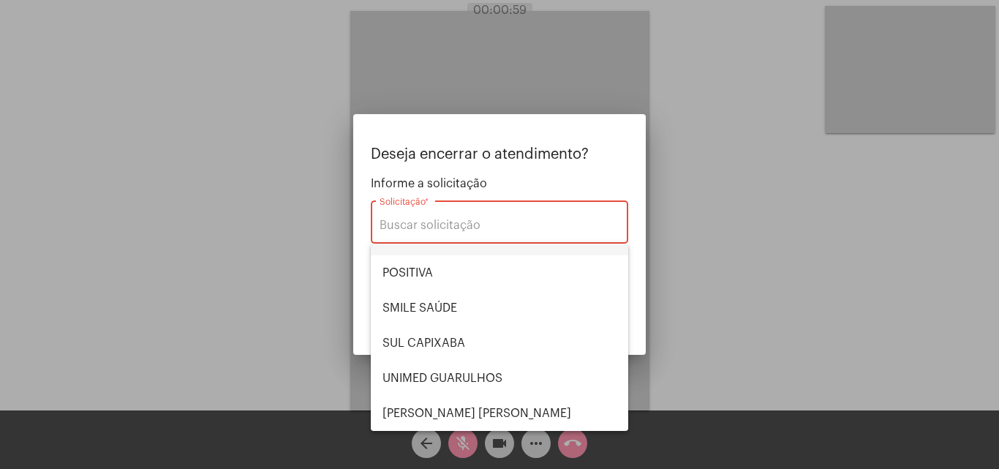
scroll to position [91, 0]
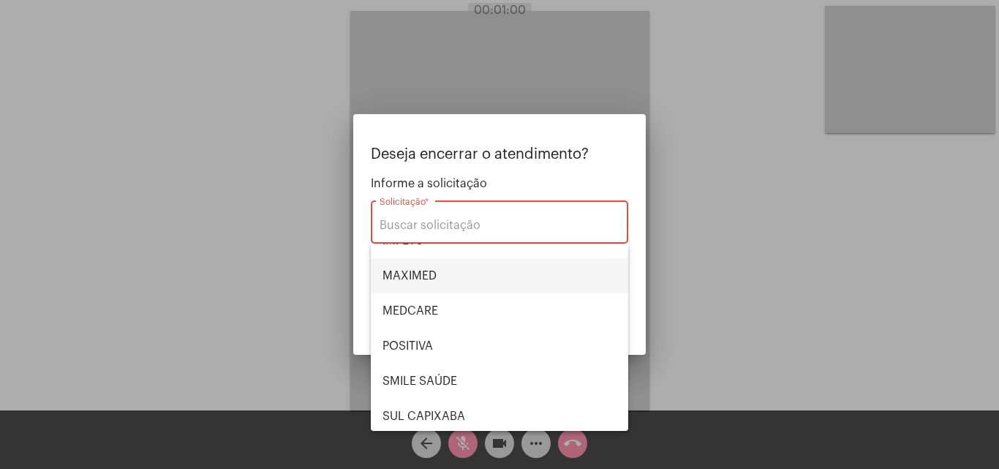
click at [468, 277] on span "MAXIMED" at bounding box center [500, 275] width 234 height 35
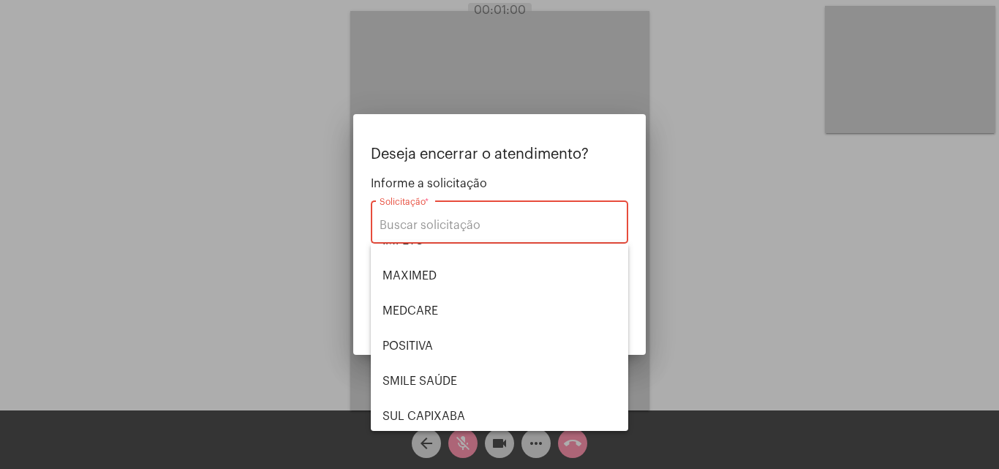
type input "MAXIMED"
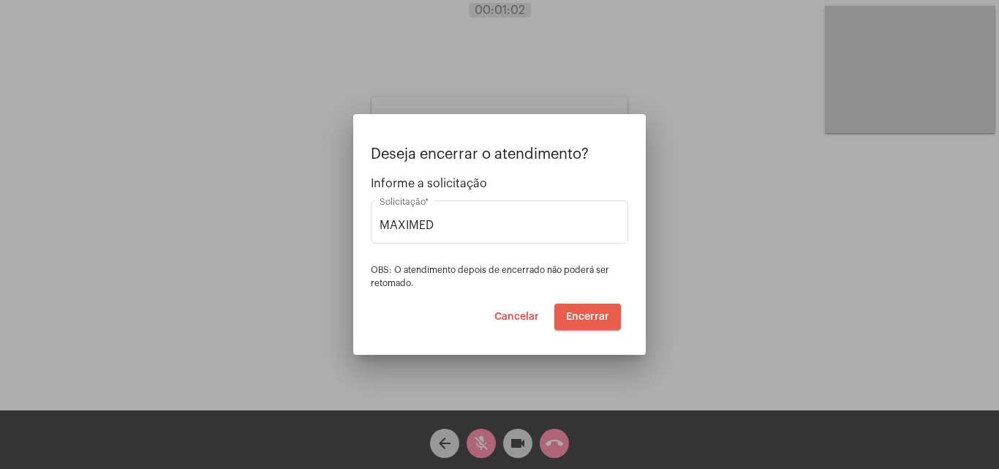
click at [574, 318] on span "Encerrar" at bounding box center [587, 317] width 43 height 10
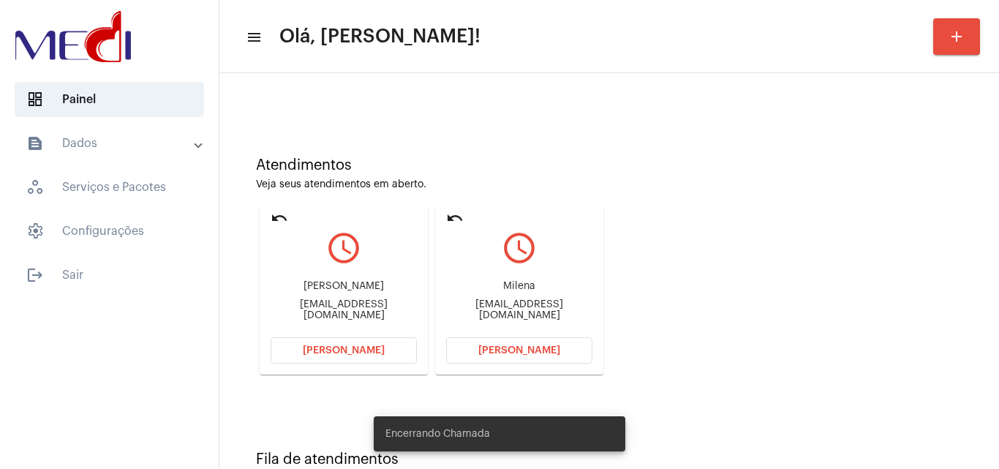
scroll to position [103, 0]
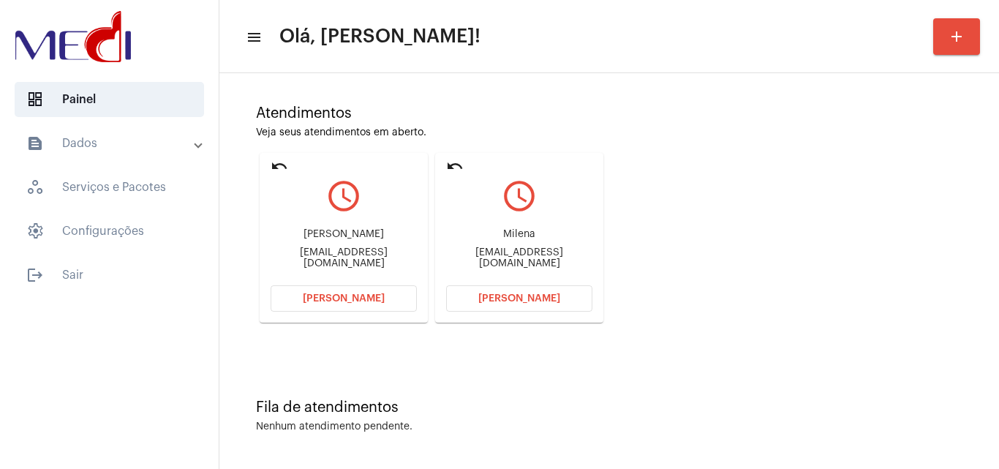
drag, startPoint x: 282, startPoint y: 237, endPoint x: 366, endPoint y: 233, distance: 84.2
click at [366, 233] on div "Alexandre Caraciolo Pais ecovilapraia03@gmail.com" at bounding box center [344, 249] width 146 height 66
copy div "Alexandre Caraci"
click at [351, 297] on span "Abrir Chamada" at bounding box center [344, 298] width 82 height 10
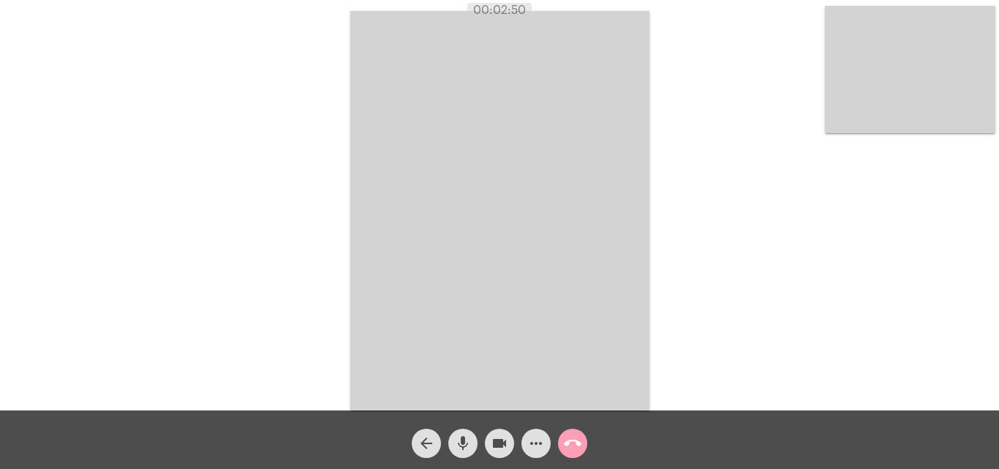
click at [579, 439] on mat-icon "call_end" at bounding box center [573, 444] width 18 height 18
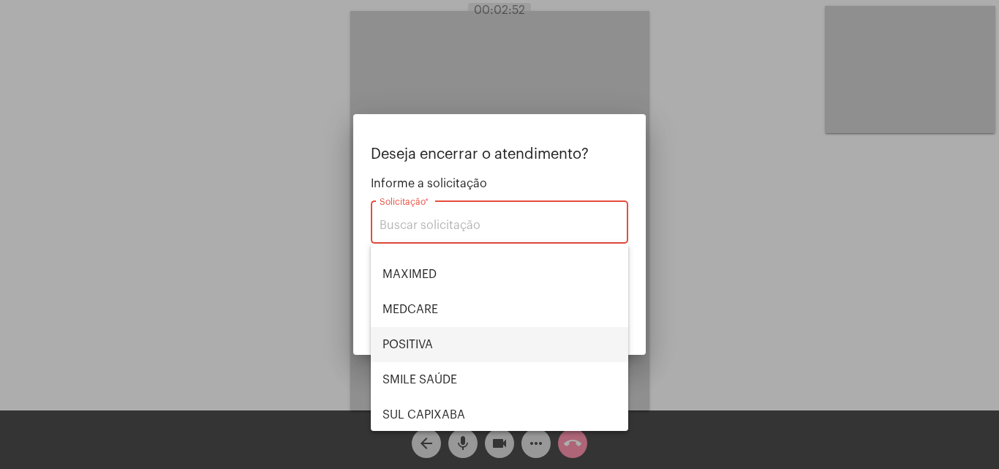
scroll to position [73, 0]
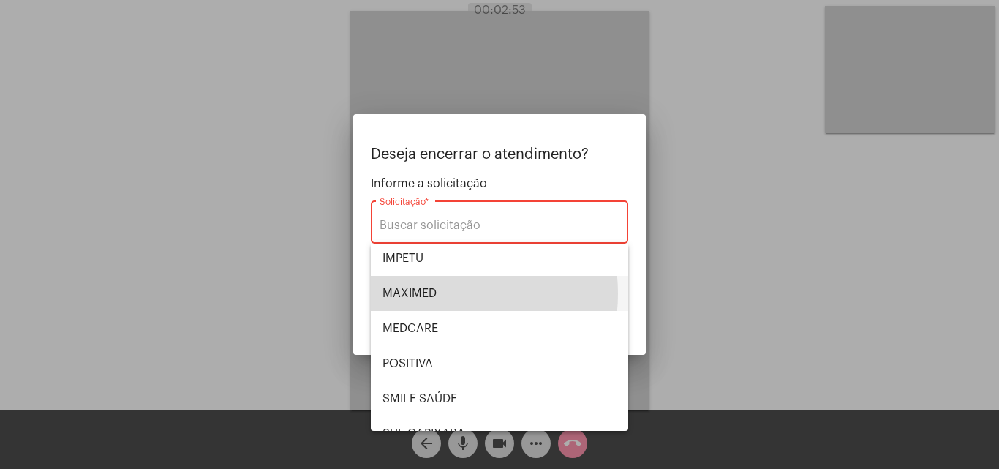
click at [432, 293] on span "MAXIMED" at bounding box center [500, 293] width 234 height 35
type input "MAXIMED"
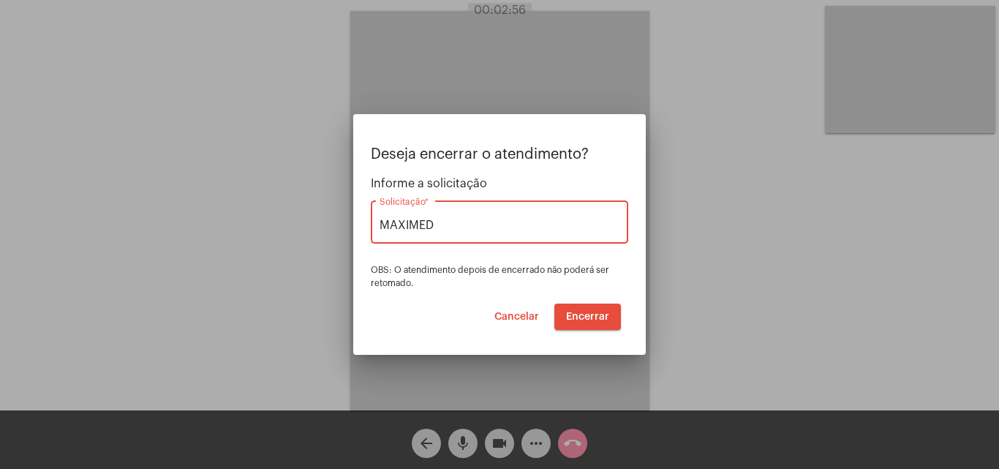
click at [599, 309] on button "Encerrar" at bounding box center [588, 317] width 67 height 26
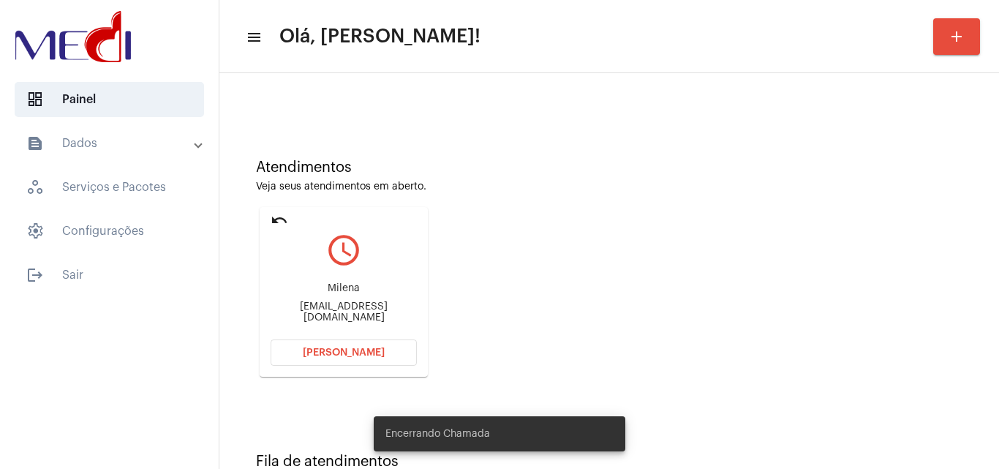
scroll to position [103, 0]
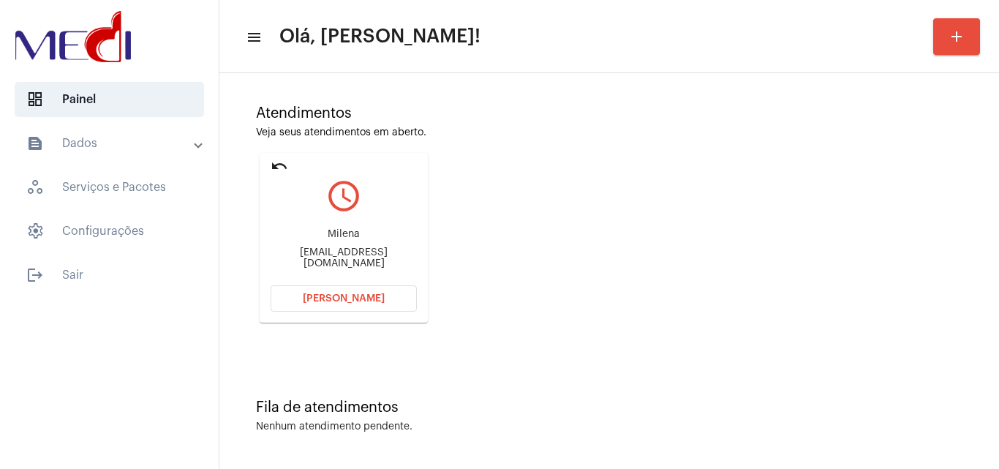
click at [318, 303] on span "Abrir Chamada" at bounding box center [344, 298] width 82 height 10
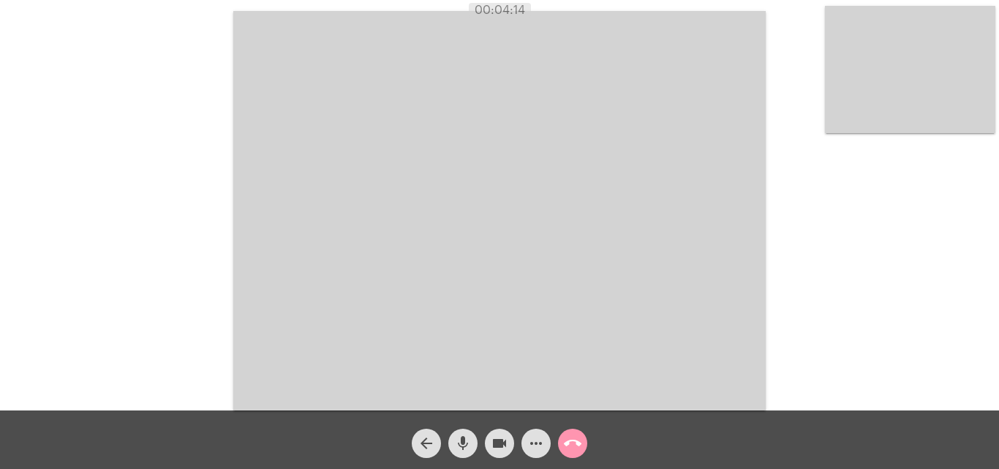
click at [563, 445] on button "call_end" at bounding box center [572, 443] width 29 height 29
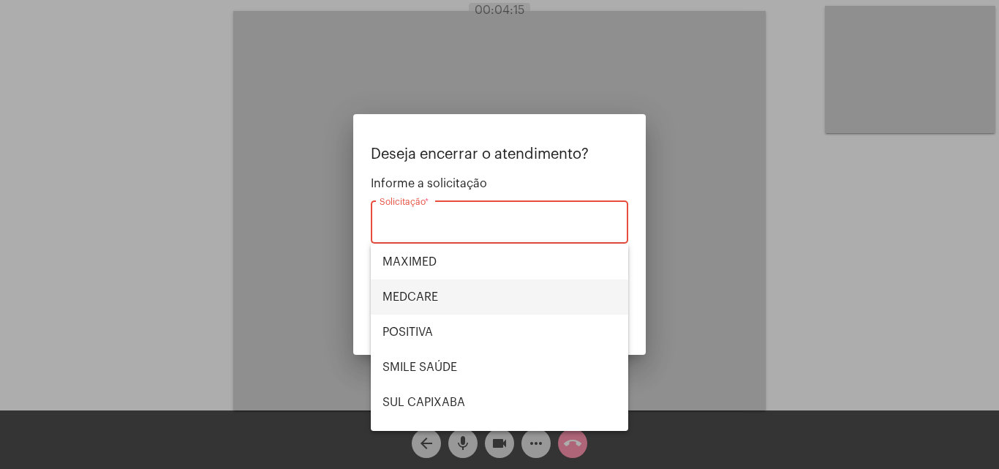
scroll to position [164, 0]
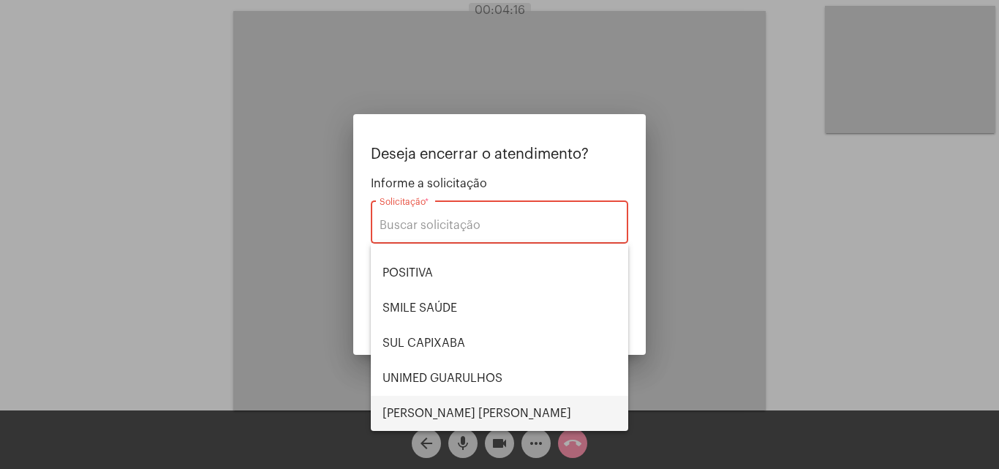
click at [439, 419] on span "VERA CRUZ" at bounding box center [500, 413] width 234 height 35
type input "VERA CRUZ"
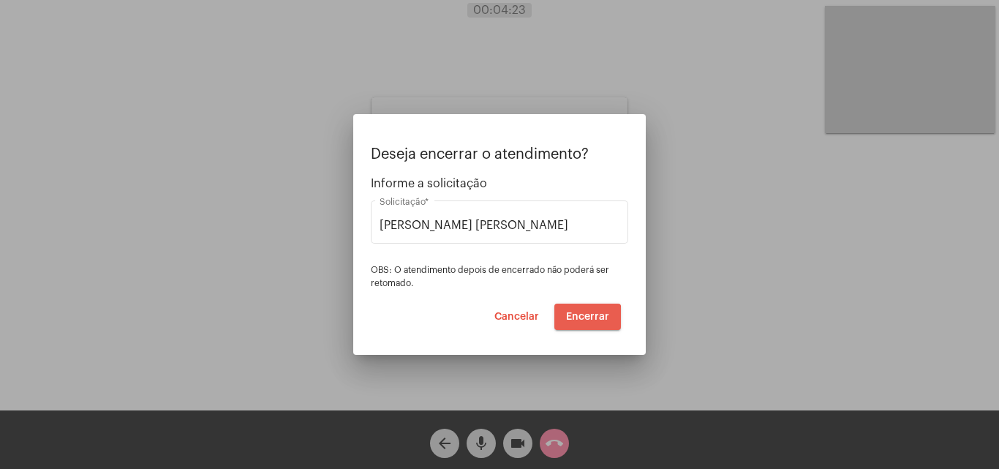
click at [574, 323] on button "Encerrar" at bounding box center [588, 317] width 67 height 26
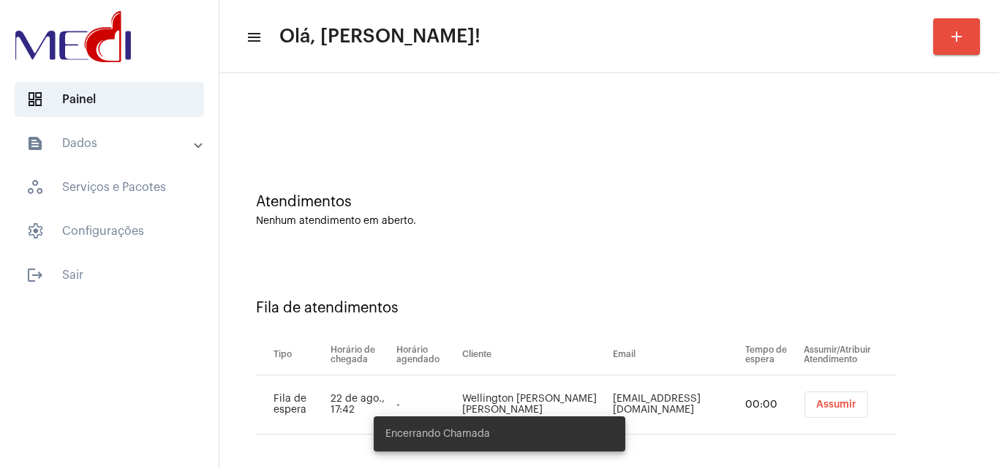
scroll to position [20, 0]
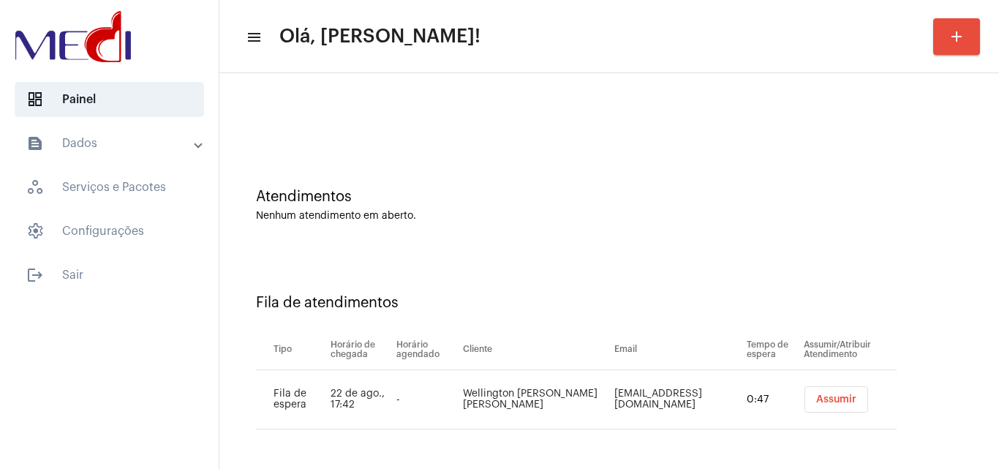
drag, startPoint x: 474, startPoint y: 391, endPoint x: 532, endPoint y: 395, distance: 58.0
click at [532, 395] on tr "Fila de espera 22 de ago., 17:42 - Wellington Rodrigues da Silva etosilva80@gma…" at bounding box center [576, 399] width 641 height 59
click at [530, 224] on div "Atendimentos Nenhum atendimento em aberto." at bounding box center [609, 198] width 765 height 106
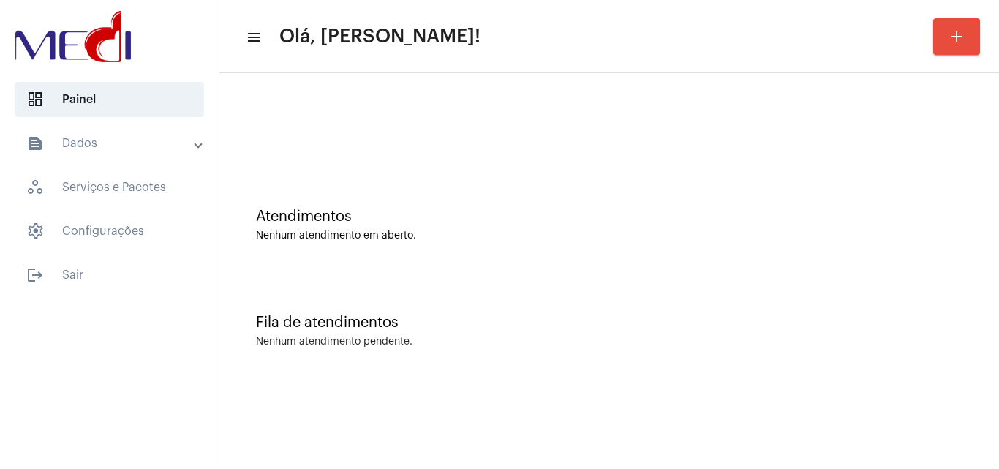
scroll to position [0, 0]
click at [367, 212] on div "Atendimentos" at bounding box center [609, 217] width 707 height 16
click at [604, 195] on div "Atendimentos Nenhum atendimento em aberto." at bounding box center [609, 218] width 765 height 106
click at [580, 193] on div "Atendimentos Nenhum atendimento em aberto." at bounding box center [609, 218] width 765 height 106
click at [708, 228] on div "Atendimentos Nenhum atendimento em aberto." at bounding box center [609, 225] width 707 height 33
